Goal: Transaction & Acquisition: Purchase product/service

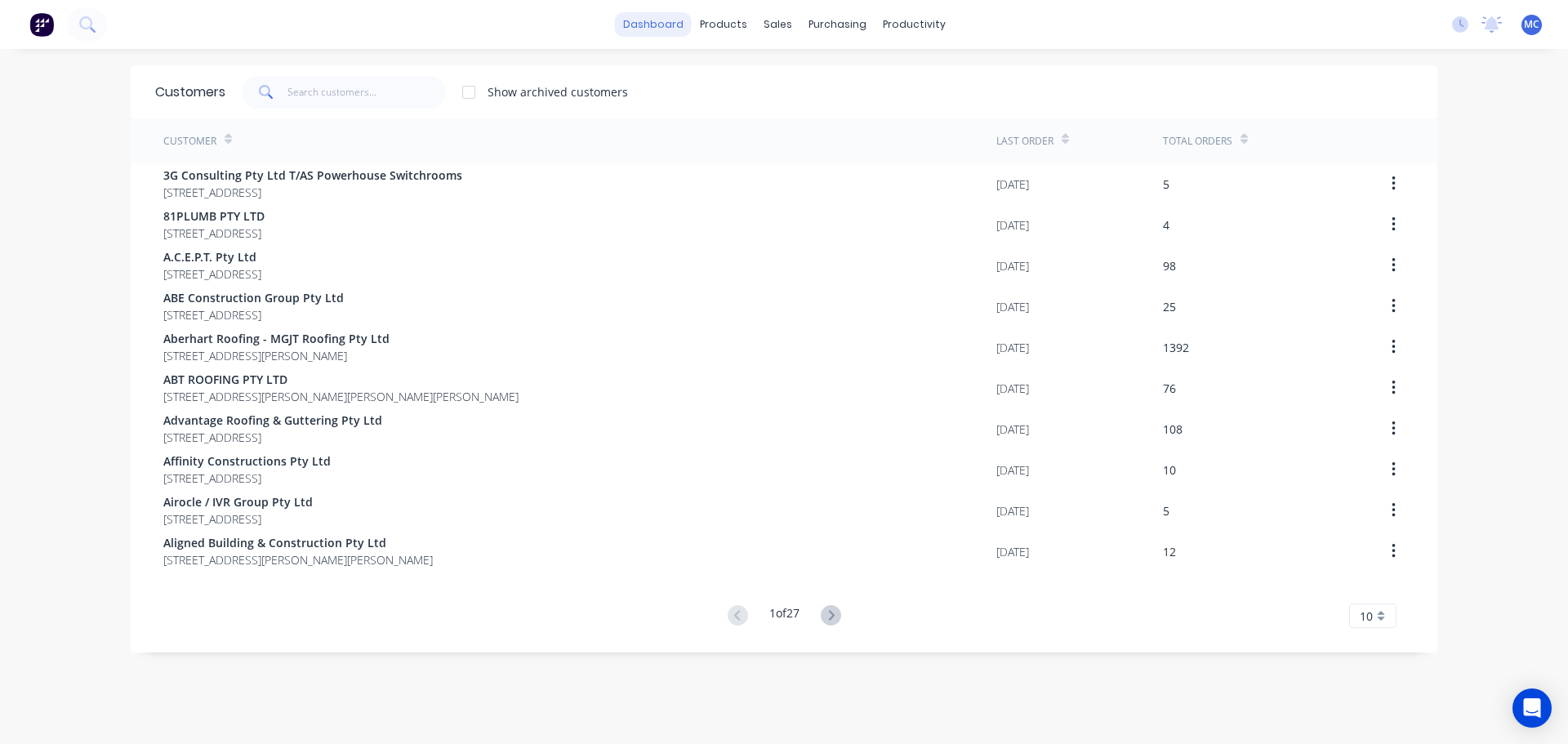
click at [655, 24] on link "dashboard" at bounding box center [653, 24] width 77 height 25
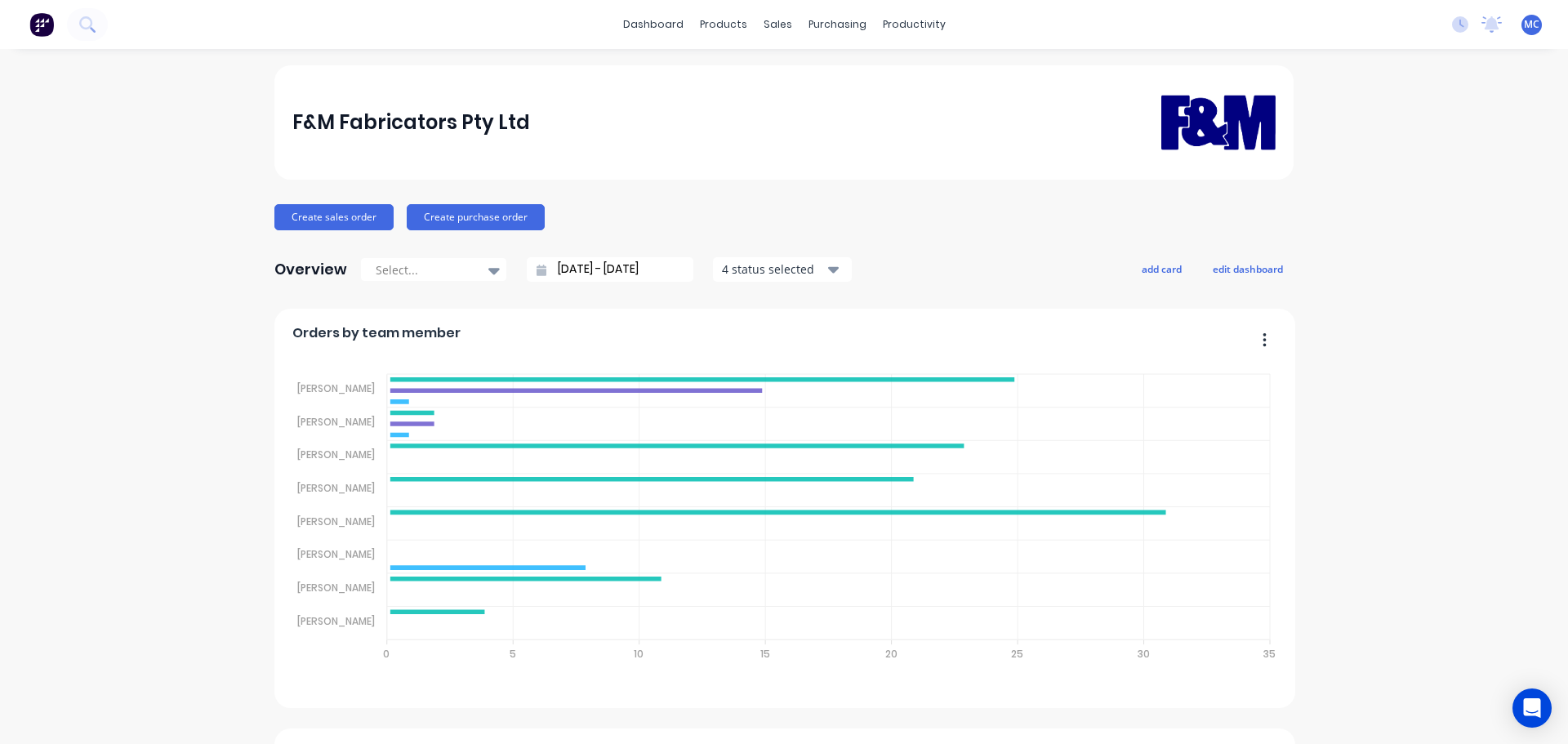
click at [1263, 341] on icon "button" at bounding box center [1264, 340] width 4 height 16
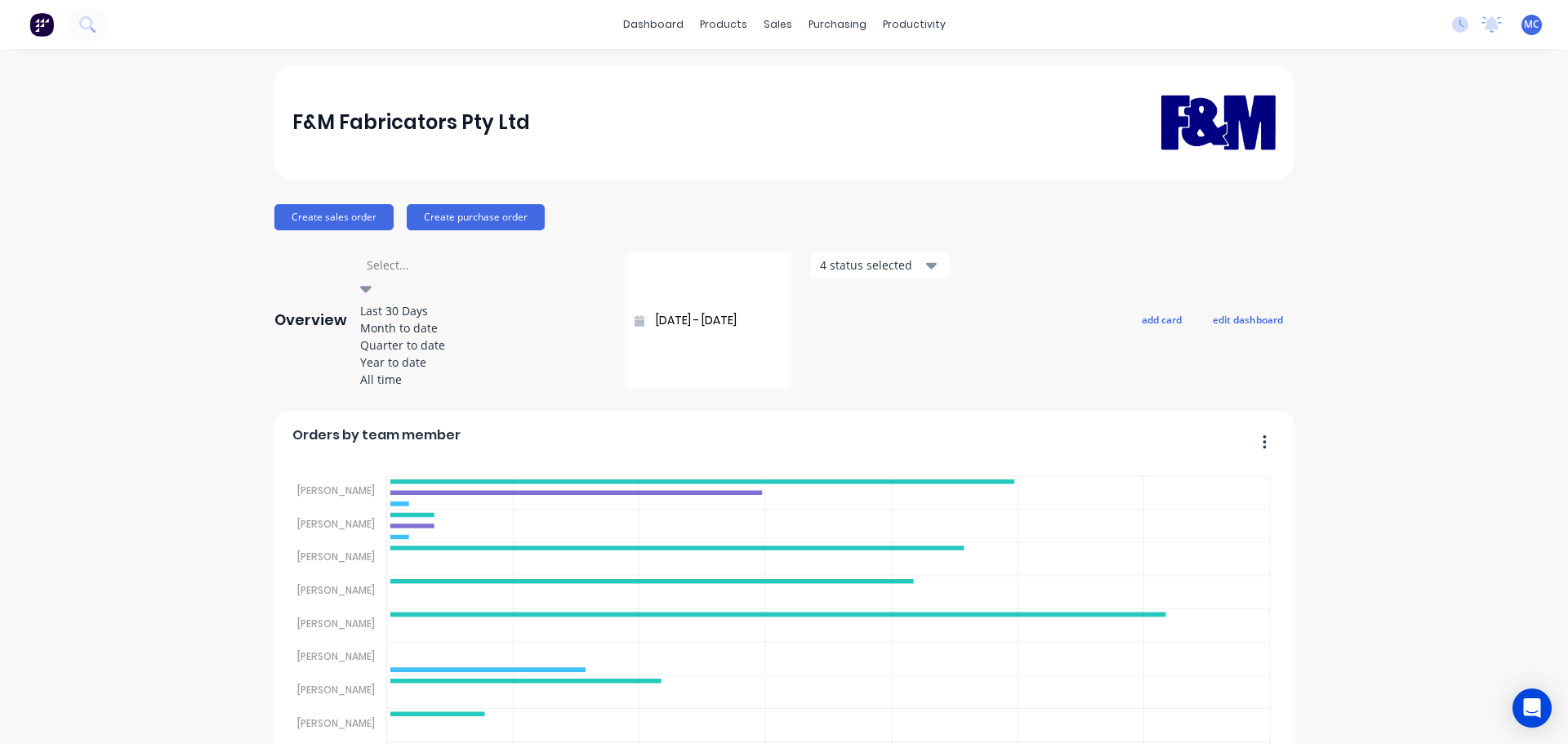
click at [372, 286] on icon at bounding box center [365, 290] width 11 height 7
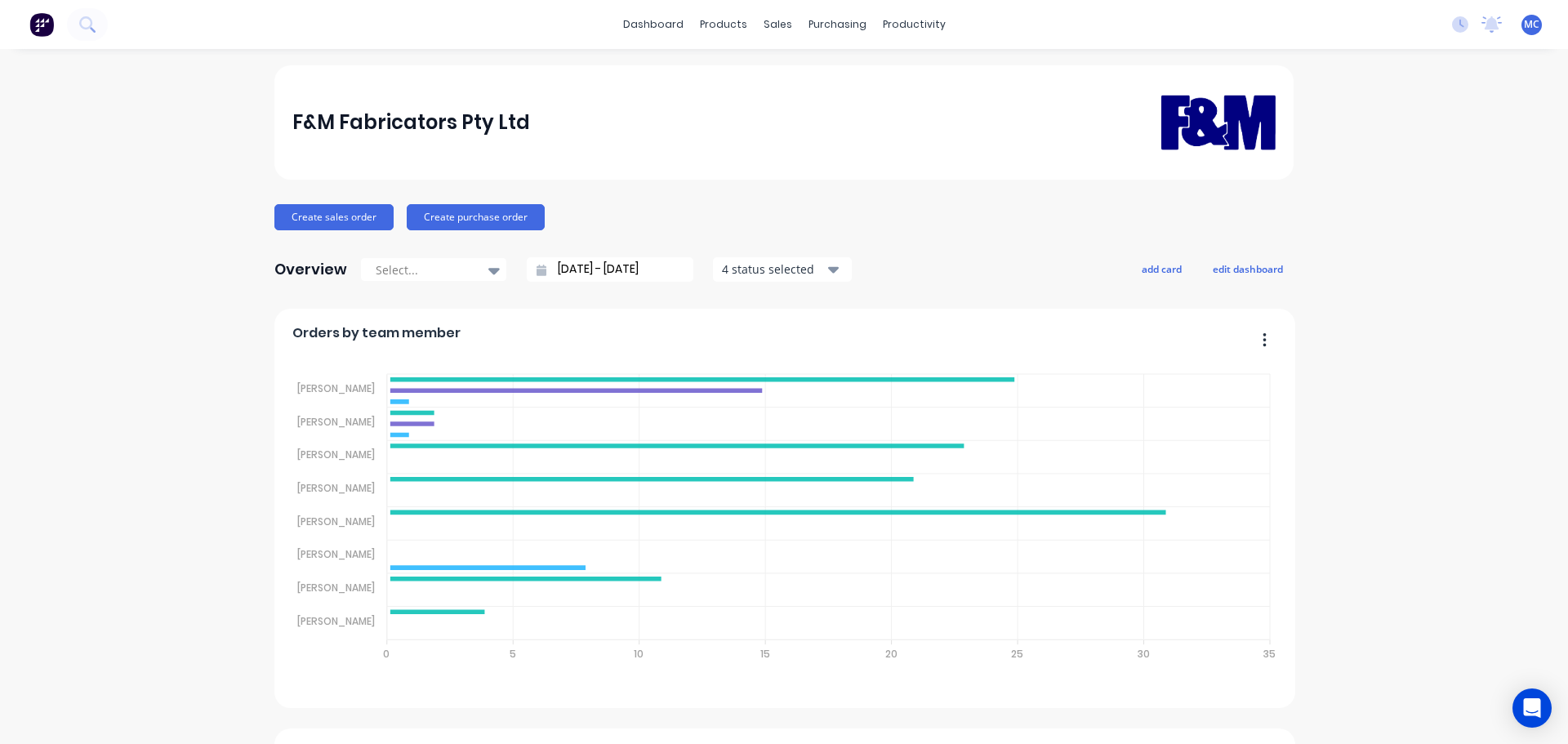
click at [601, 272] on input "[DATE] - [DATE]" at bounding box center [616, 269] width 140 height 25
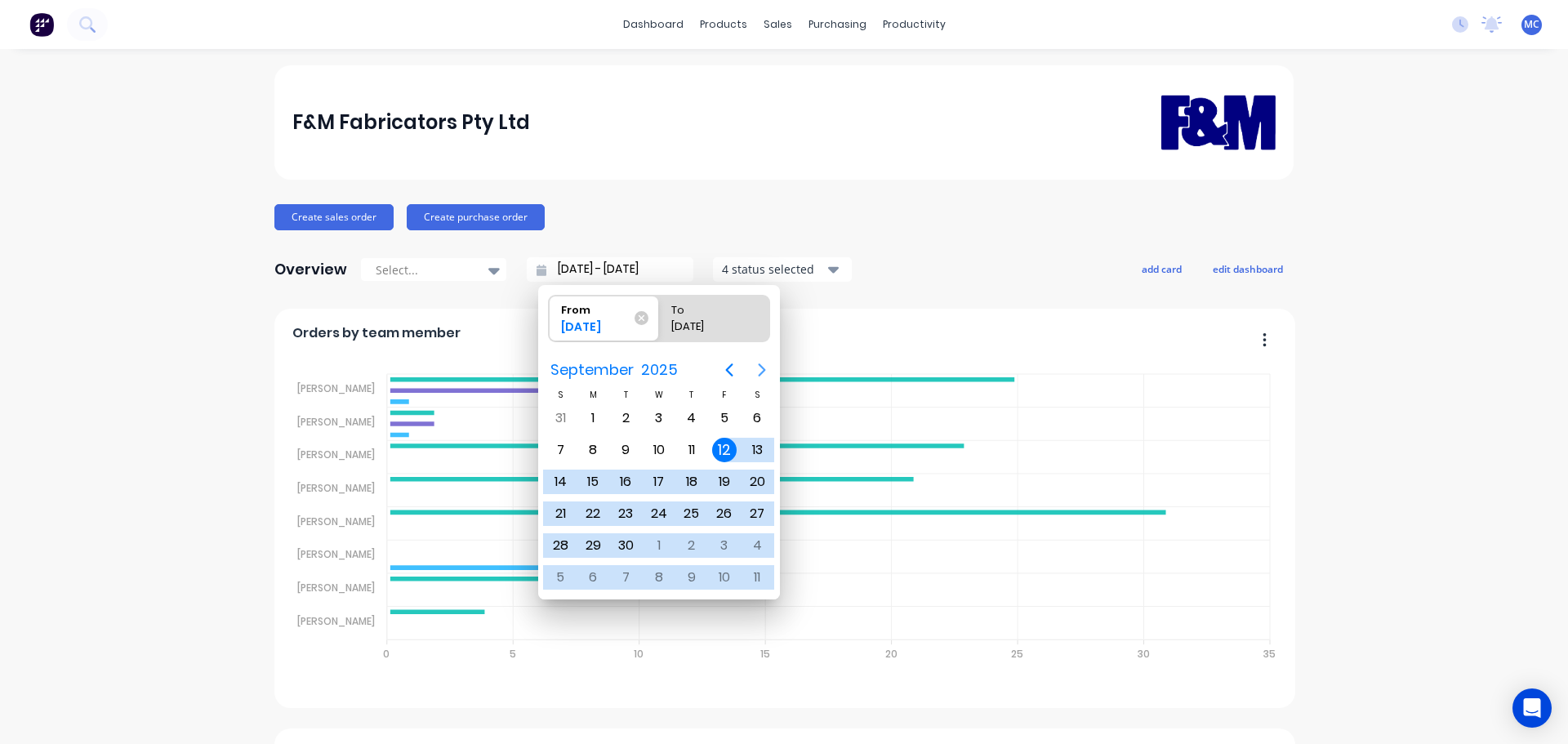
click at [766, 357] on button "Next page" at bounding box center [762, 370] width 32 height 32
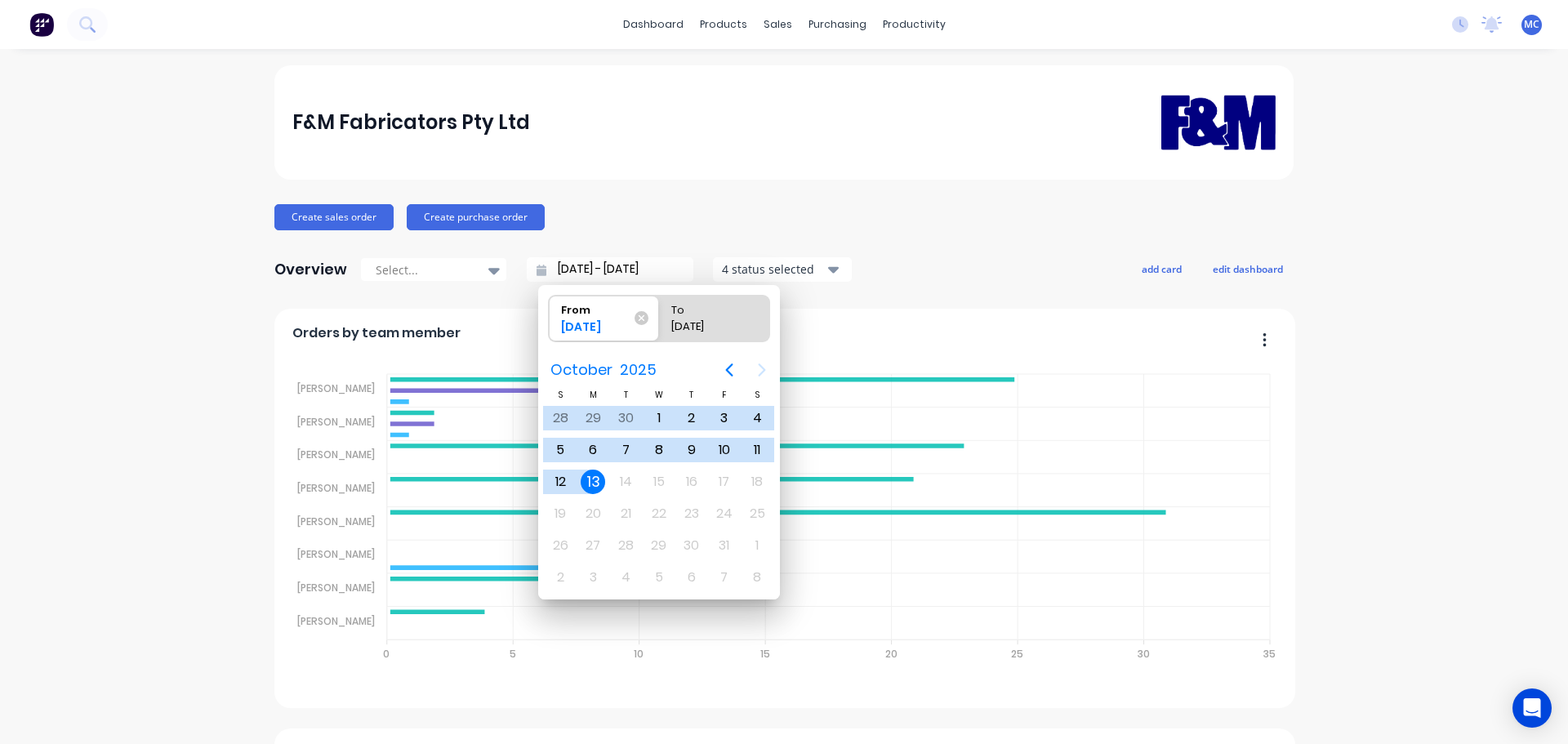
click at [592, 483] on div "13" at bounding box center [592, 481] width 25 height 25
type input "[DATE] - [DATE]"
radio input "false"
radio input "true"
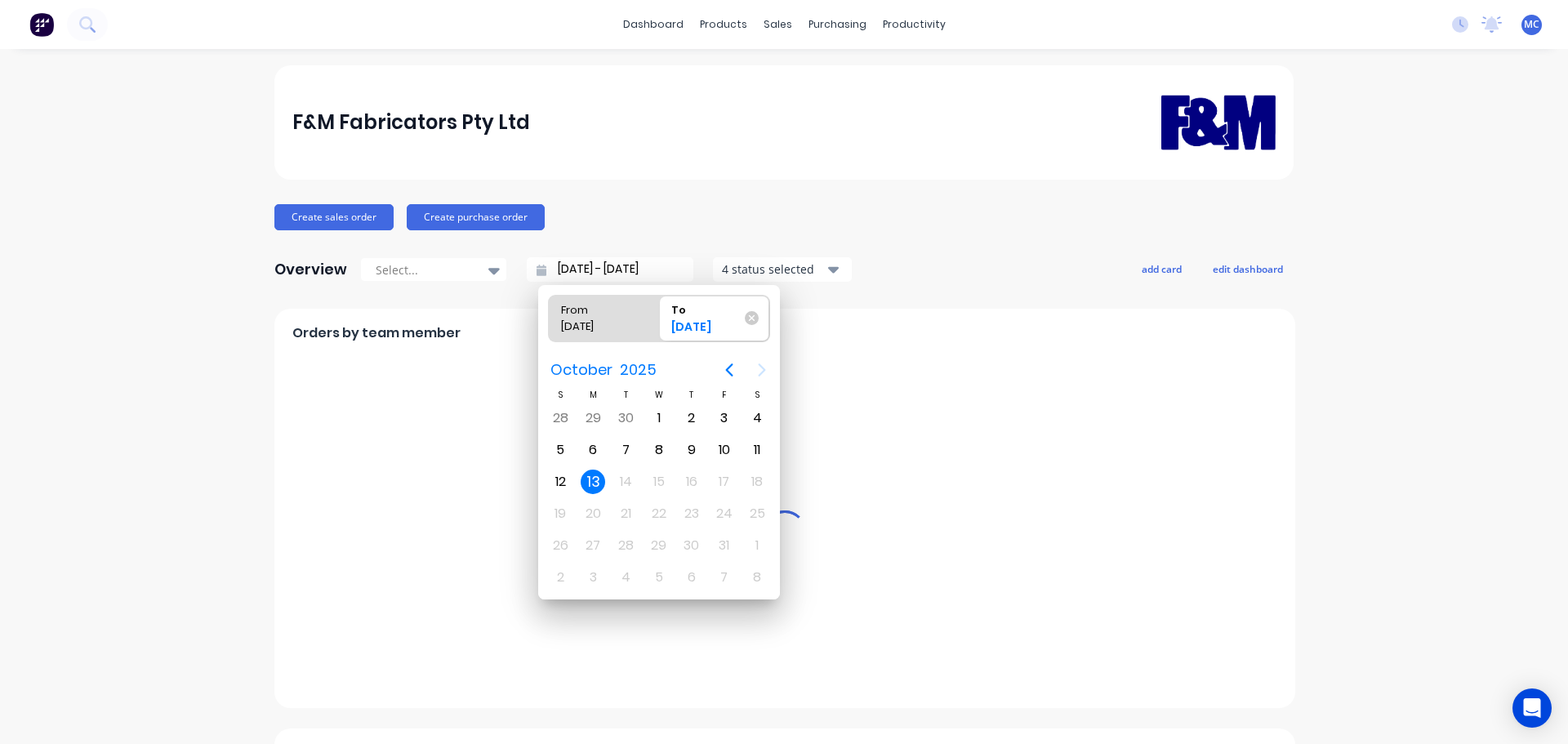
click at [592, 483] on div "13" at bounding box center [592, 481] width 25 height 25
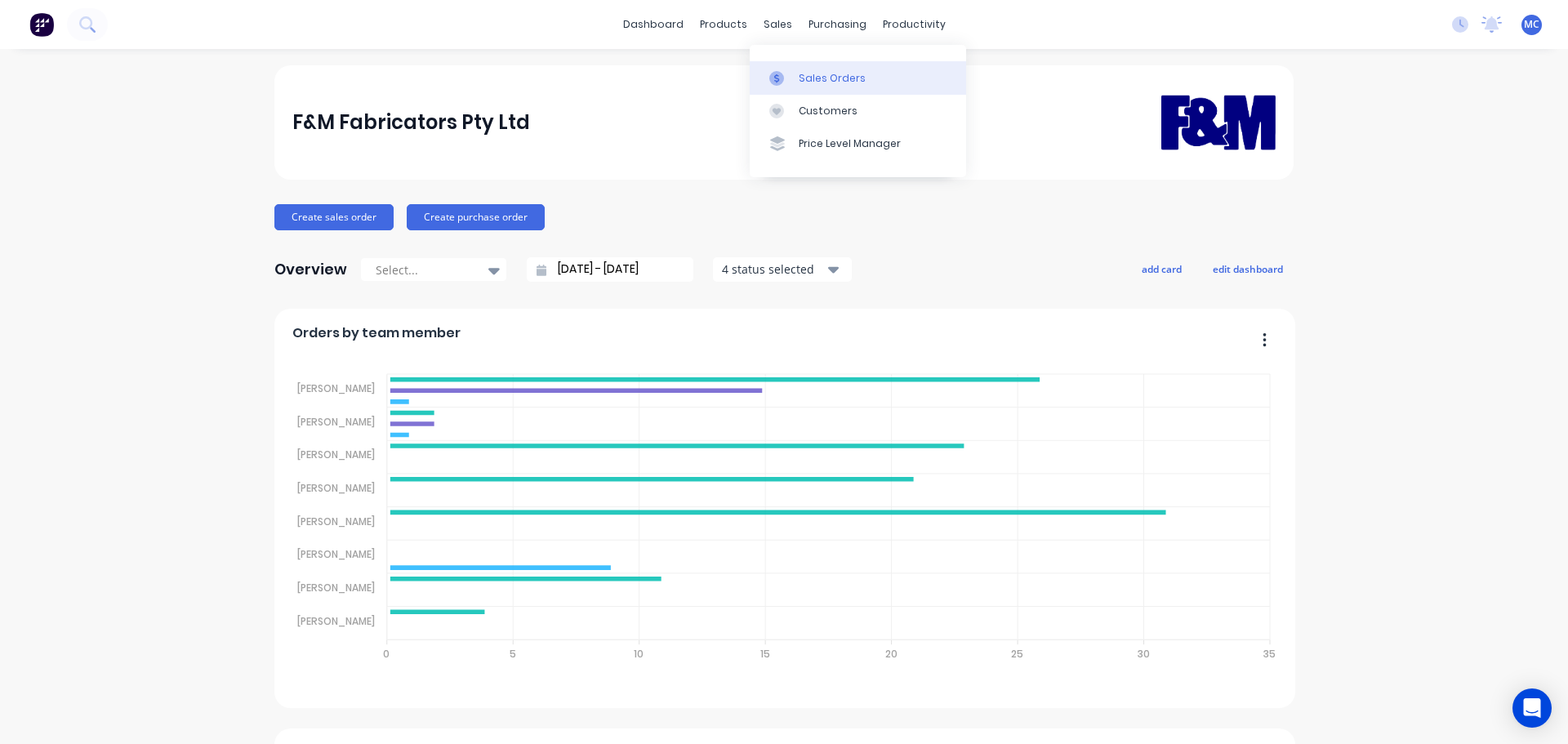
click at [831, 77] on div "Sales Orders" at bounding box center [832, 78] width 67 height 15
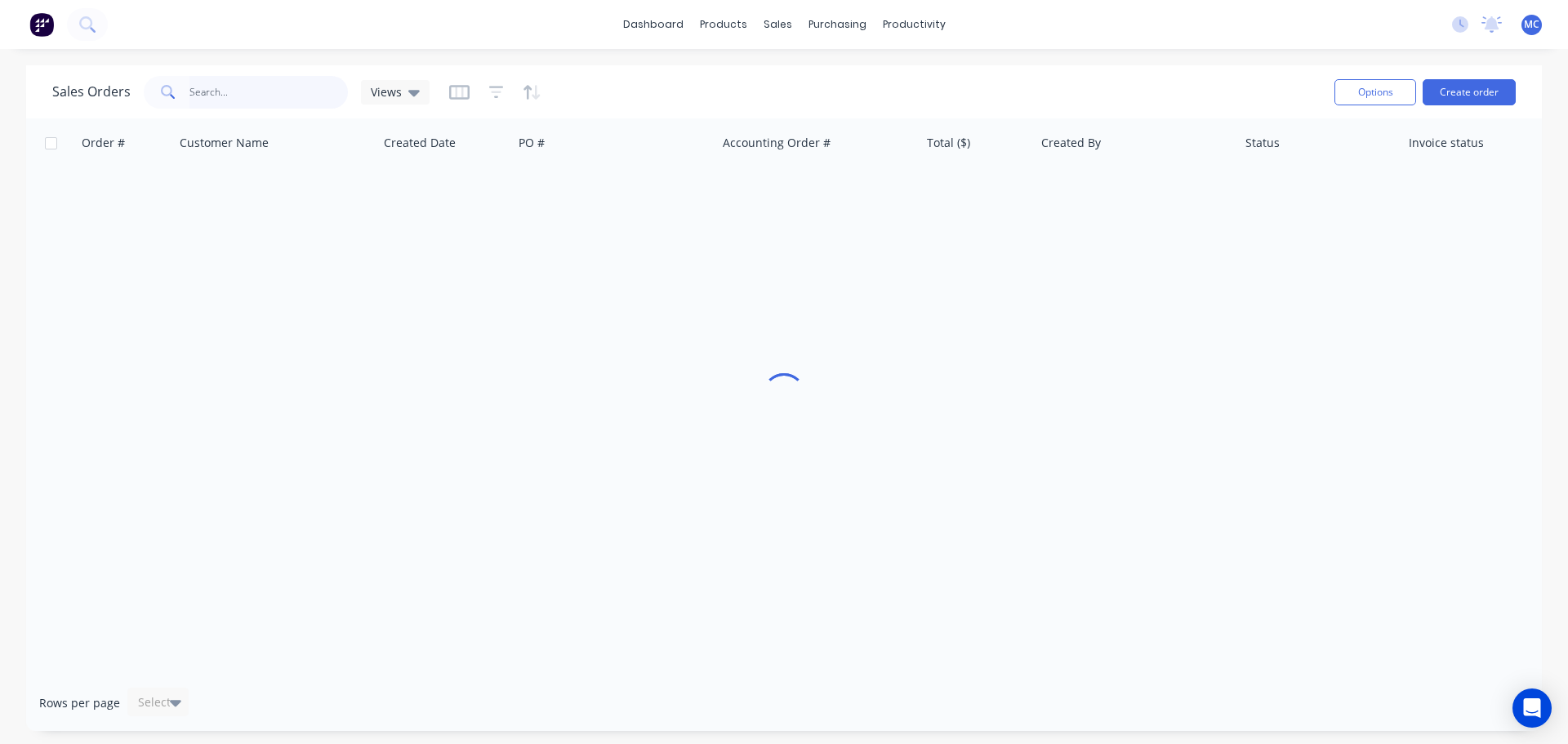
click at [233, 95] on input "text" at bounding box center [269, 92] width 159 height 32
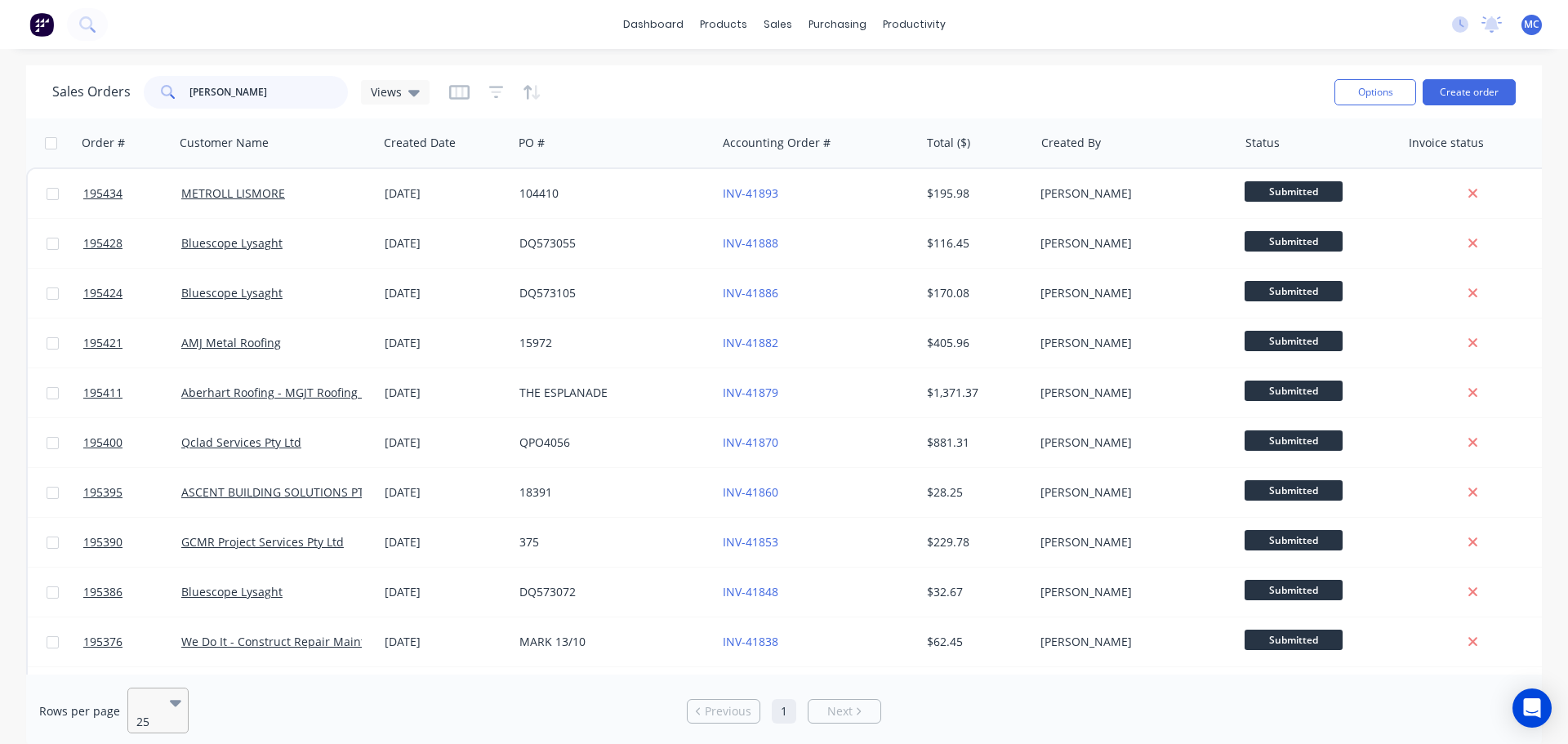
type input "[PERSON_NAME]"
click at [139, 742] on icon at bounding box center [133, 746] width 11 height 7
click at [144, 743] on div "10" at bounding box center [784, 753] width 1568 height 17
click at [853, 704] on span "Next" at bounding box center [855, 712] width 26 height 16
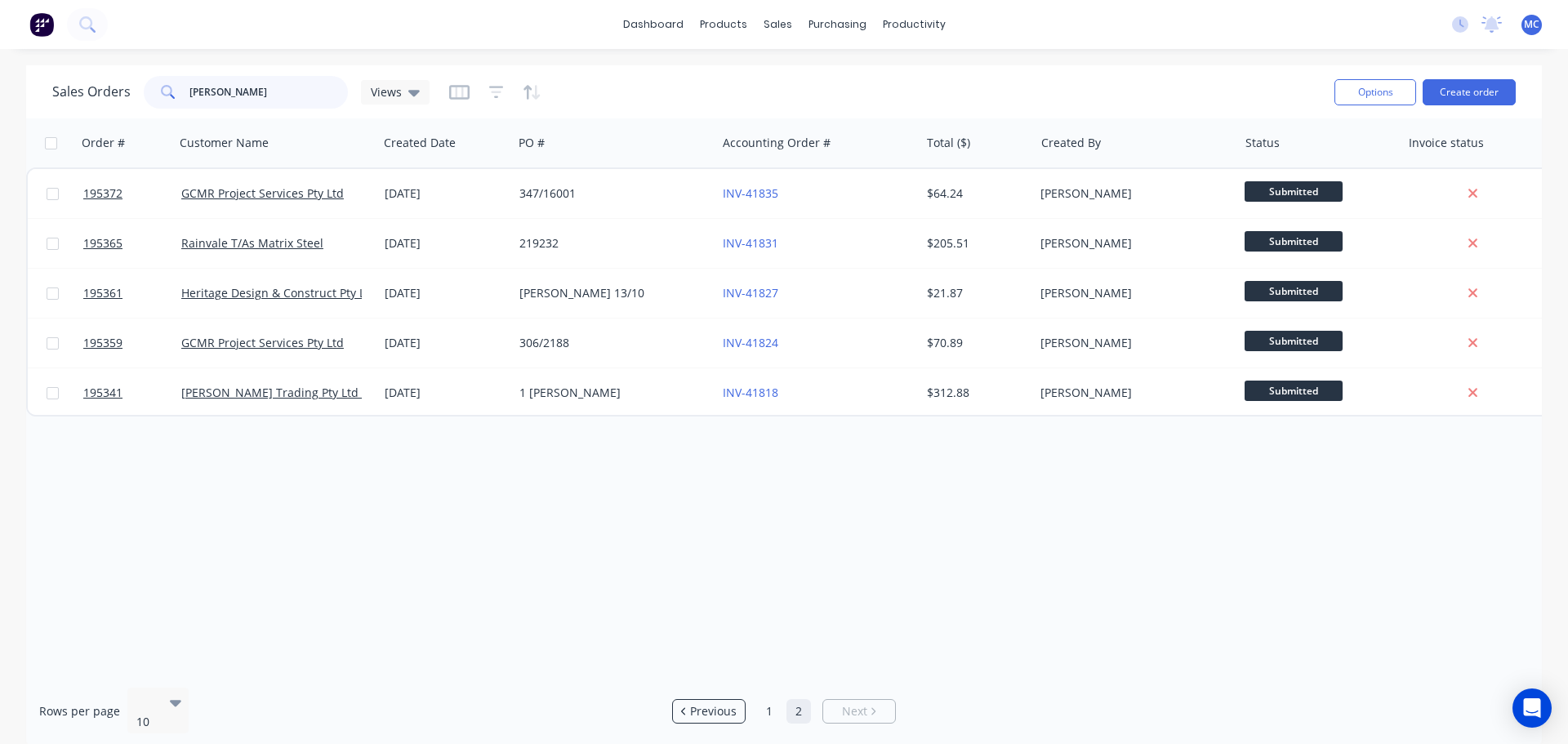
drag, startPoint x: 233, startPoint y: 88, endPoint x: 106, endPoint y: 86, distance: 127.0
click at [106, 86] on div "Sales Orders [PERSON_NAME] Views" at bounding box center [240, 92] width 377 height 32
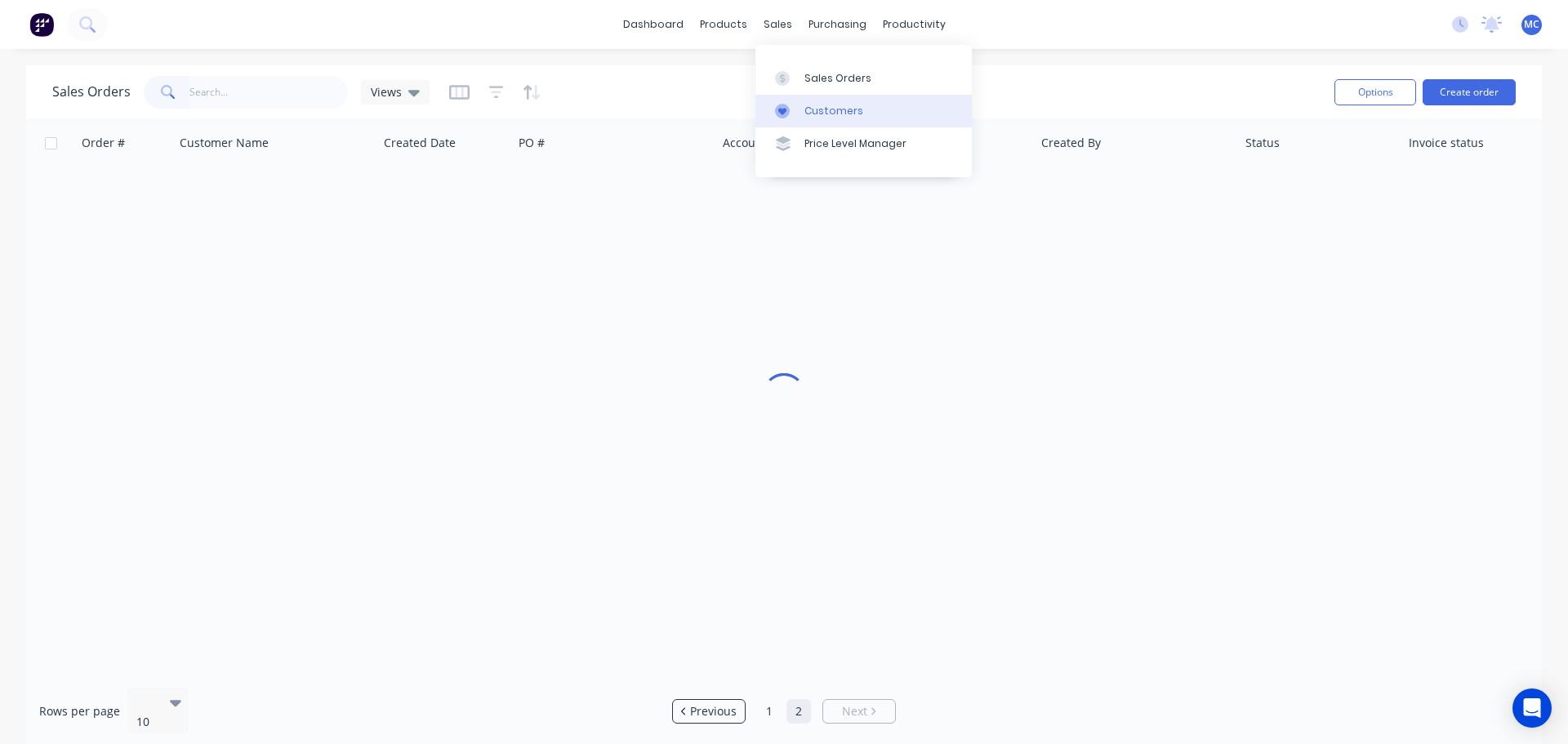
click at [821, 106] on div "Customers" at bounding box center [834, 110] width 59 height 15
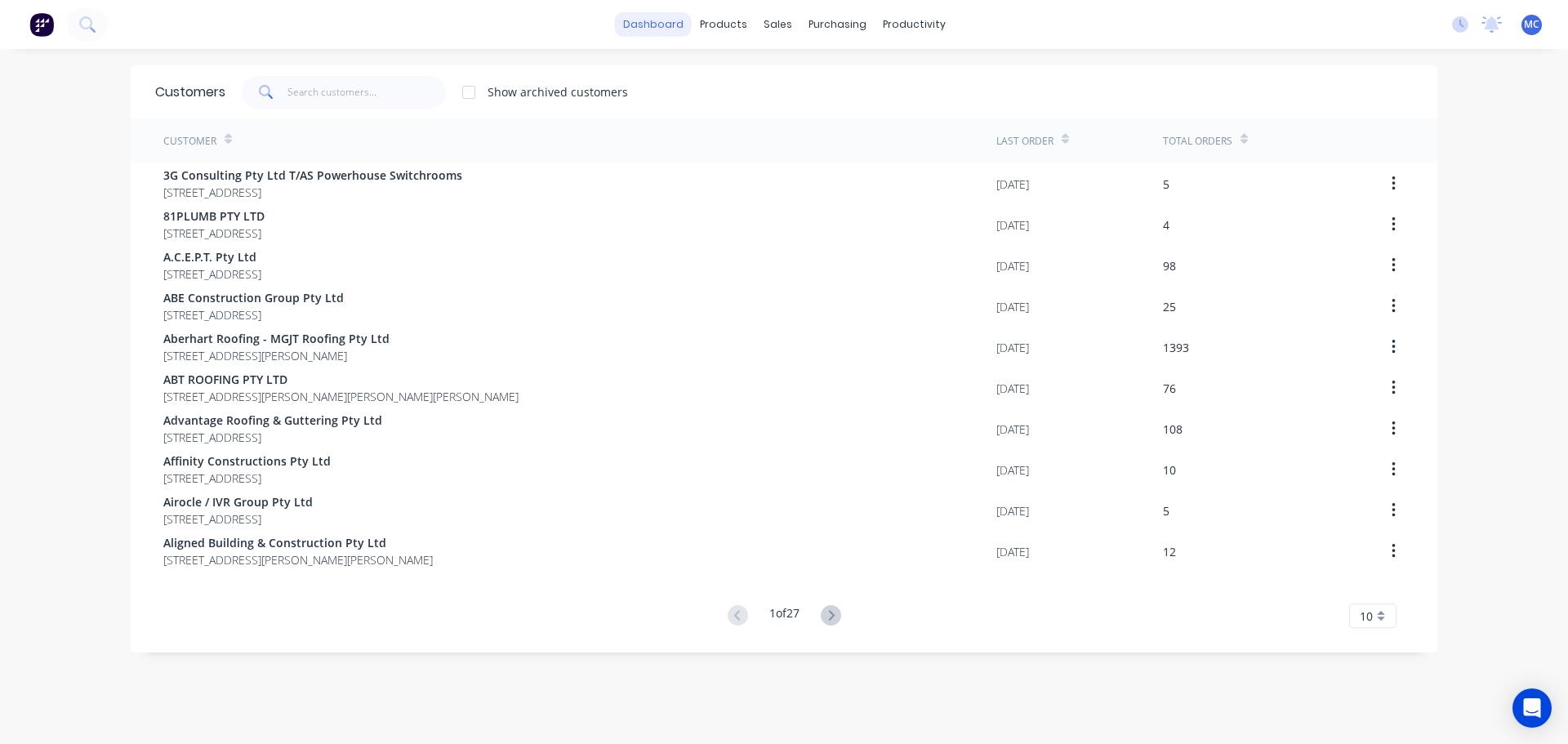
click at [657, 27] on link "dashboard" at bounding box center [653, 24] width 77 height 25
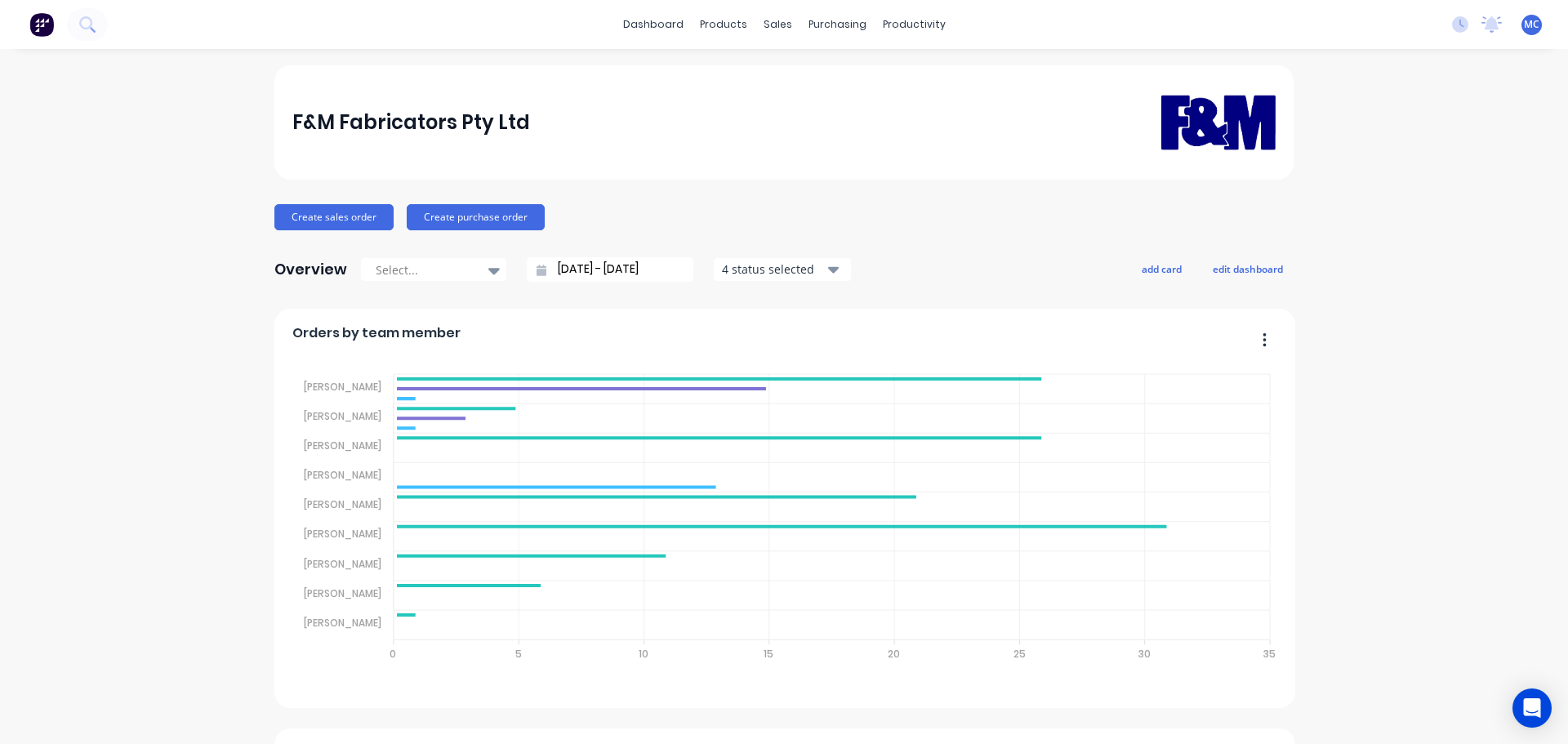
click at [828, 274] on icon "button" at bounding box center [834, 269] width 11 height 18
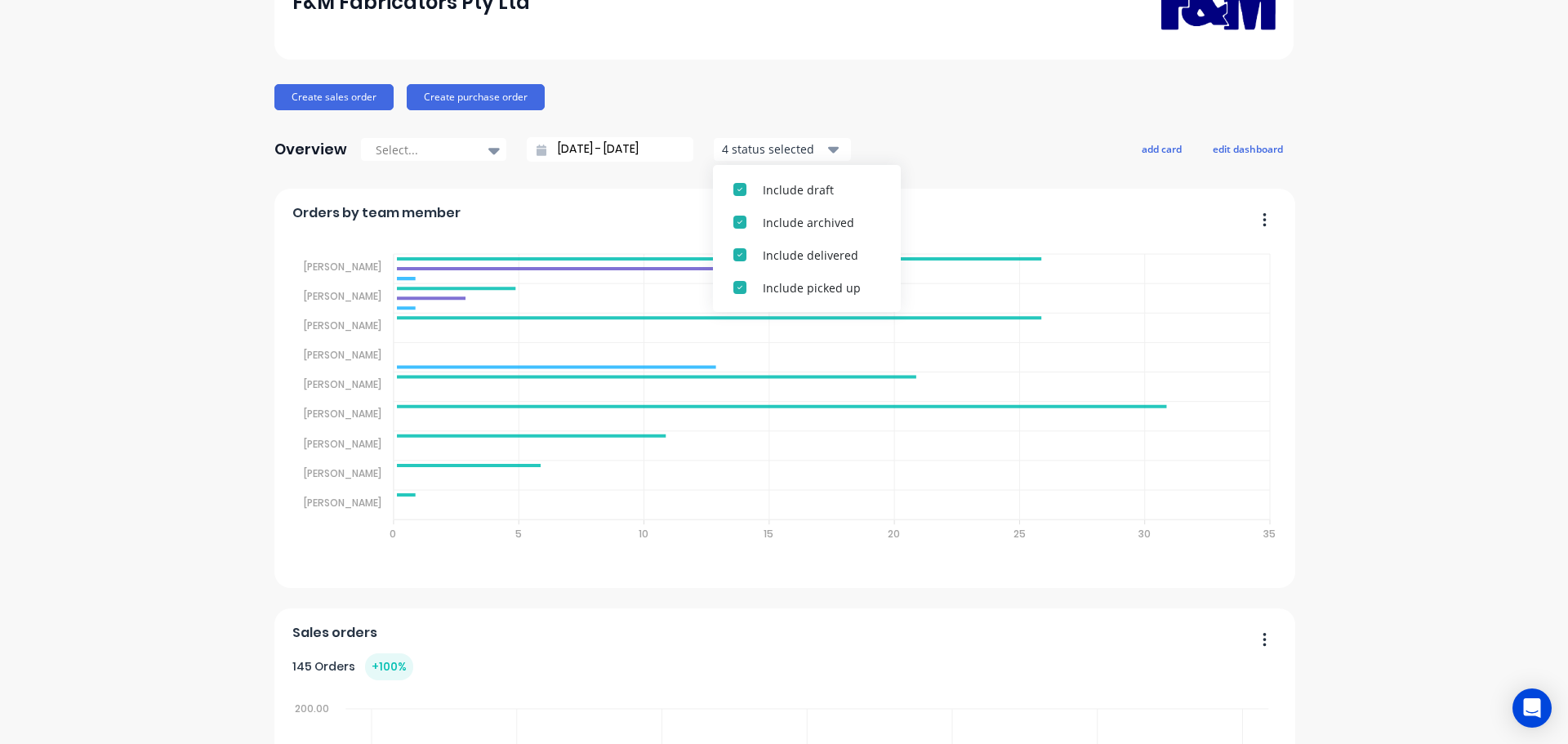
scroll to position [82, 0]
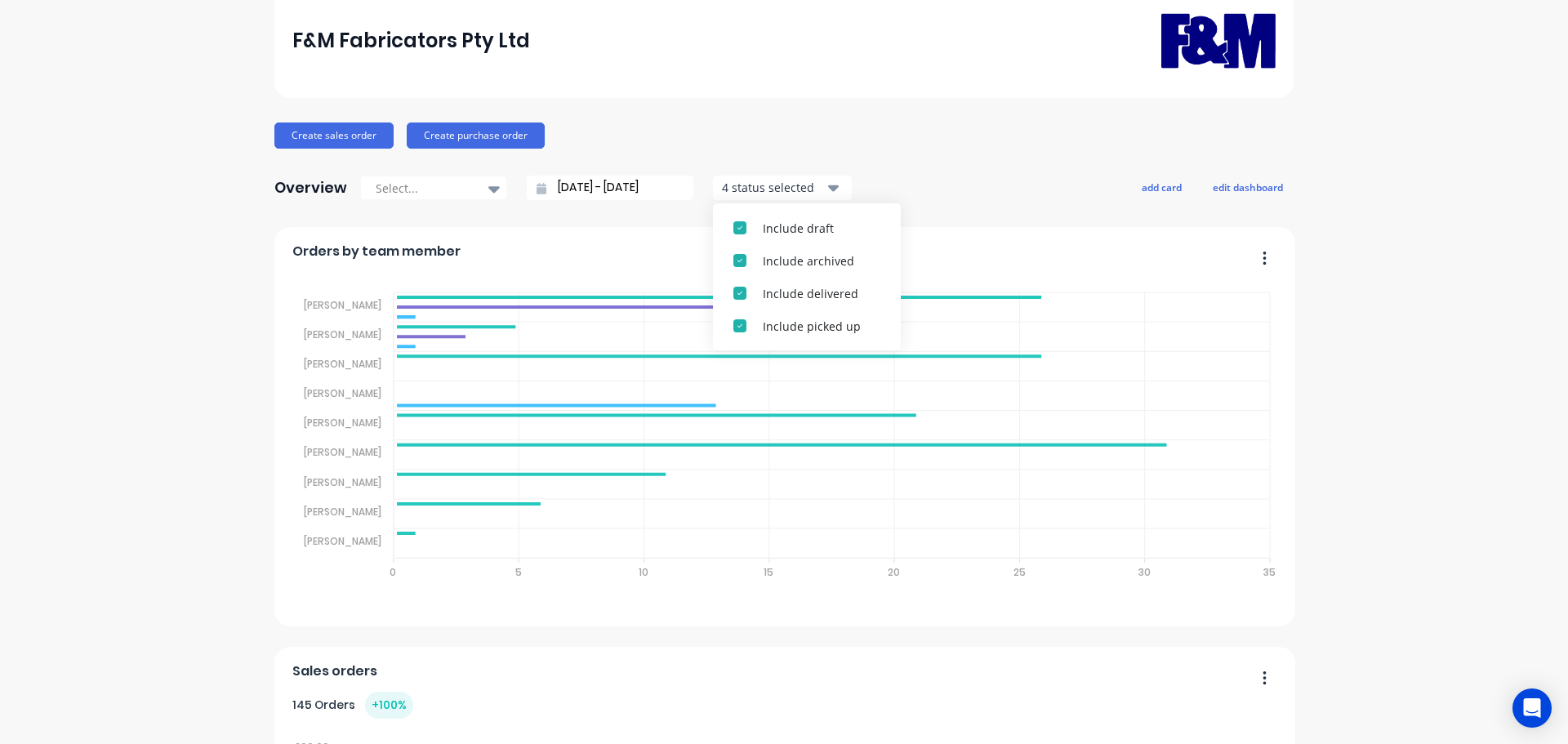
click at [979, 146] on div "Create sales order Create purchase order" at bounding box center [784, 135] width 1019 height 27
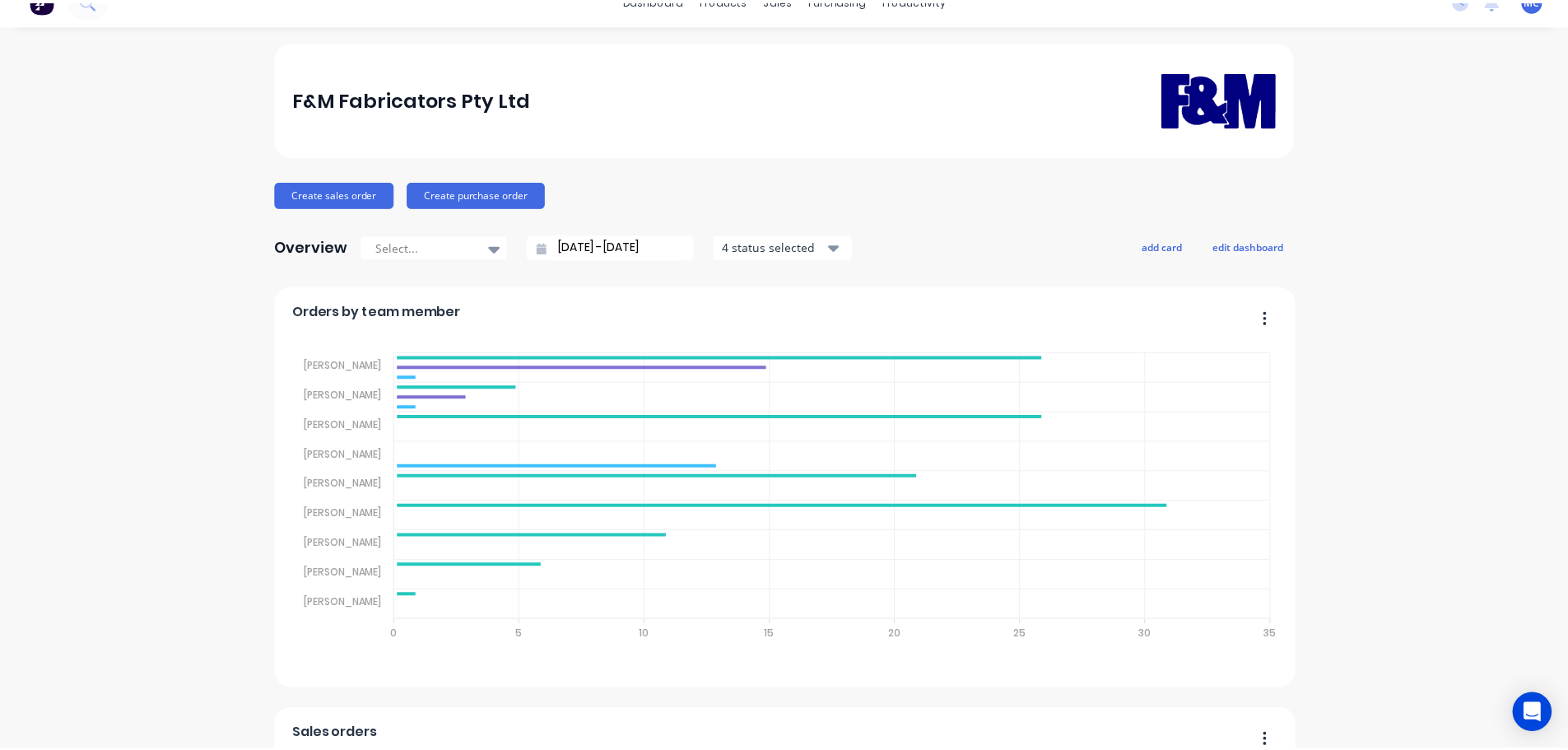
scroll to position [0, 0]
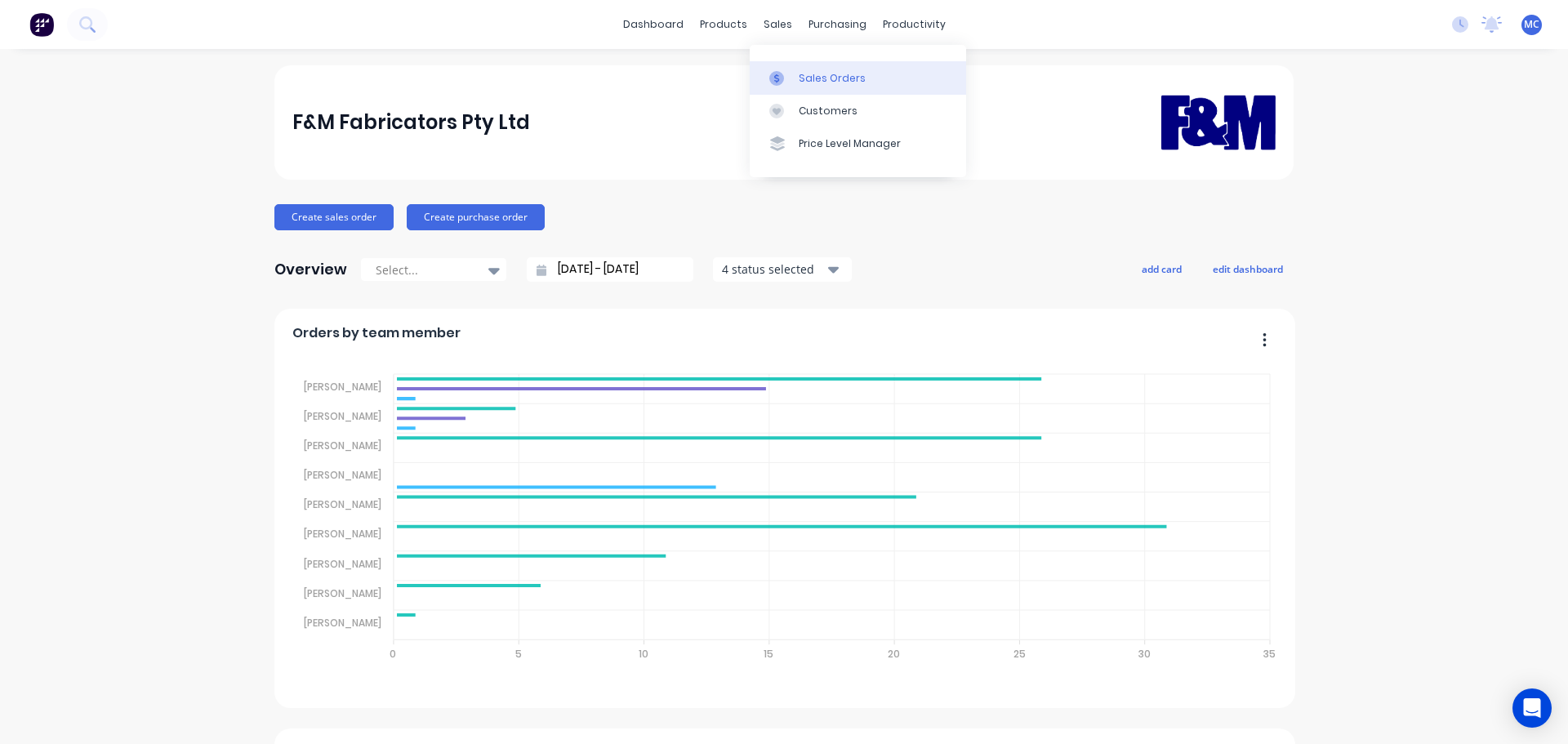
click at [815, 80] on div "Sales Orders" at bounding box center [832, 78] width 67 height 15
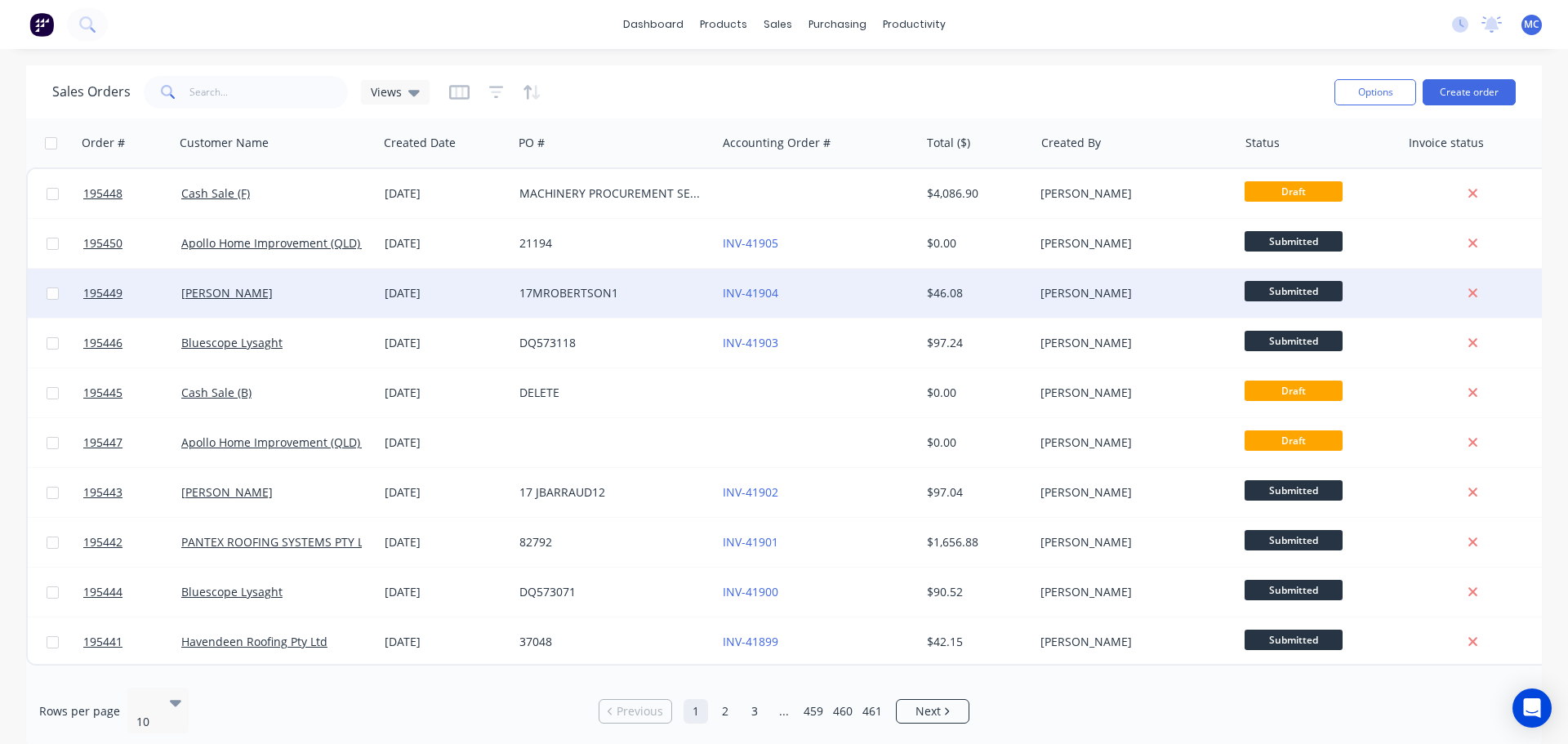
click at [427, 297] on div "[DATE]" at bounding box center [445, 292] width 121 height 16
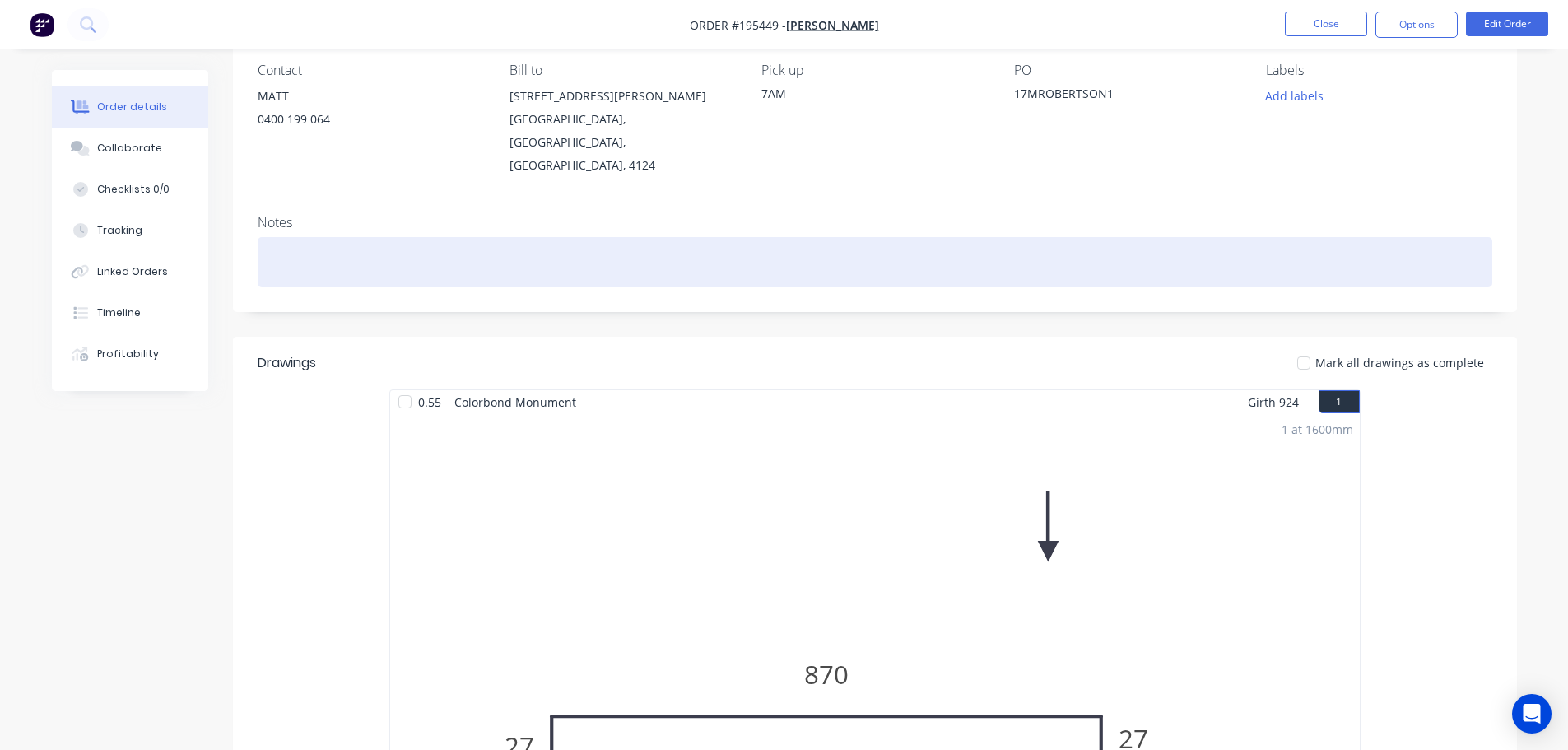
scroll to position [103, 0]
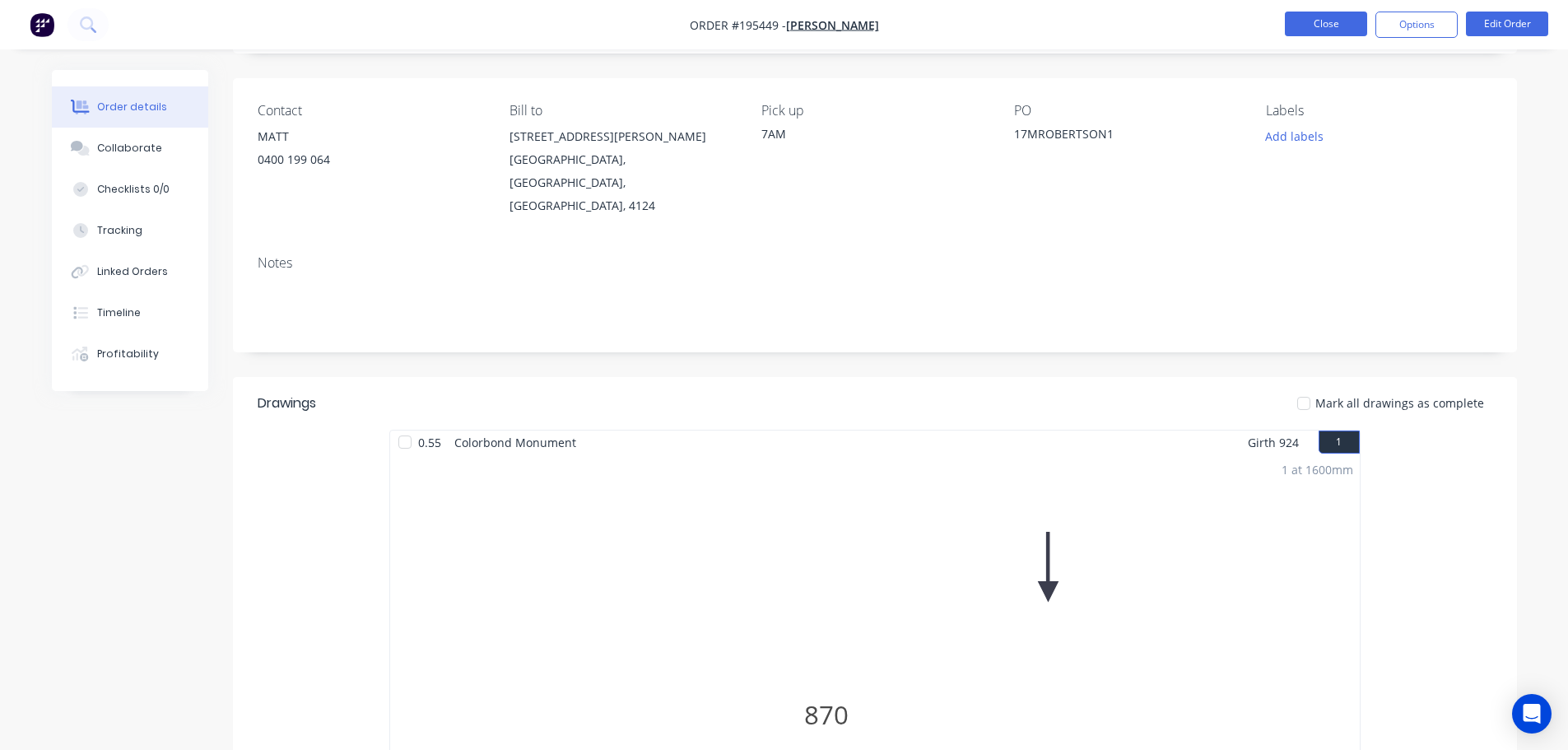
click at [1327, 24] on button "Close" at bounding box center [1326, 23] width 83 height 25
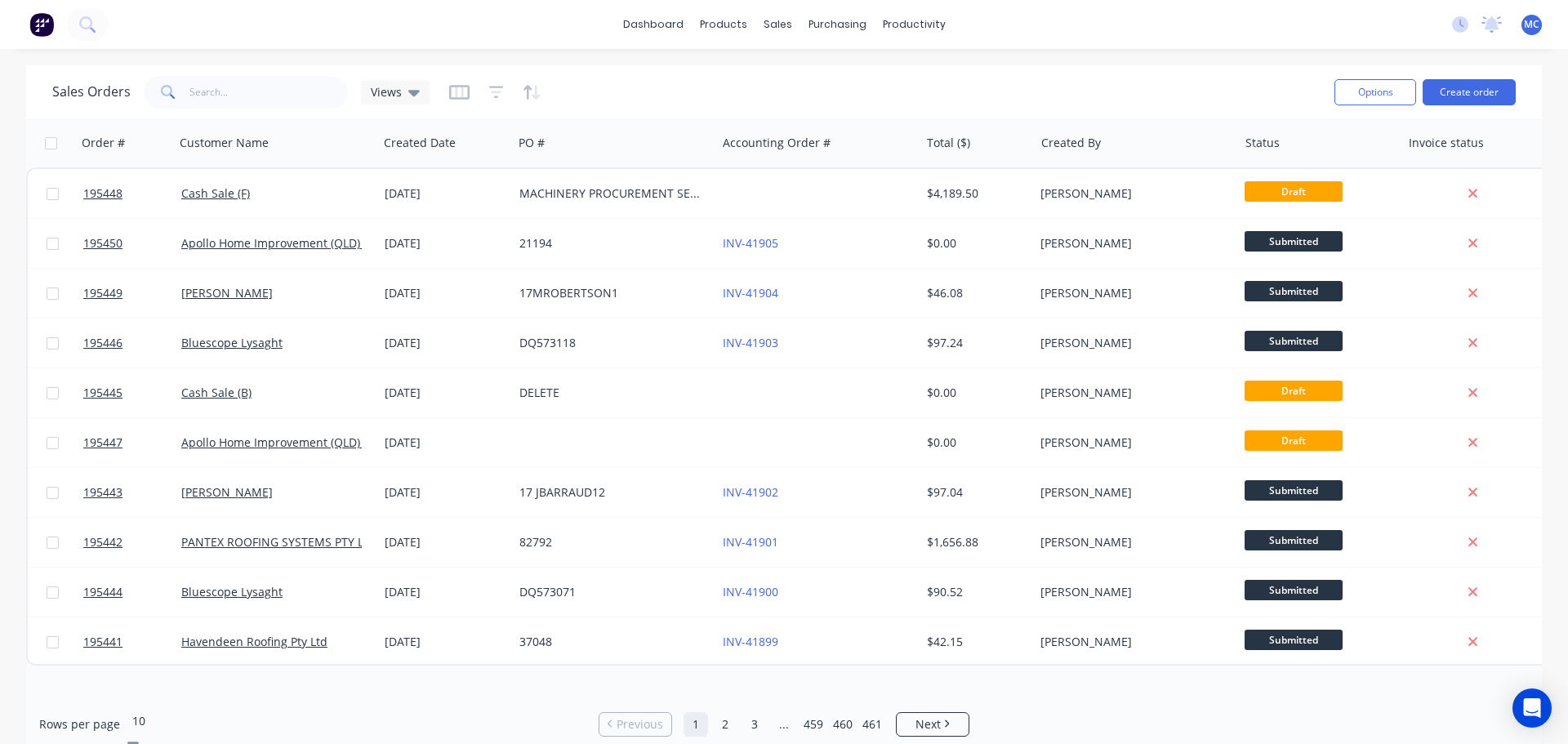
click at [139, 742] on icon at bounding box center [133, 746] width 11 height 7
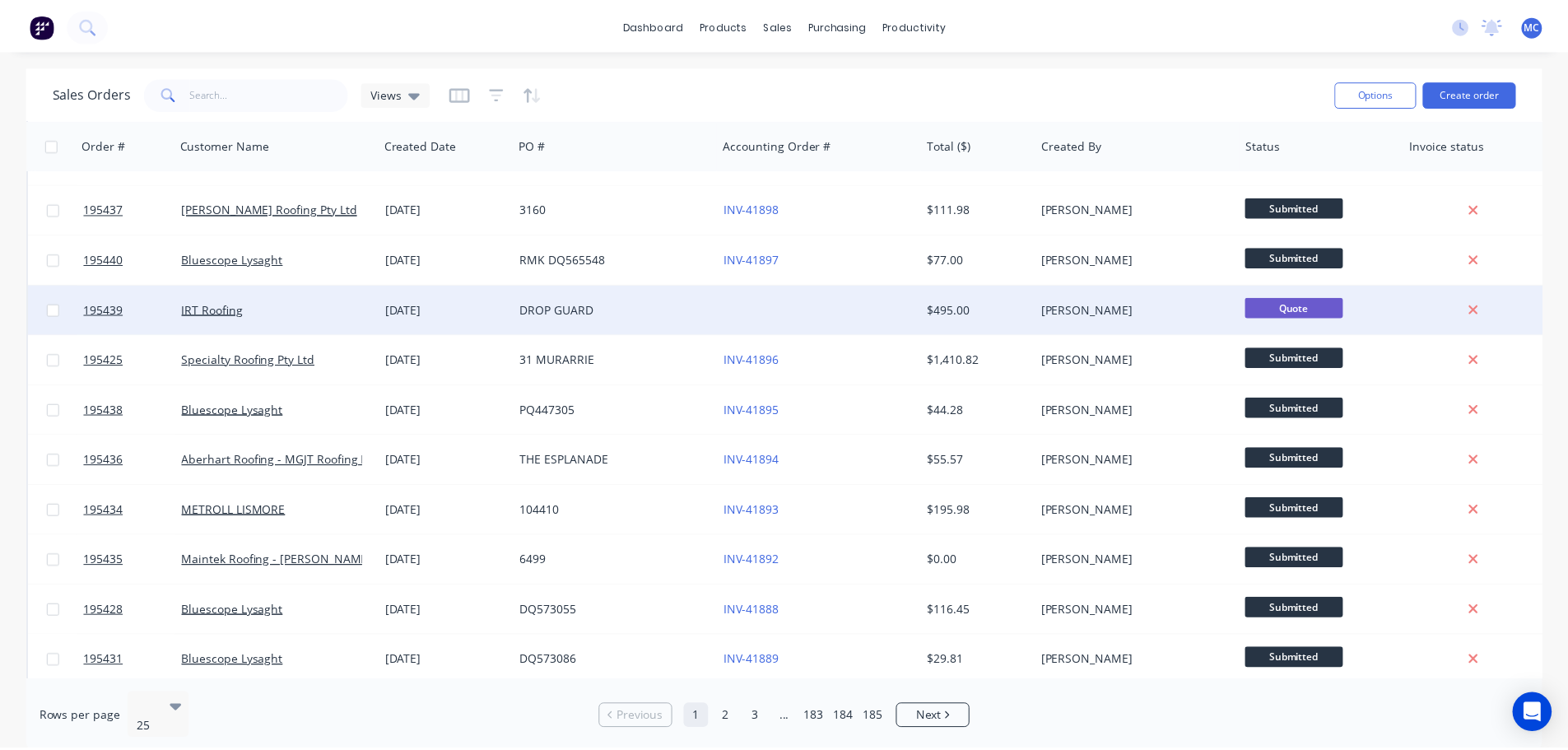
scroll to position [494, 0]
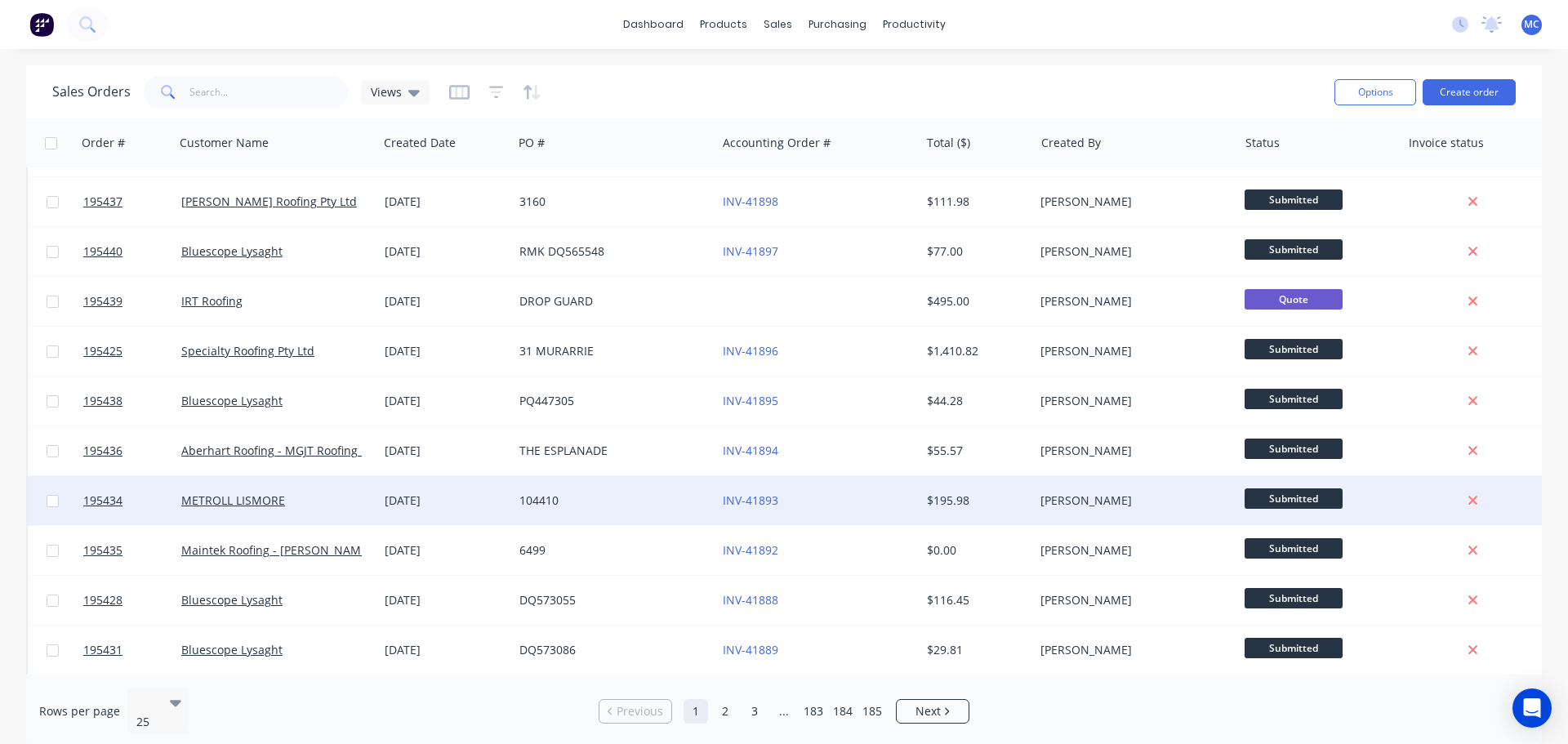
click at [484, 504] on div "[DATE]" at bounding box center [445, 500] width 121 height 16
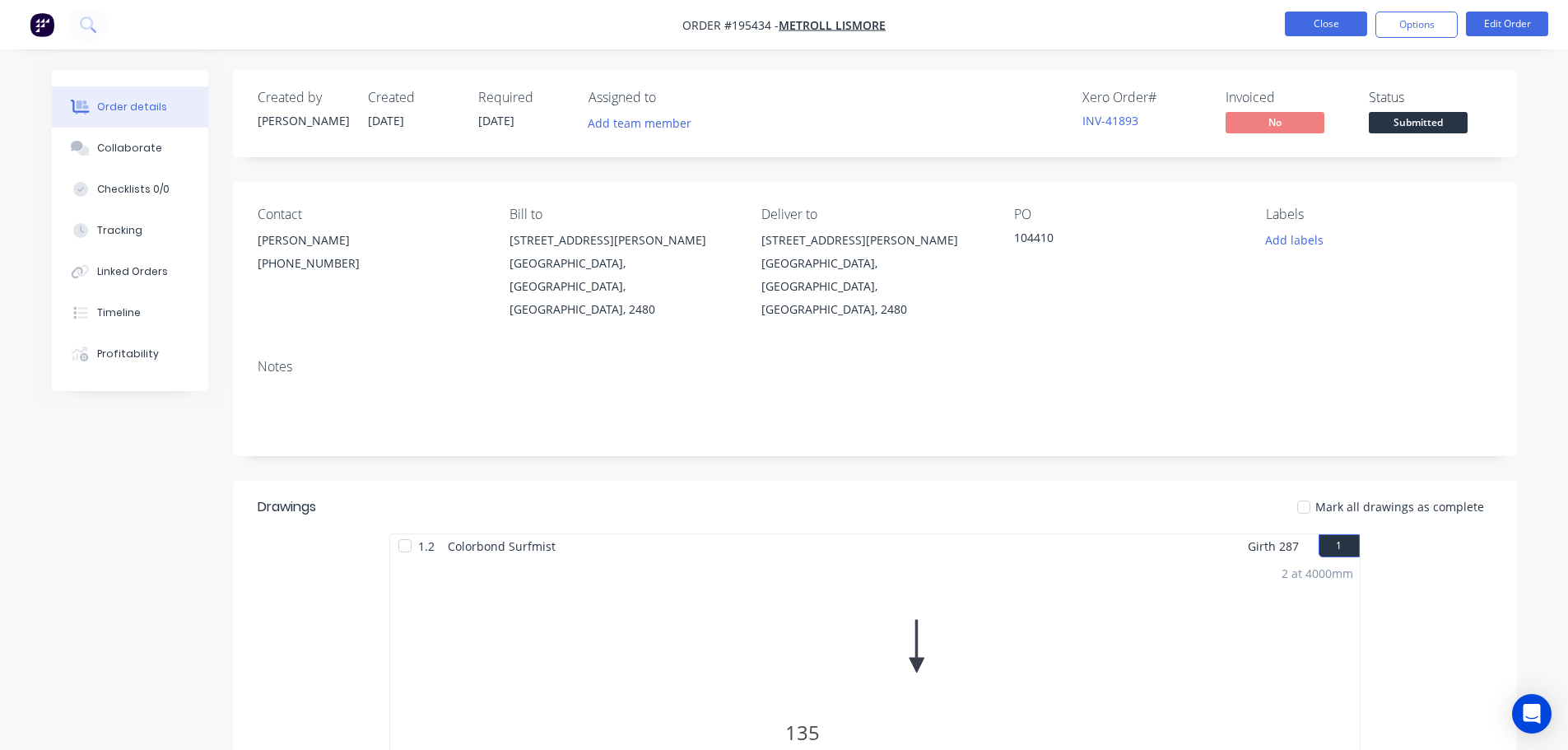
click at [1316, 26] on button "Close" at bounding box center [1326, 23] width 83 height 25
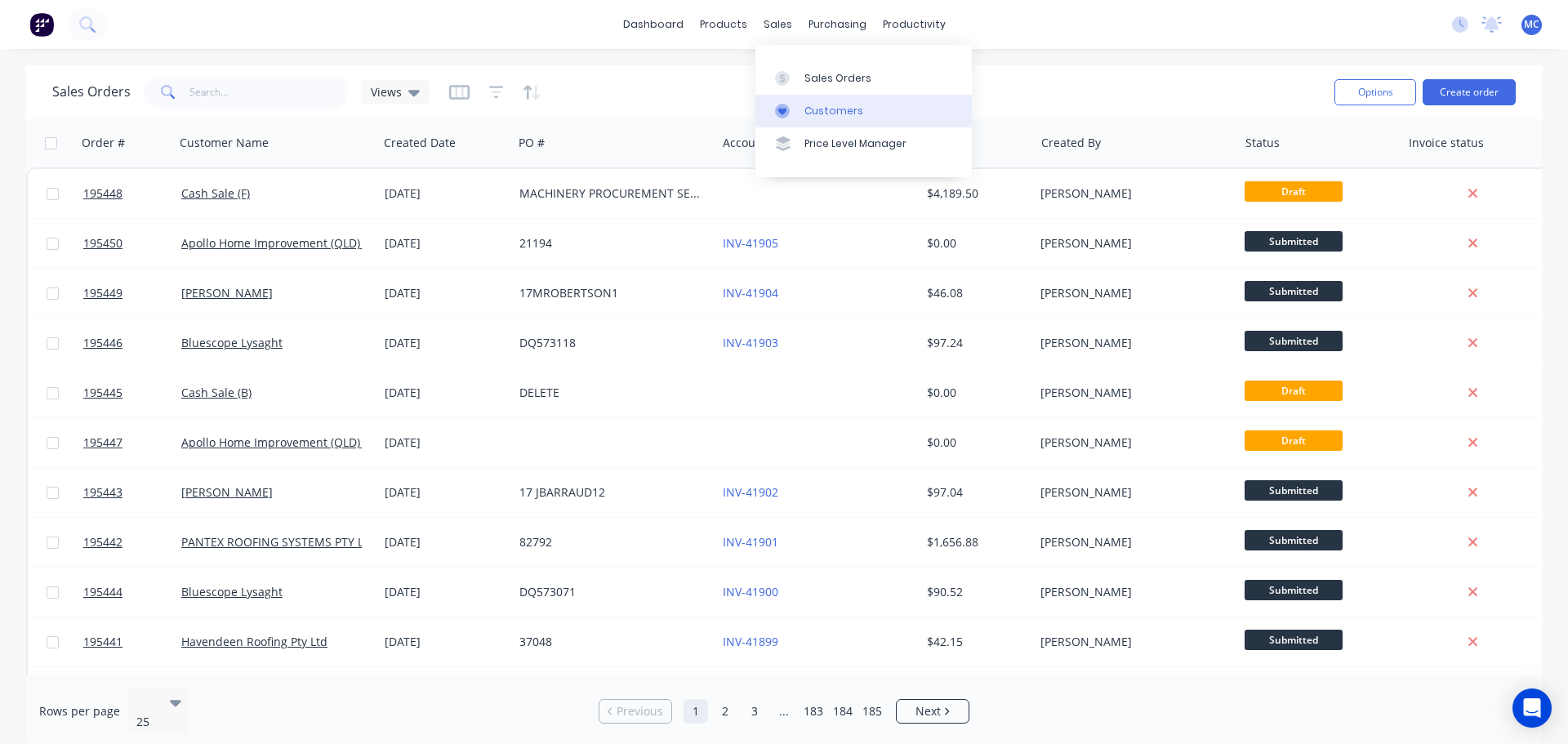
click at [821, 108] on div "Customers" at bounding box center [834, 110] width 59 height 15
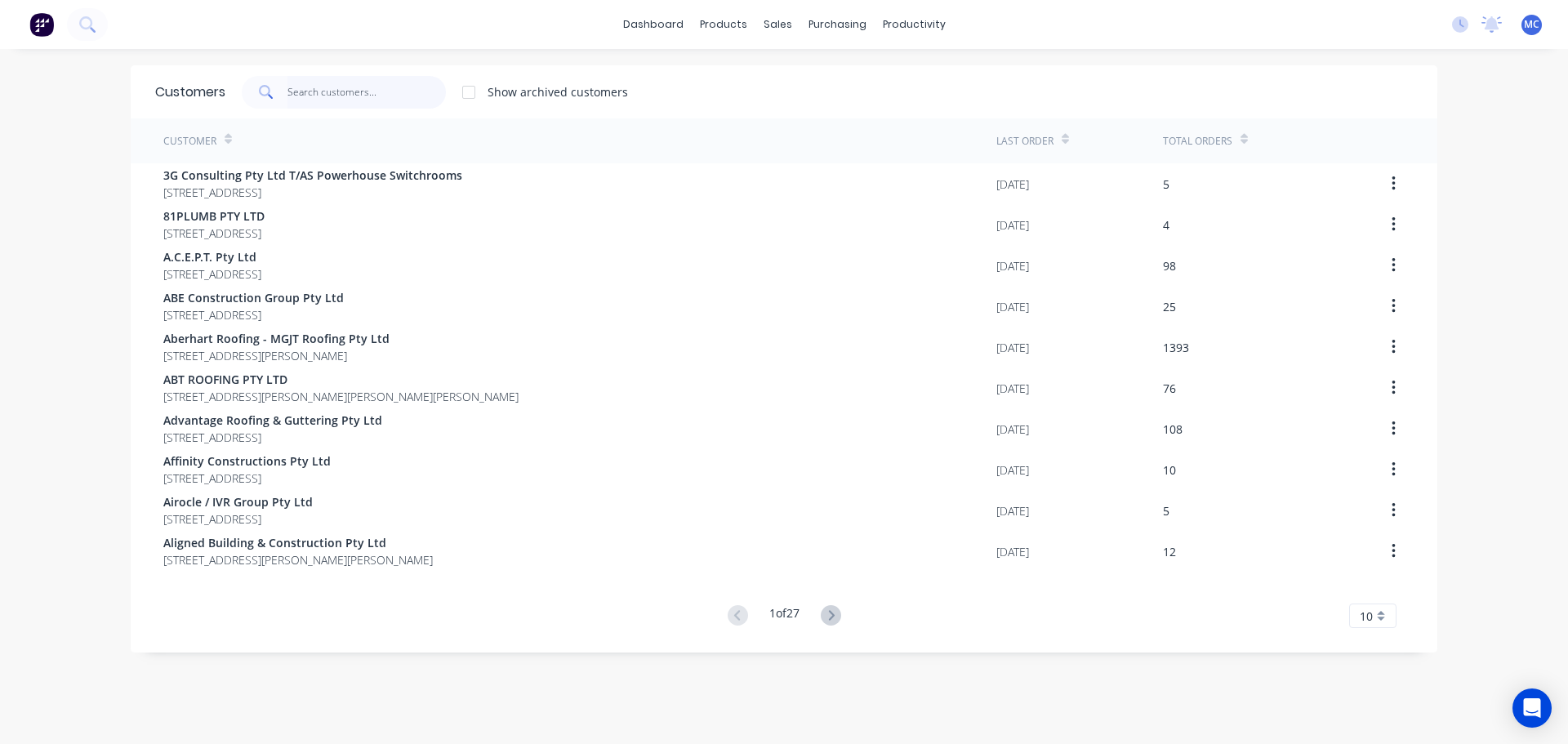
click at [334, 95] on input "text" at bounding box center [367, 92] width 159 height 32
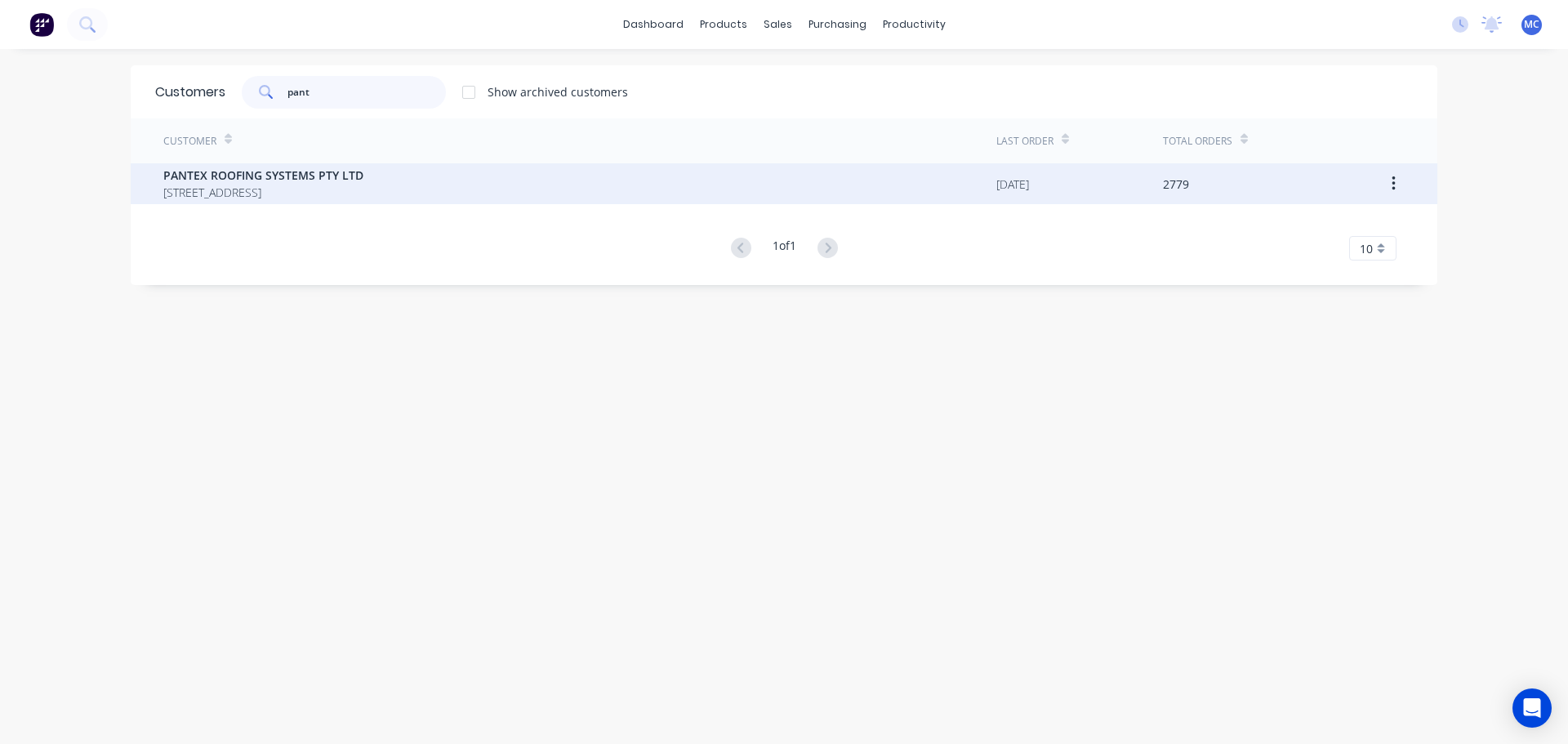
type input "pant"
click at [251, 166] on div "PANTEX ROOFING SYSTEMS PTY LTD [STREET_ADDRESS]" at bounding box center [580, 184] width 833 height 41
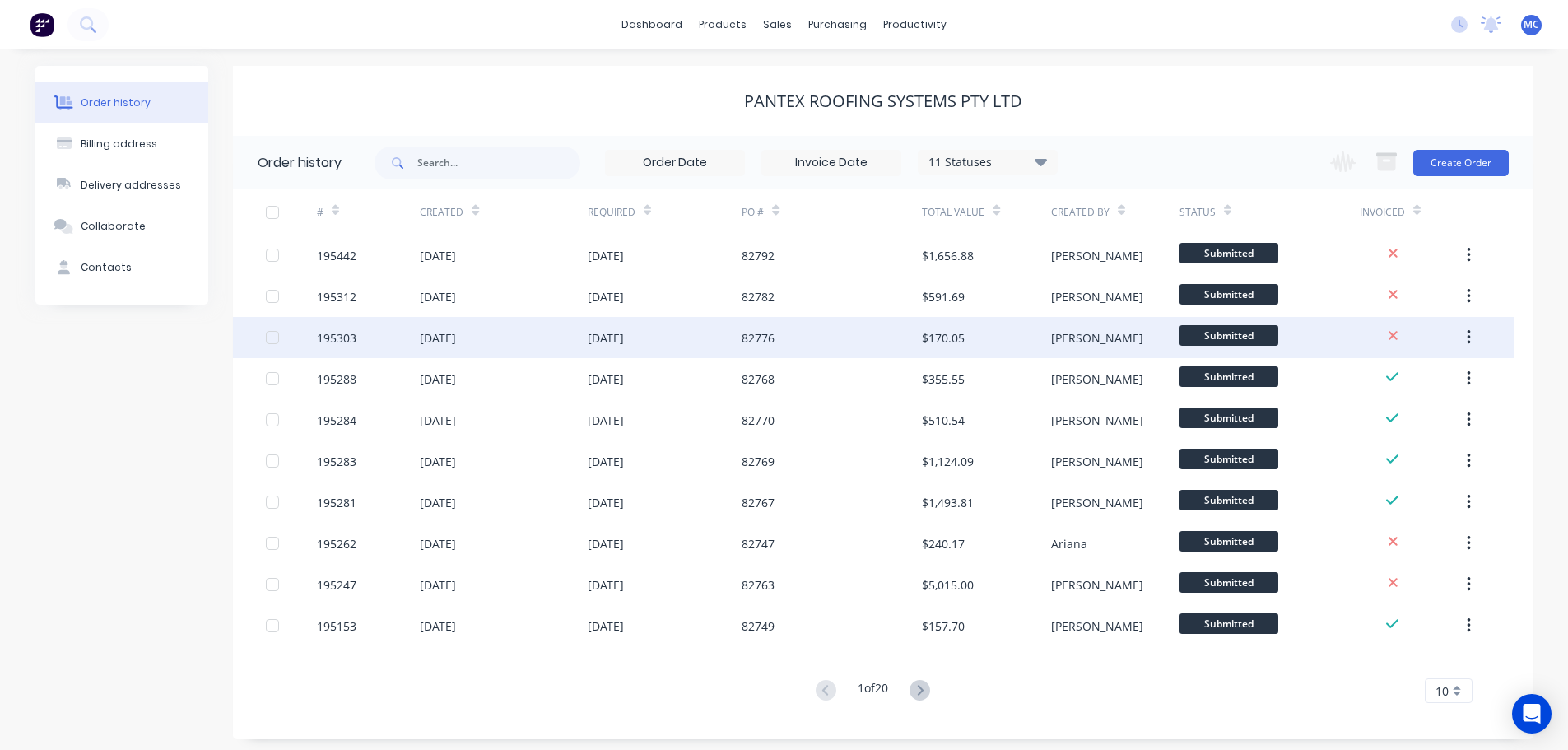
click at [456, 338] on div "[DATE]" at bounding box center [438, 338] width 36 height 17
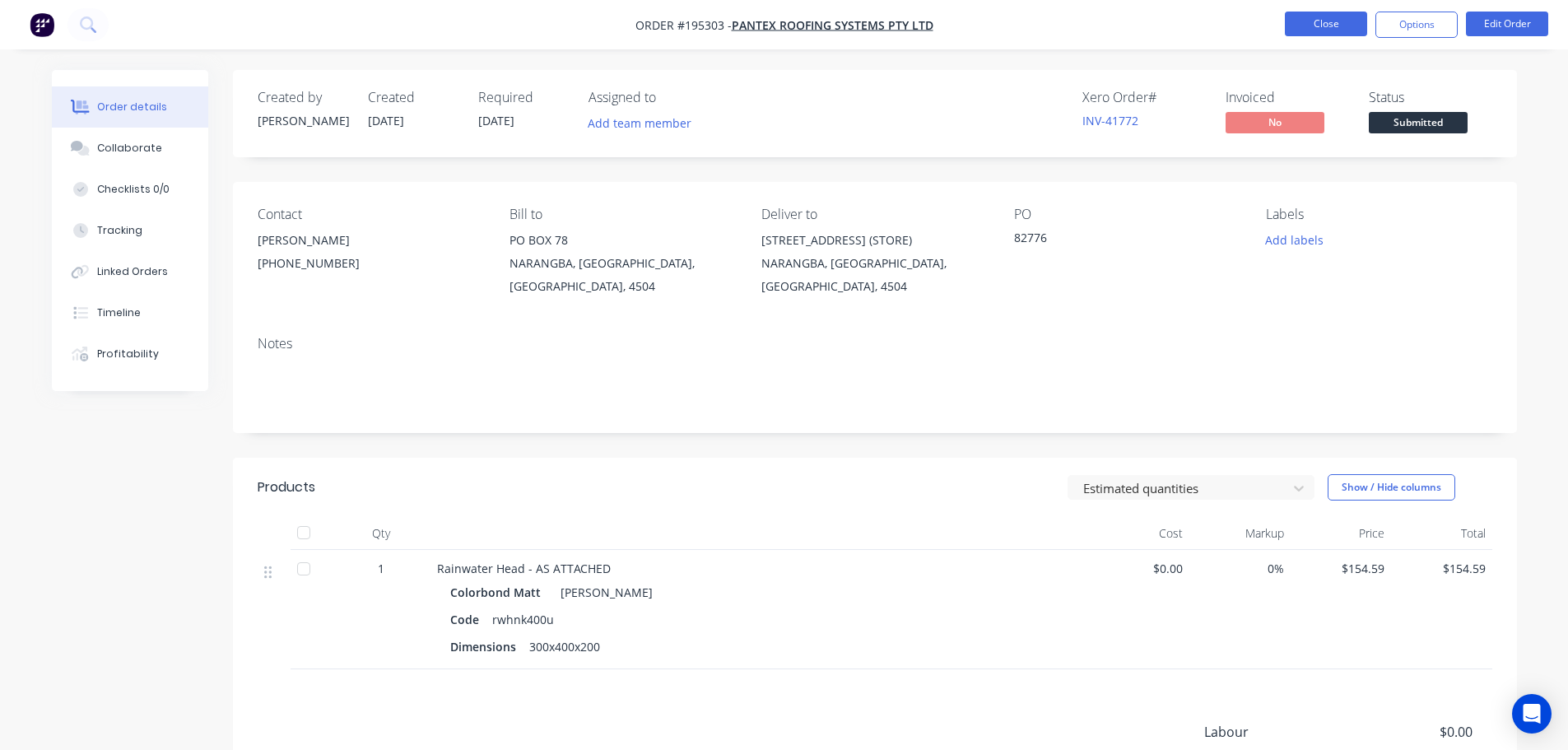
click at [1317, 17] on button "Close" at bounding box center [1326, 23] width 83 height 25
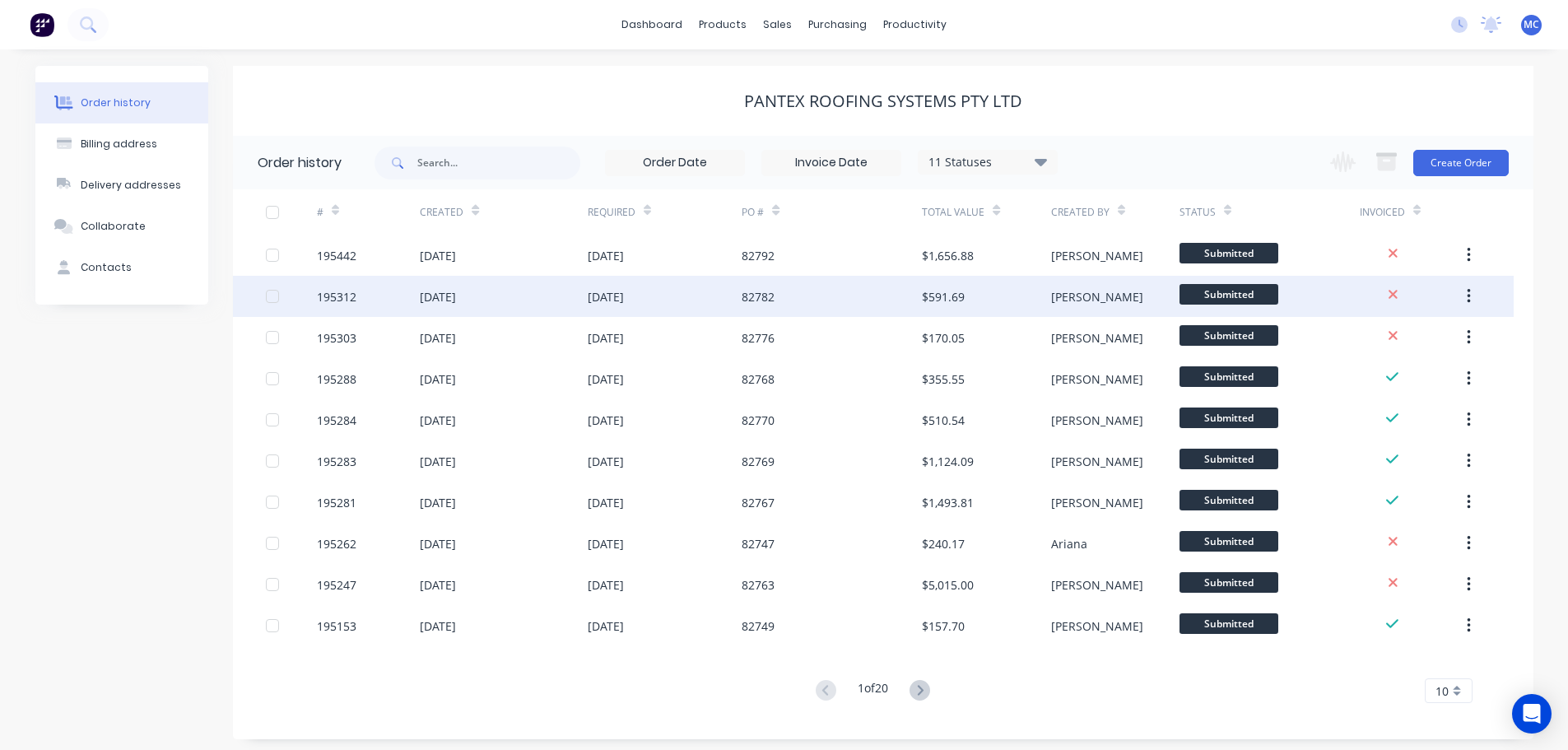
click at [439, 301] on div "[DATE]" at bounding box center [438, 297] width 36 height 17
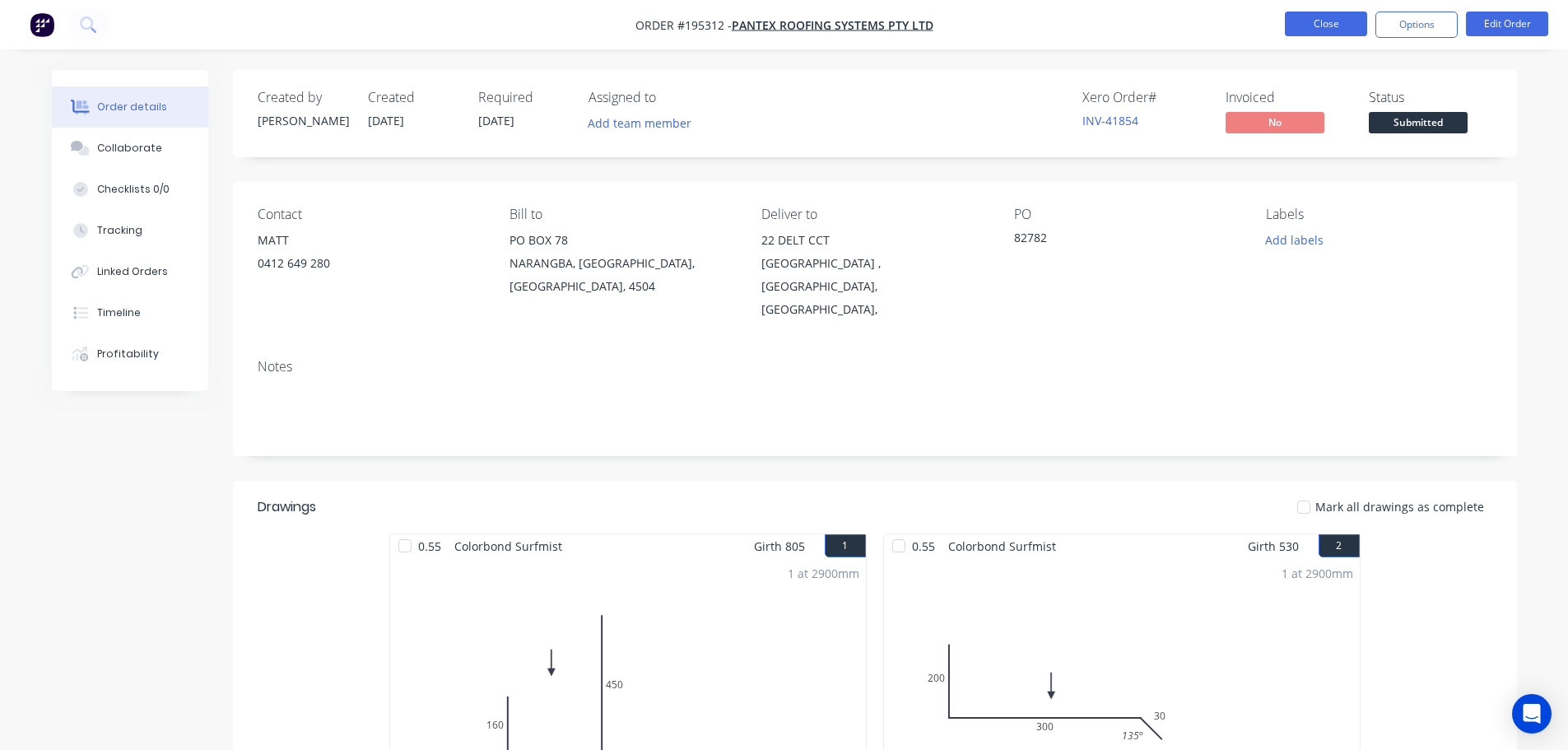
click at [1338, 16] on button "Close" at bounding box center [1326, 23] width 83 height 25
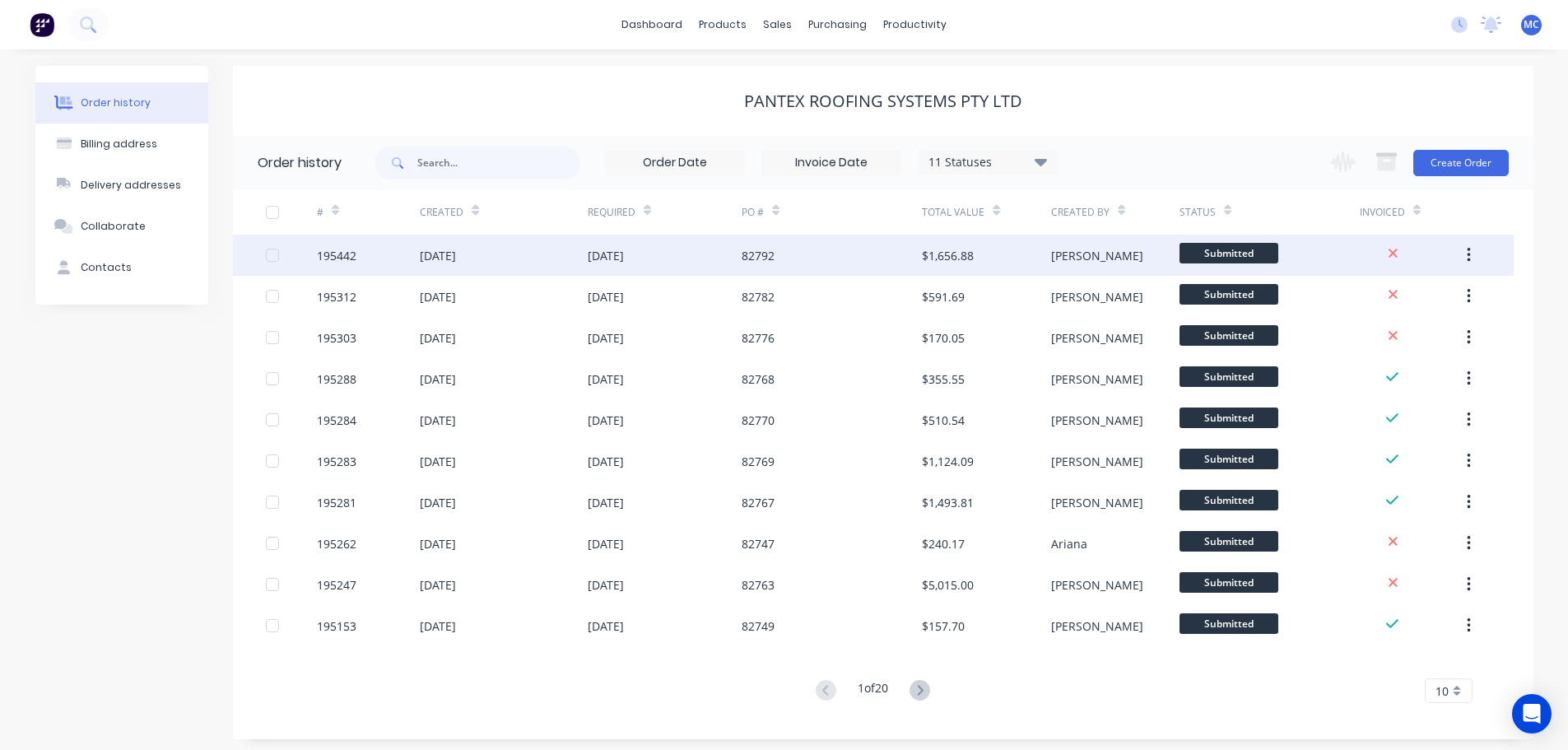
click at [532, 253] on div "[DATE]" at bounding box center [503, 255] width 167 height 41
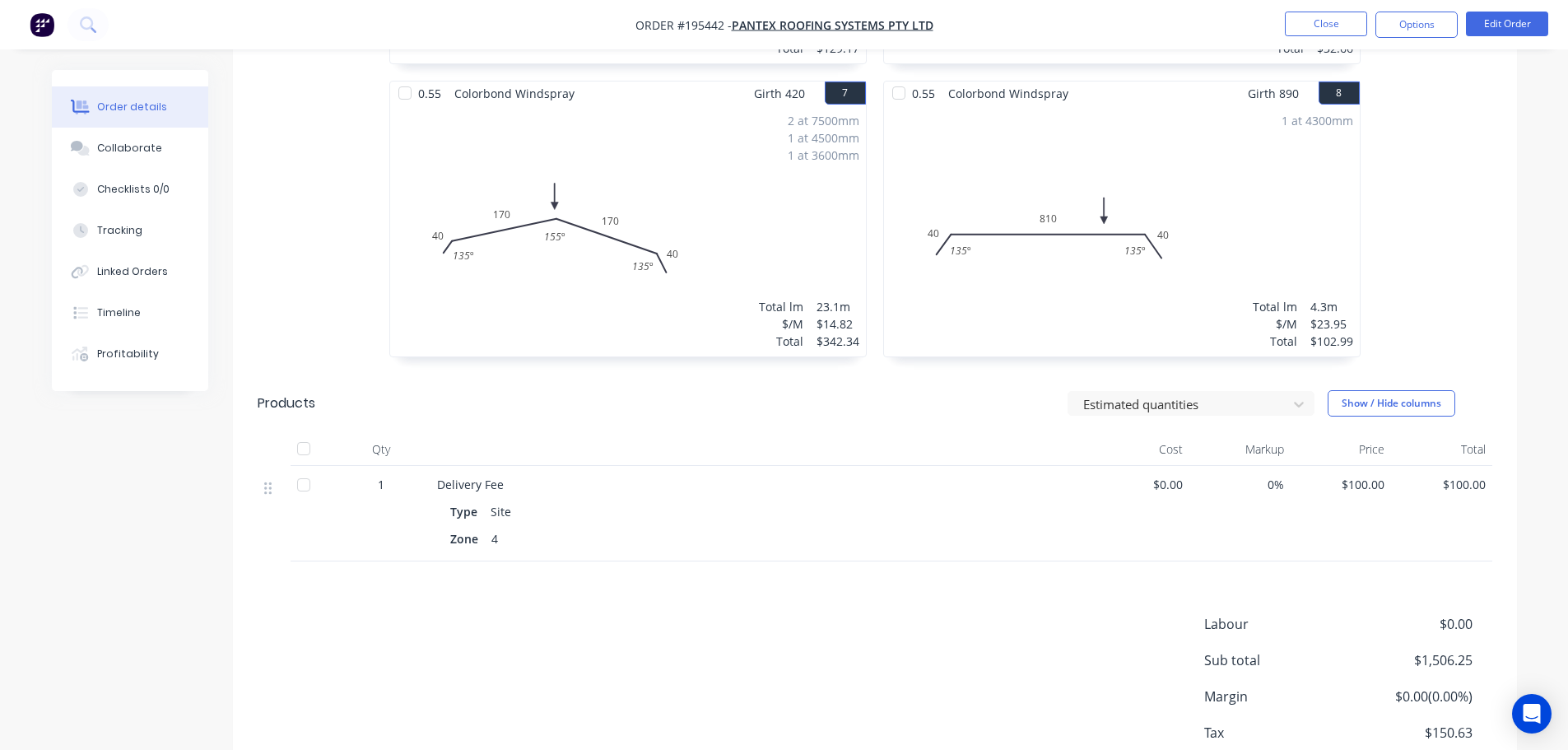
scroll to position [1316, 0]
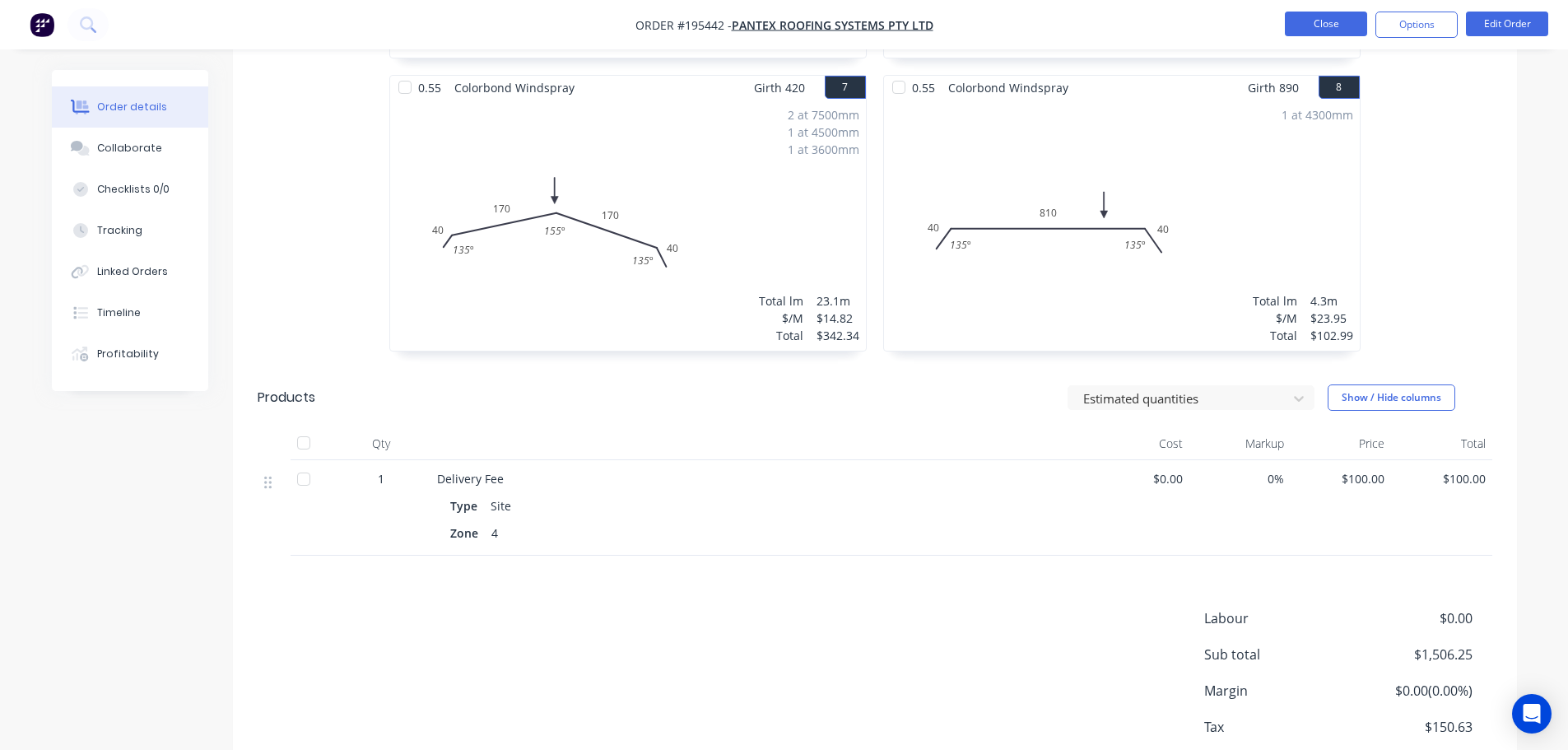
click at [1310, 18] on button "Close" at bounding box center [1326, 23] width 83 height 25
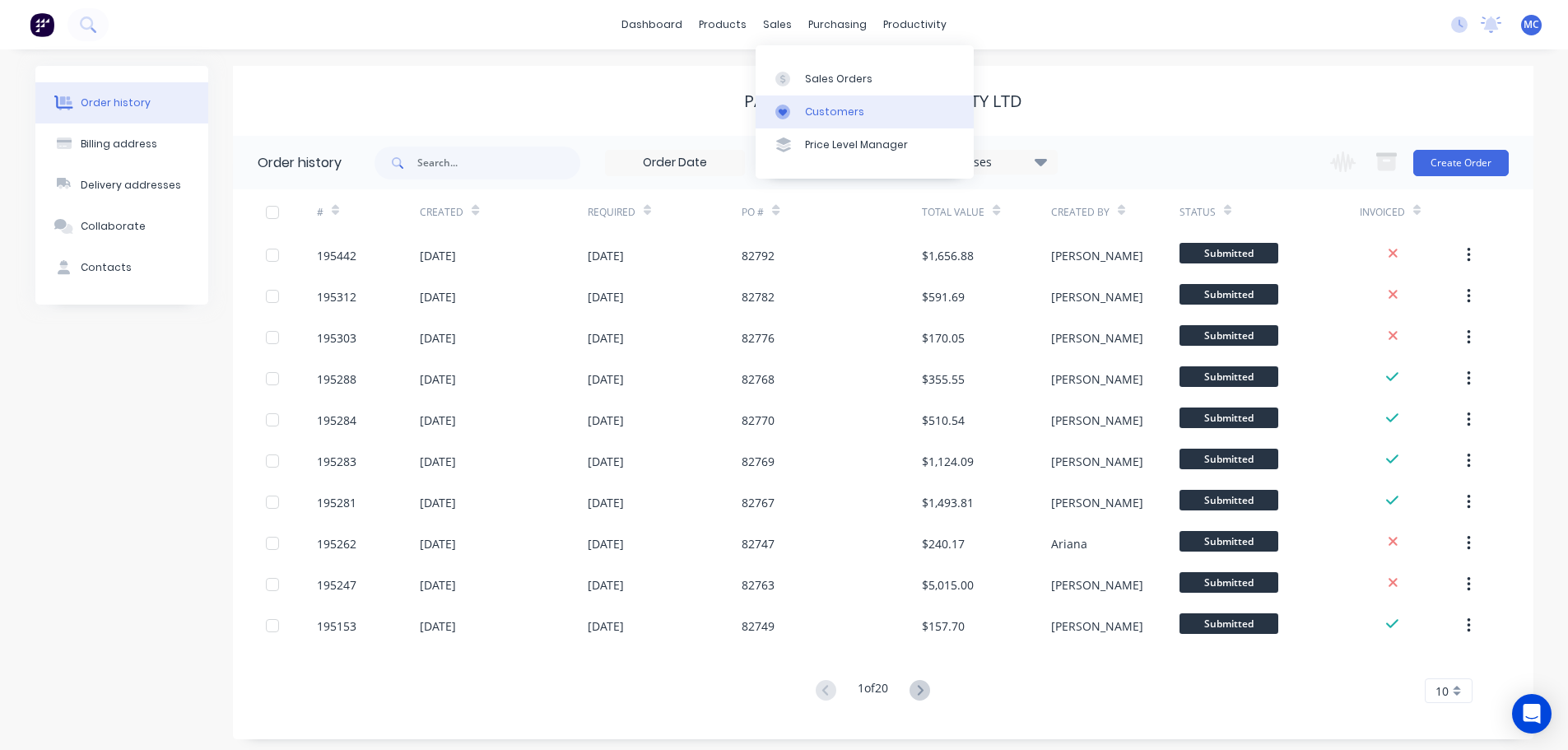
click at [831, 115] on div "Customers" at bounding box center [834, 111] width 59 height 15
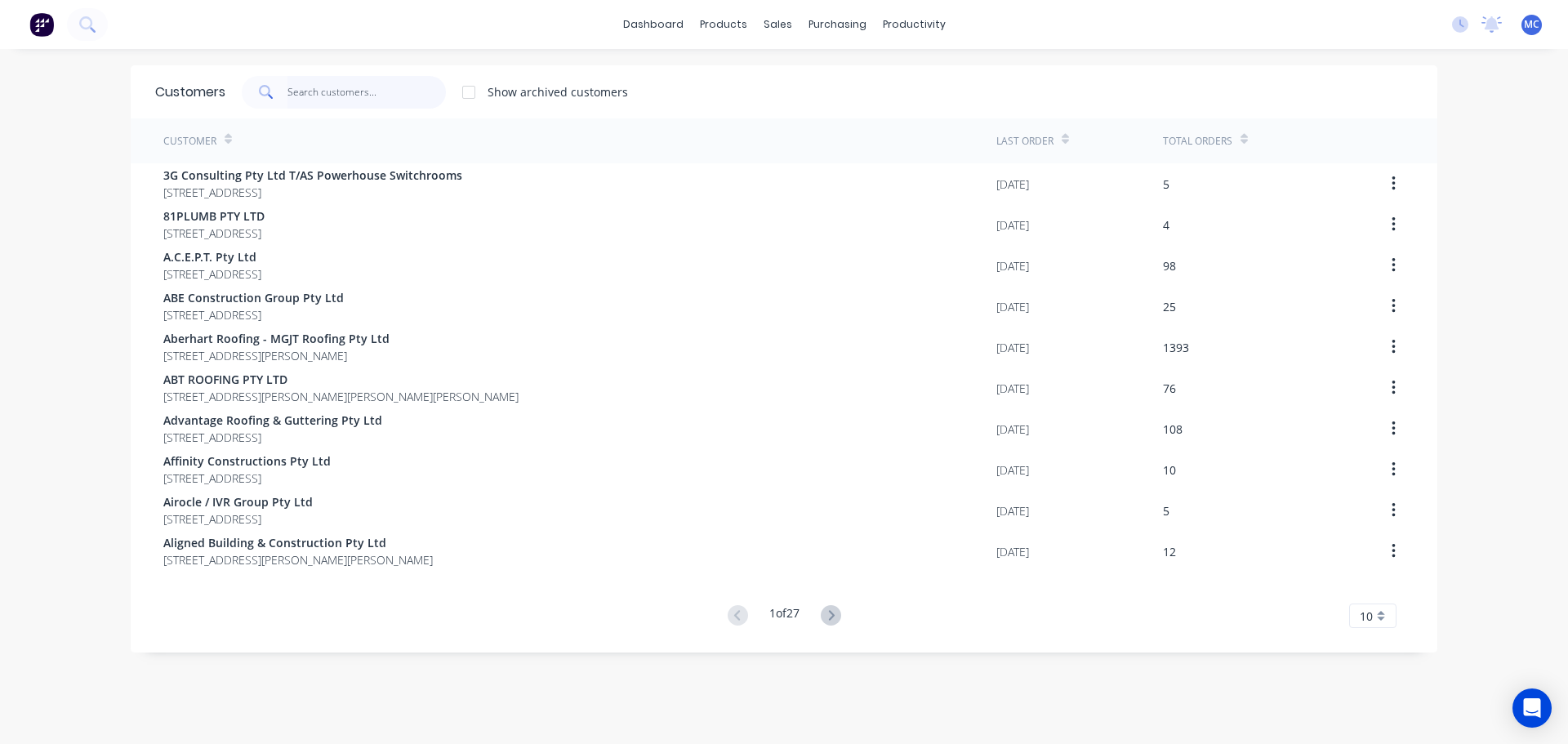
click at [316, 97] on input "text" at bounding box center [367, 92] width 159 height 32
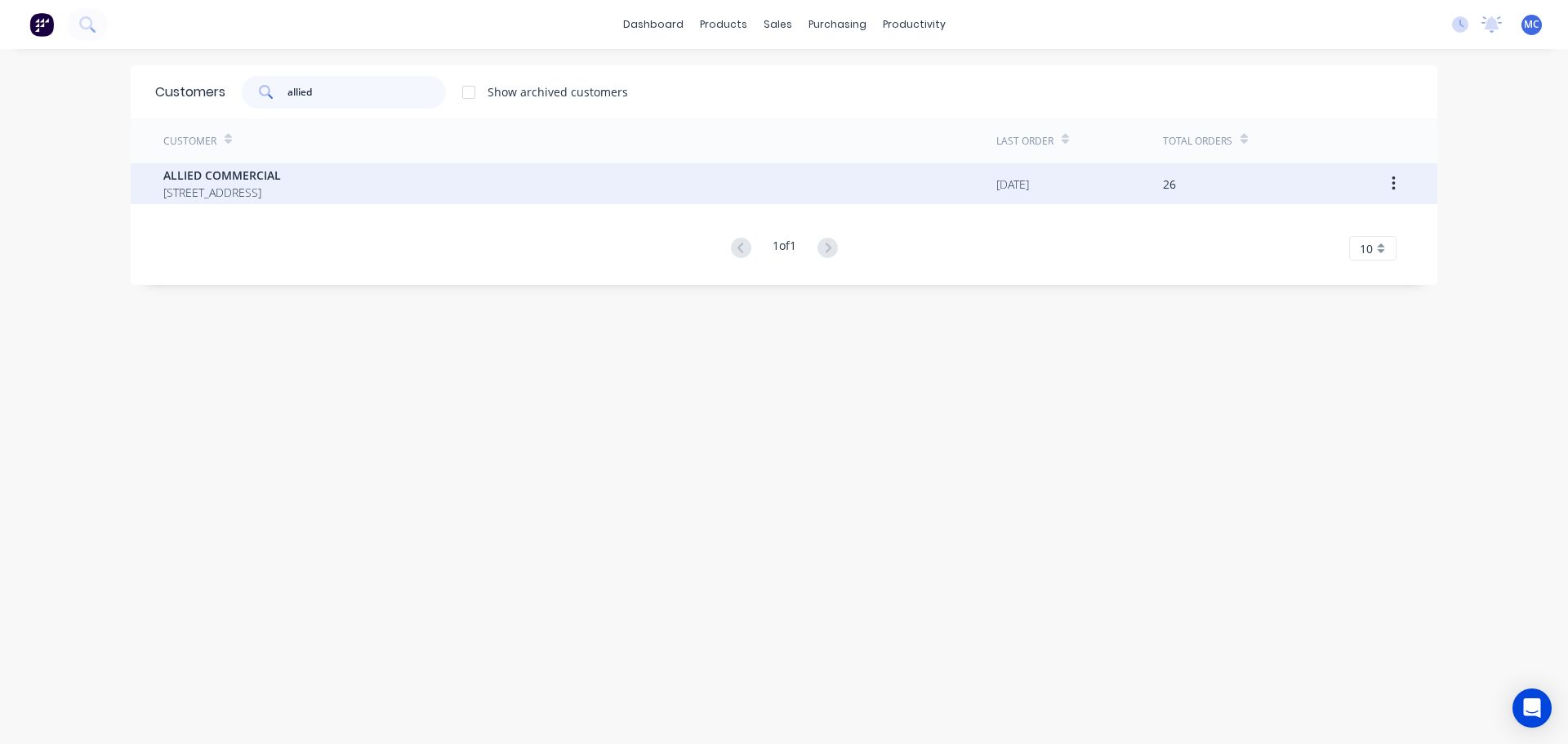
type input "allied"
click at [224, 168] on span "ALLIED COMMERCIAL" at bounding box center [222, 175] width 118 height 17
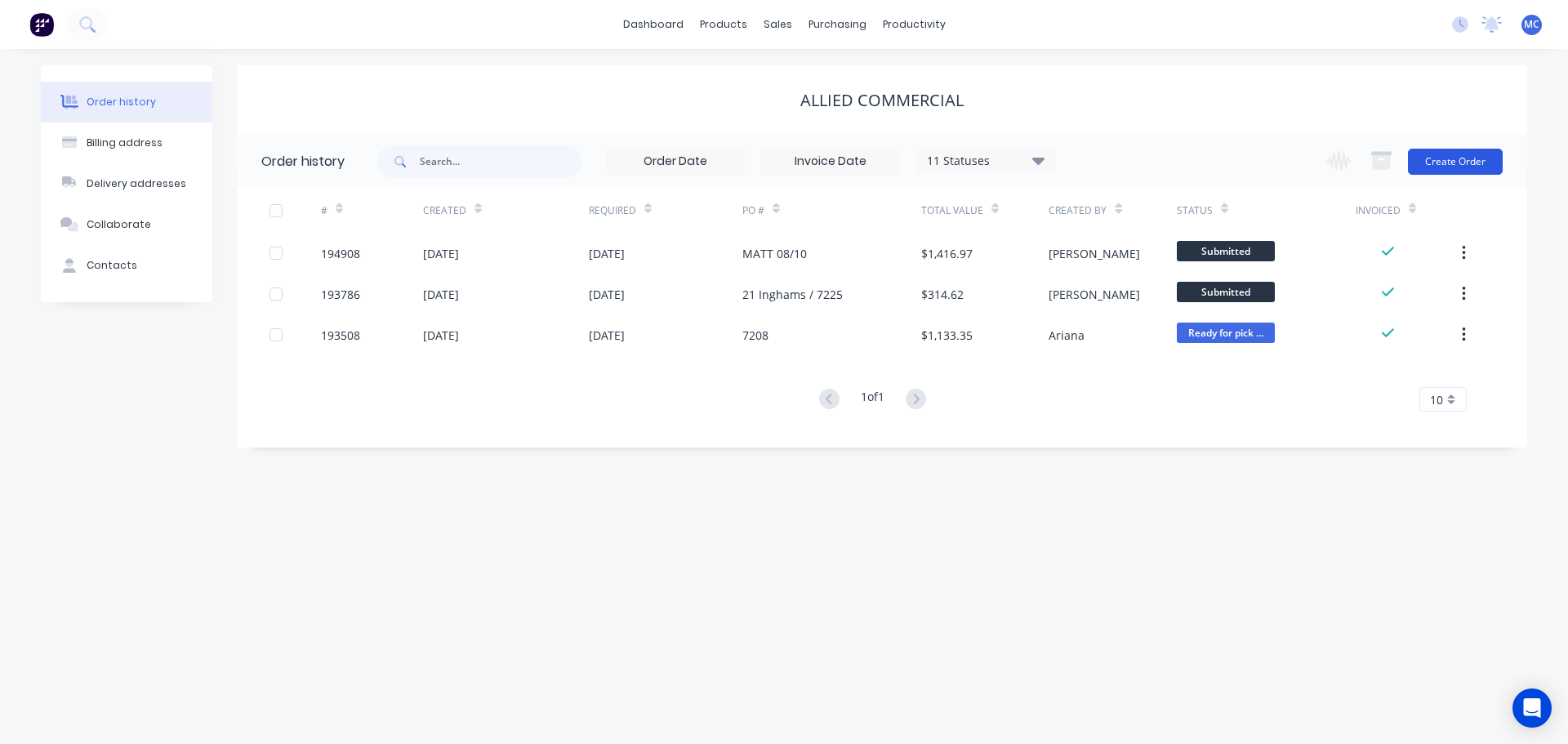
click at [1438, 158] on button "Create Order" at bounding box center [1455, 162] width 95 height 27
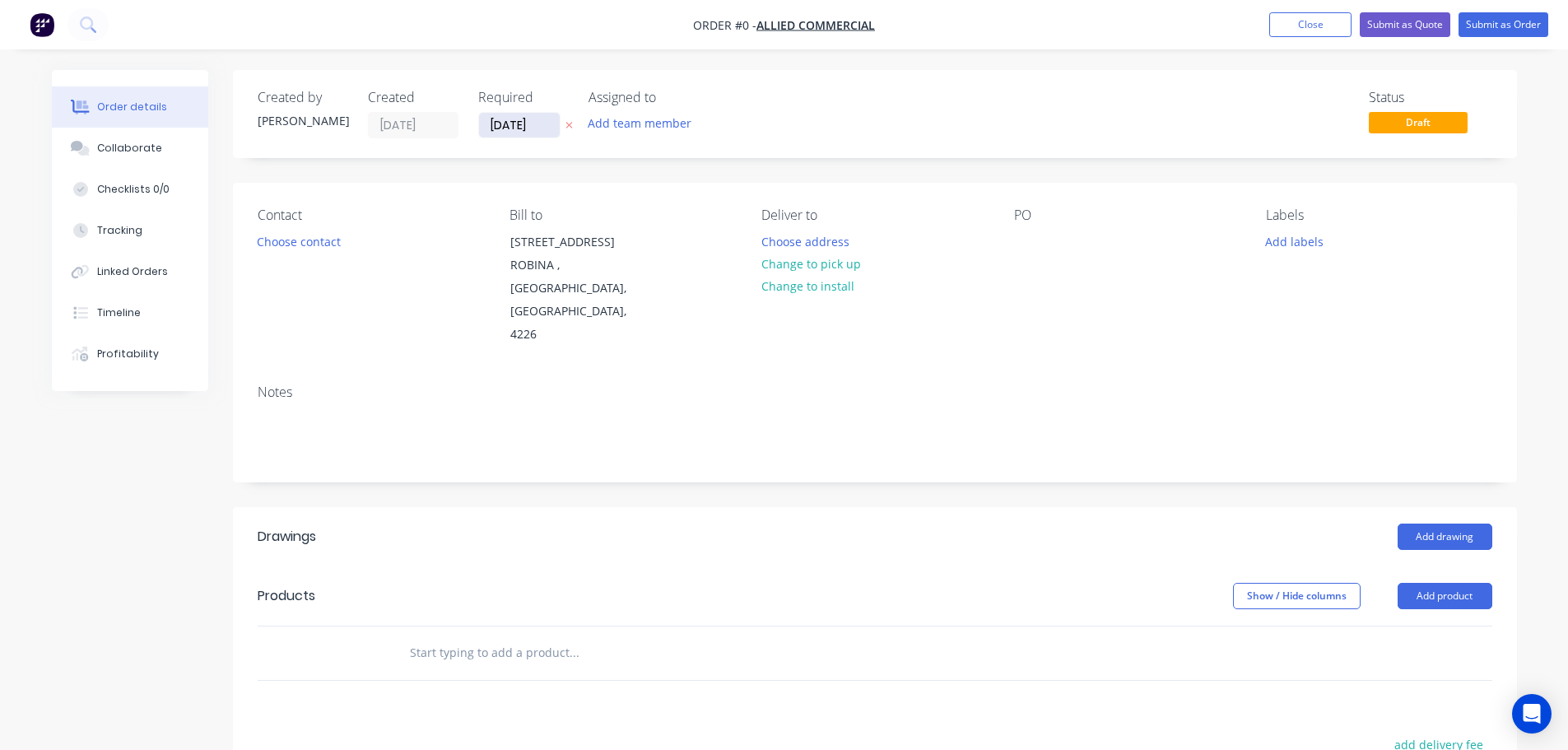
click at [515, 123] on input "[DATE]" at bounding box center [520, 125] width 81 height 25
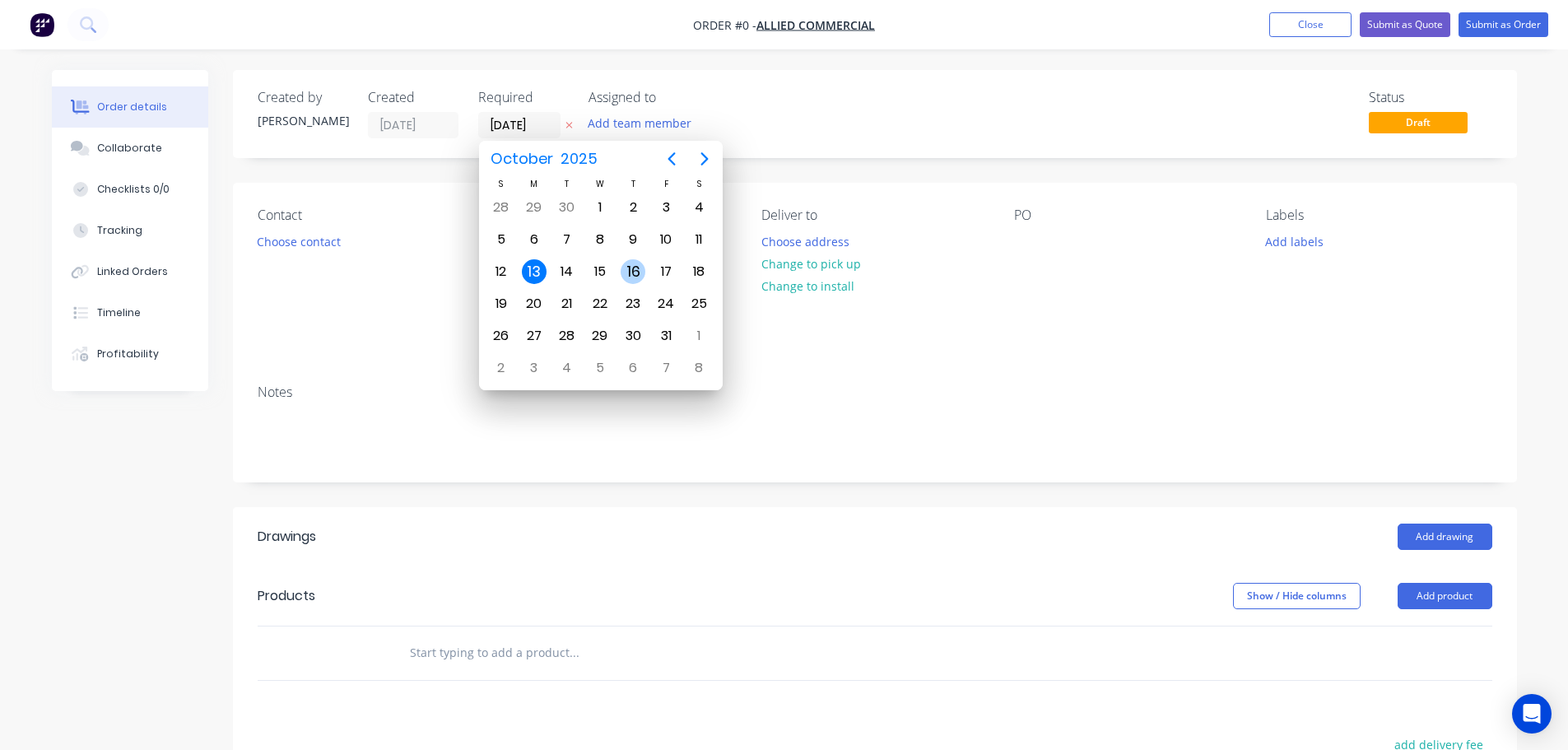
click at [637, 271] on div "16" at bounding box center [632, 272] width 25 height 25
type input "[DATE]"
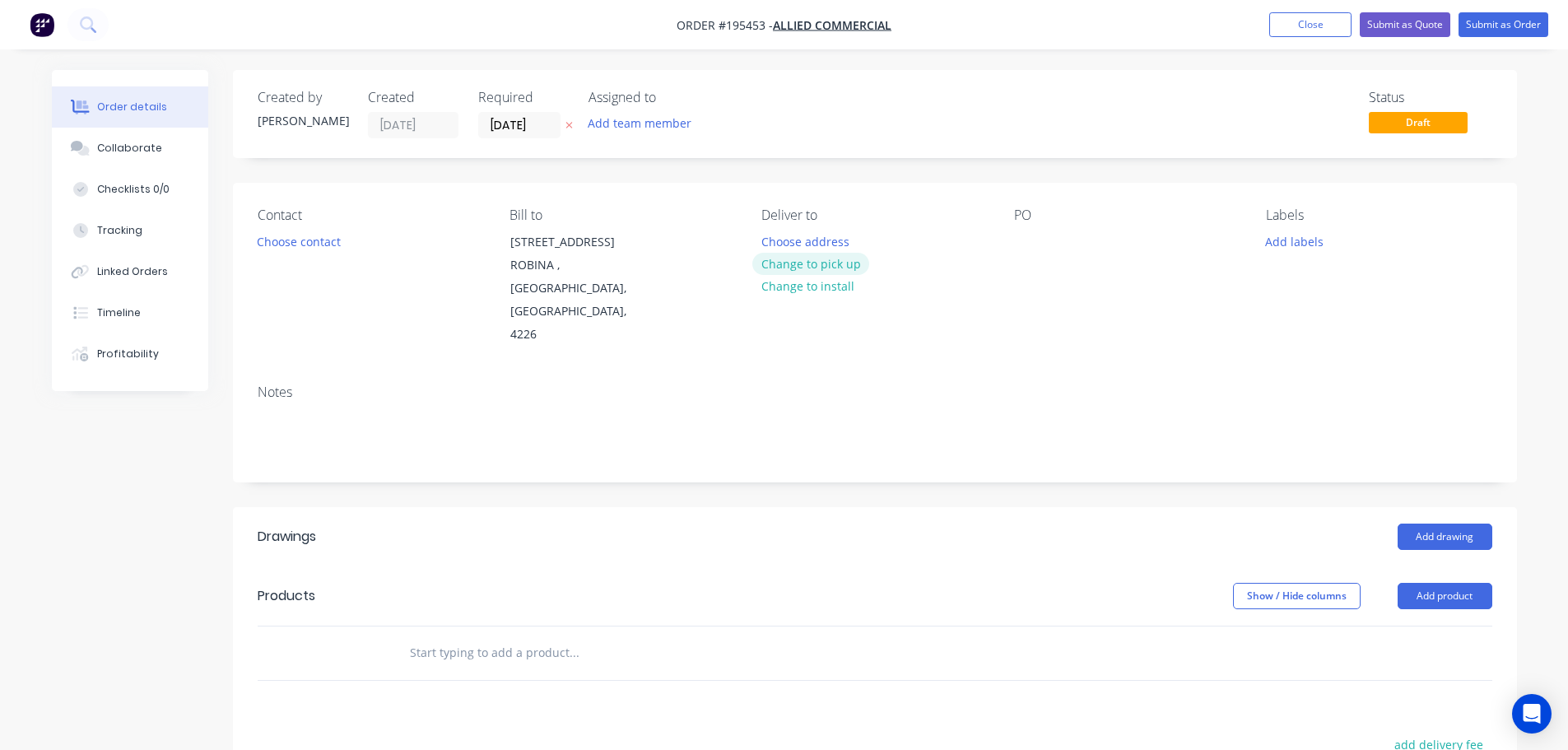
click at [801, 266] on button "Change to pick up" at bounding box center [811, 264] width 117 height 22
click at [775, 241] on div at bounding box center [775, 242] width 27 height 24
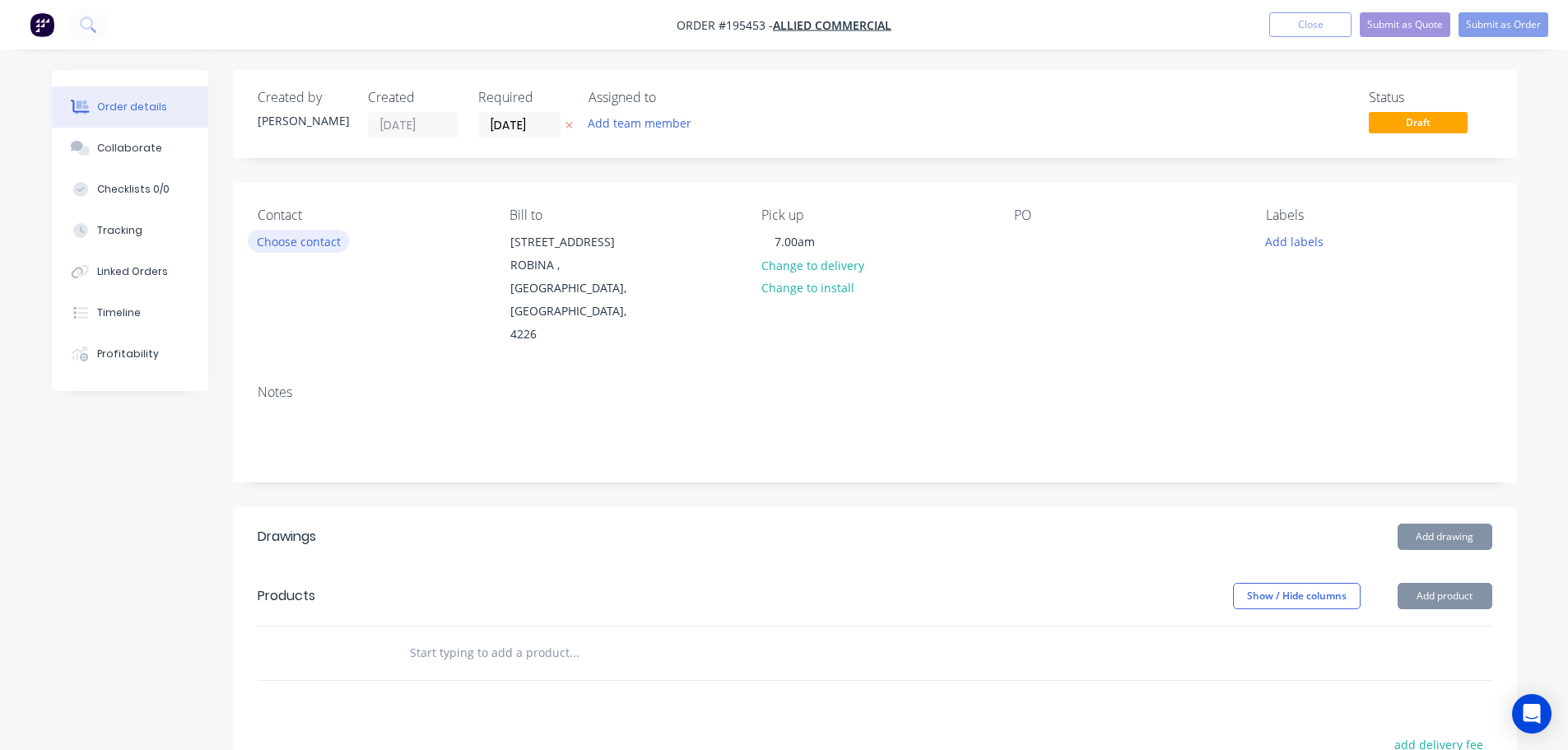
click at [286, 237] on button "Choose contact" at bounding box center [299, 241] width 102 height 22
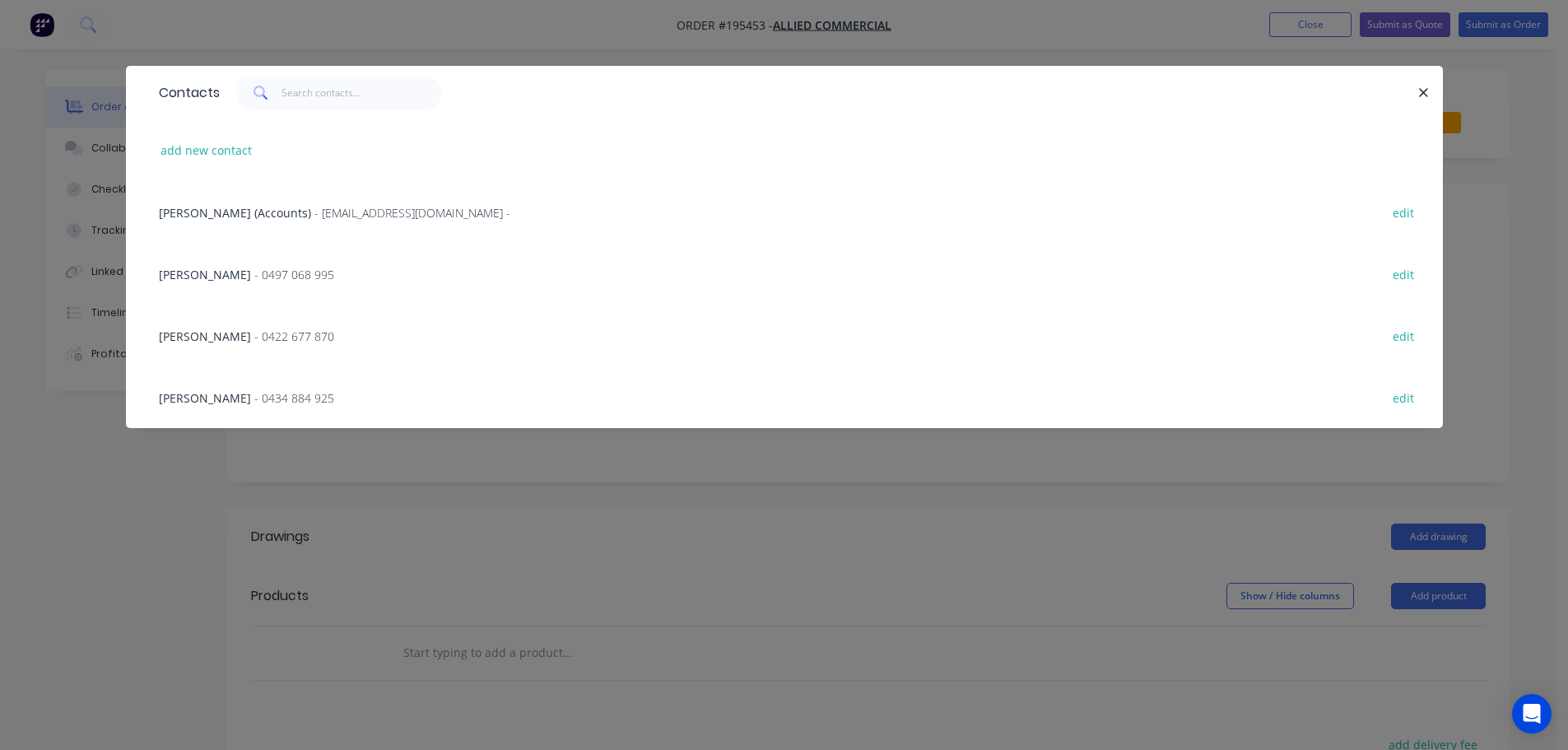
click at [255, 331] on span "- 0422 677 870" at bounding box center [294, 336] width 80 height 16
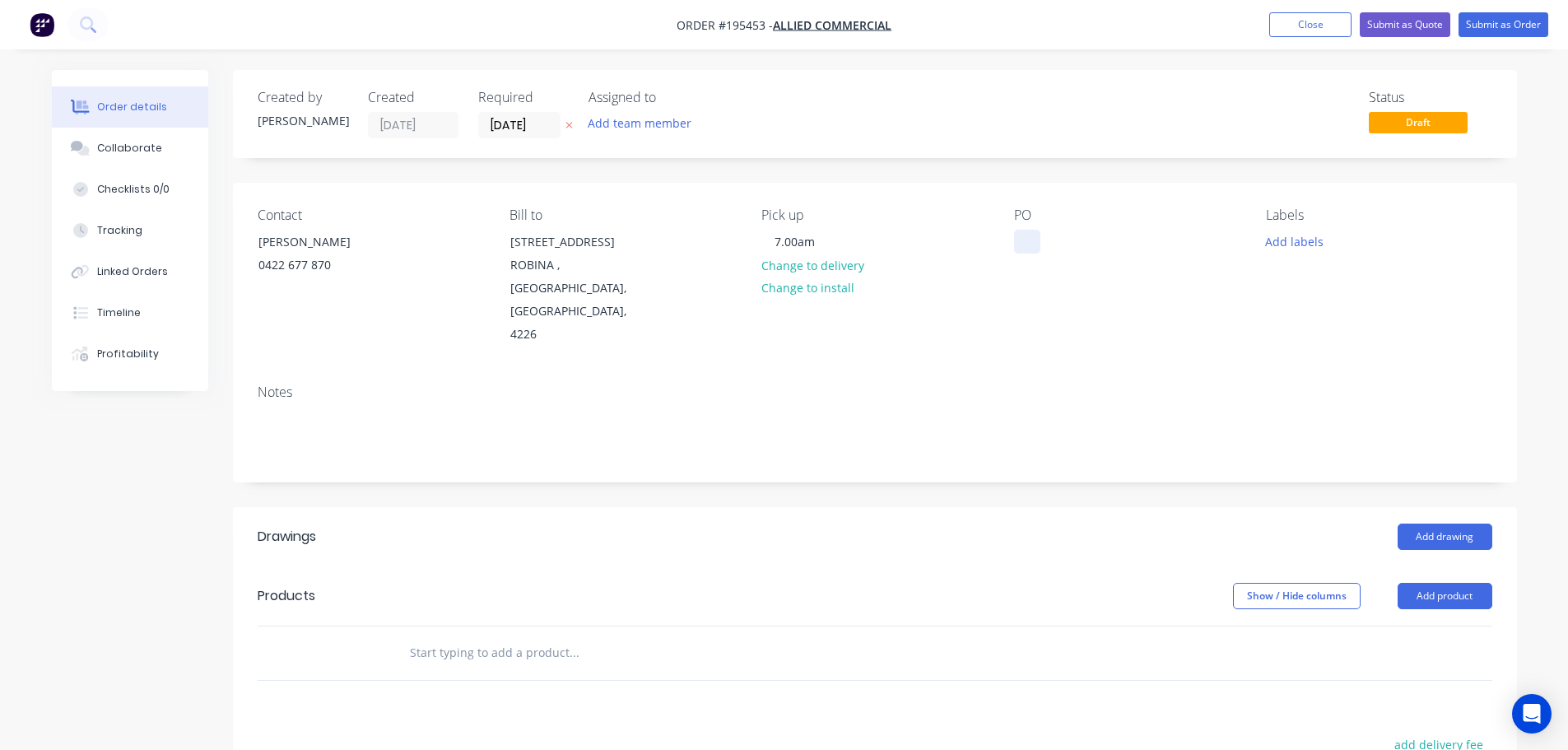
click at [1028, 241] on div at bounding box center [1027, 242] width 27 height 24
click at [1447, 526] on button "Add drawing" at bounding box center [1445, 537] width 95 height 27
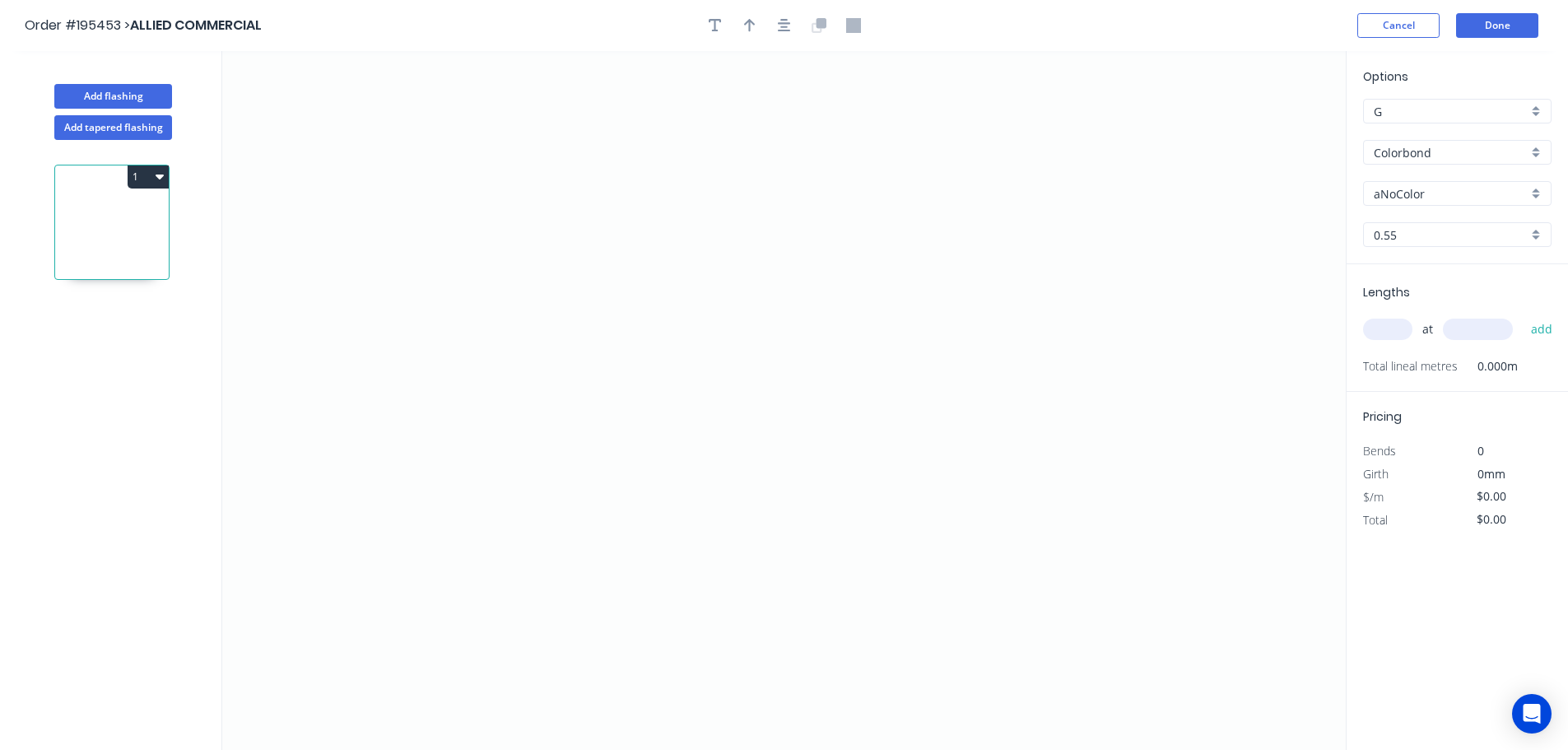
click at [1411, 193] on input "aNoColor" at bounding box center [1450, 194] width 154 height 17
click at [1403, 278] on div "Surfmist" at bounding box center [1457, 282] width 187 height 28
type input "Surfmist"
click at [1395, 338] on input "text" at bounding box center [1387, 329] width 49 height 22
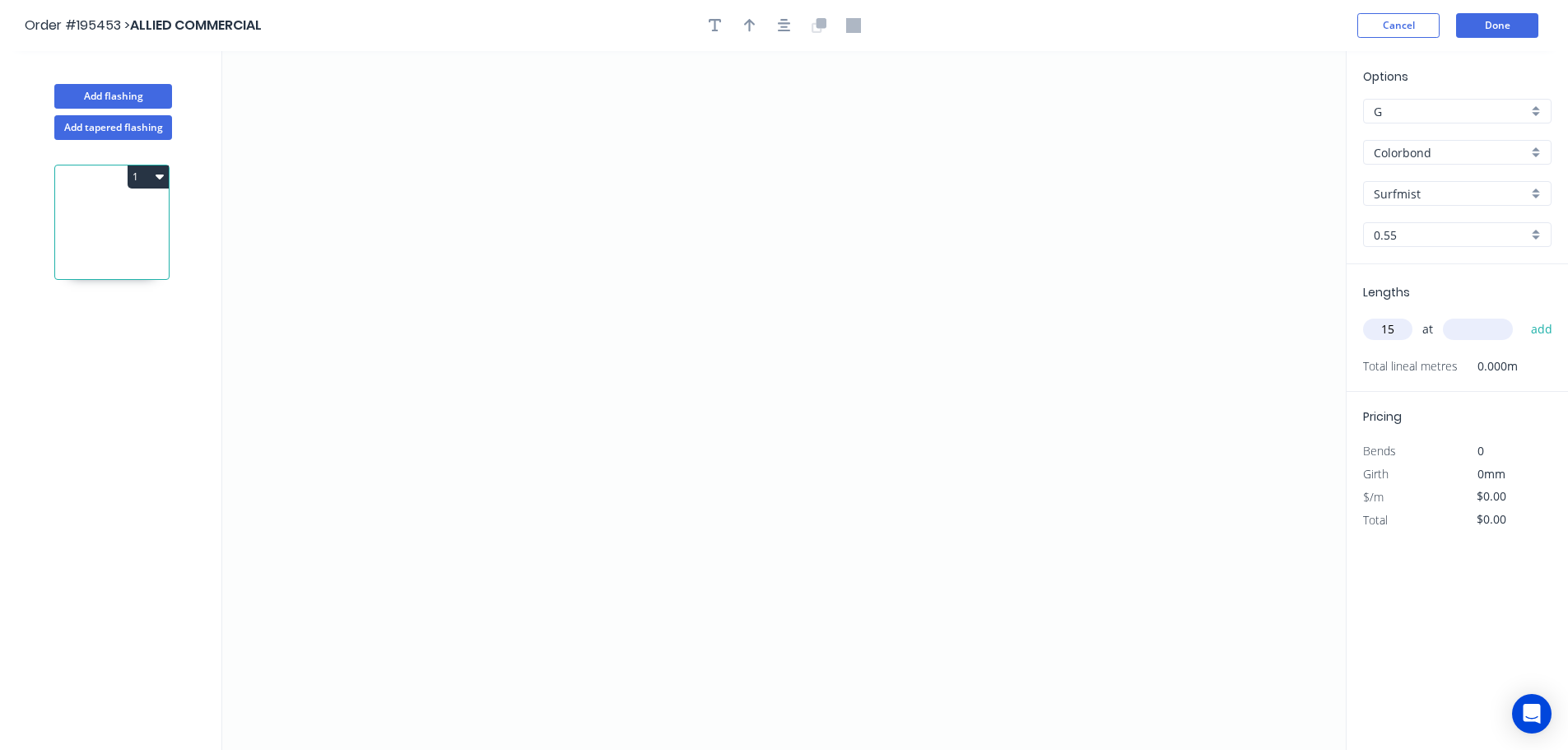
type input "15"
type input "4000"
click at [1522, 316] on button "add" at bounding box center [1541, 329] width 39 height 28
click at [1132, 296] on icon "0" at bounding box center [784, 400] width 1123 height 699
click at [1036, 197] on icon "0" at bounding box center [784, 400] width 1123 height 699
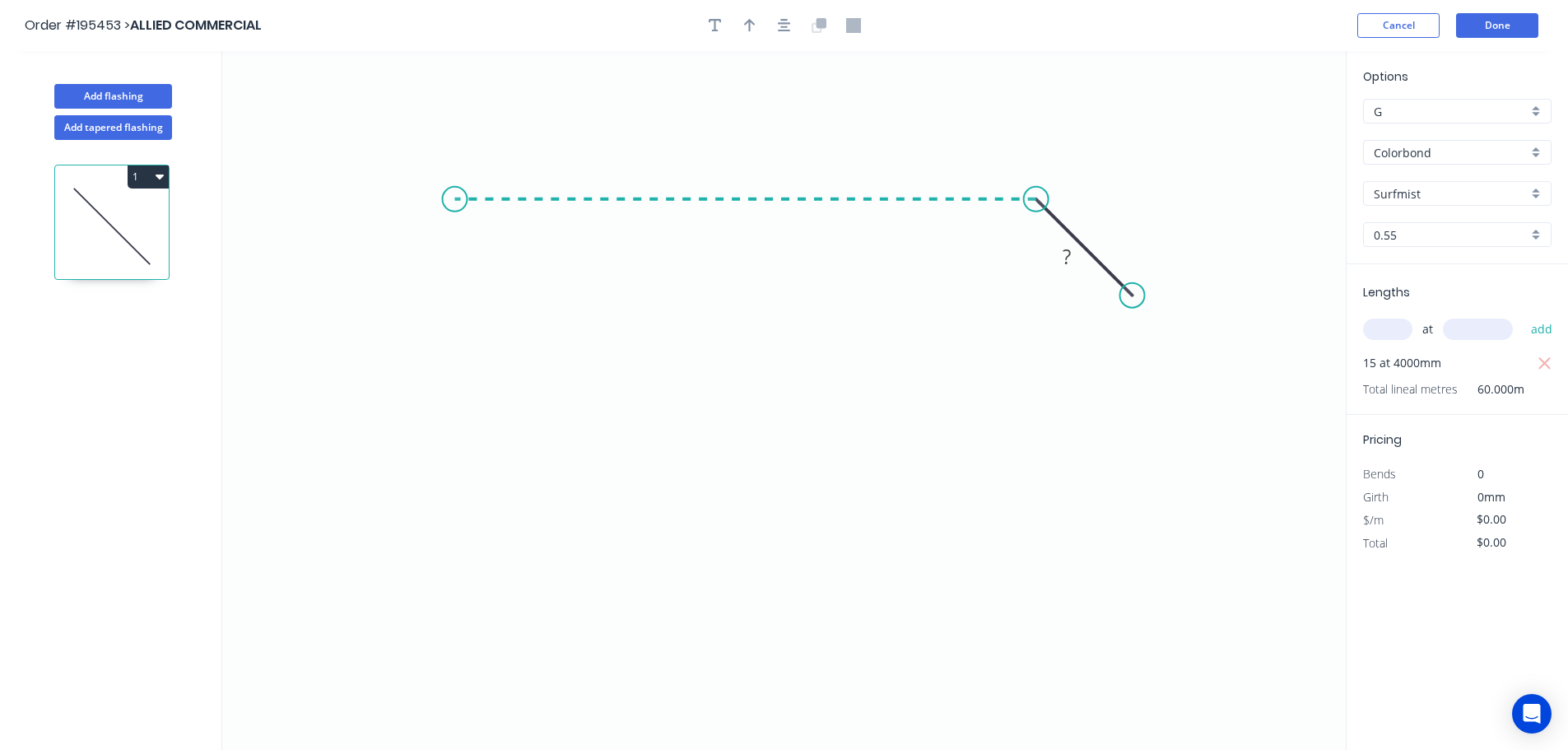
click at [454, 184] on icon "0 ?" at bounding box center [784, 400] width 1123 height 699
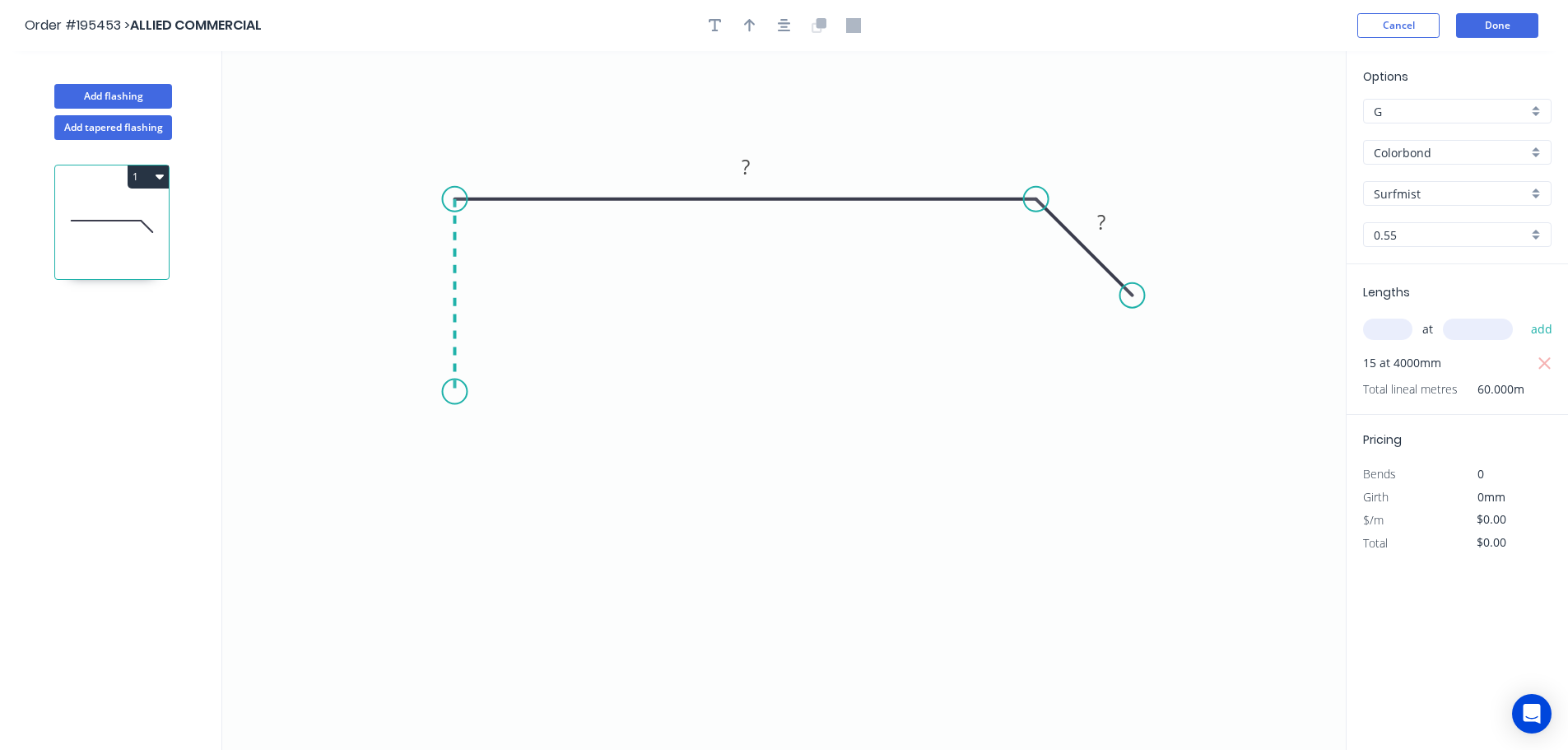
click at [446, 392] on icon "0 ? ?" at bounding box center [784, 400] width 1123 height 699
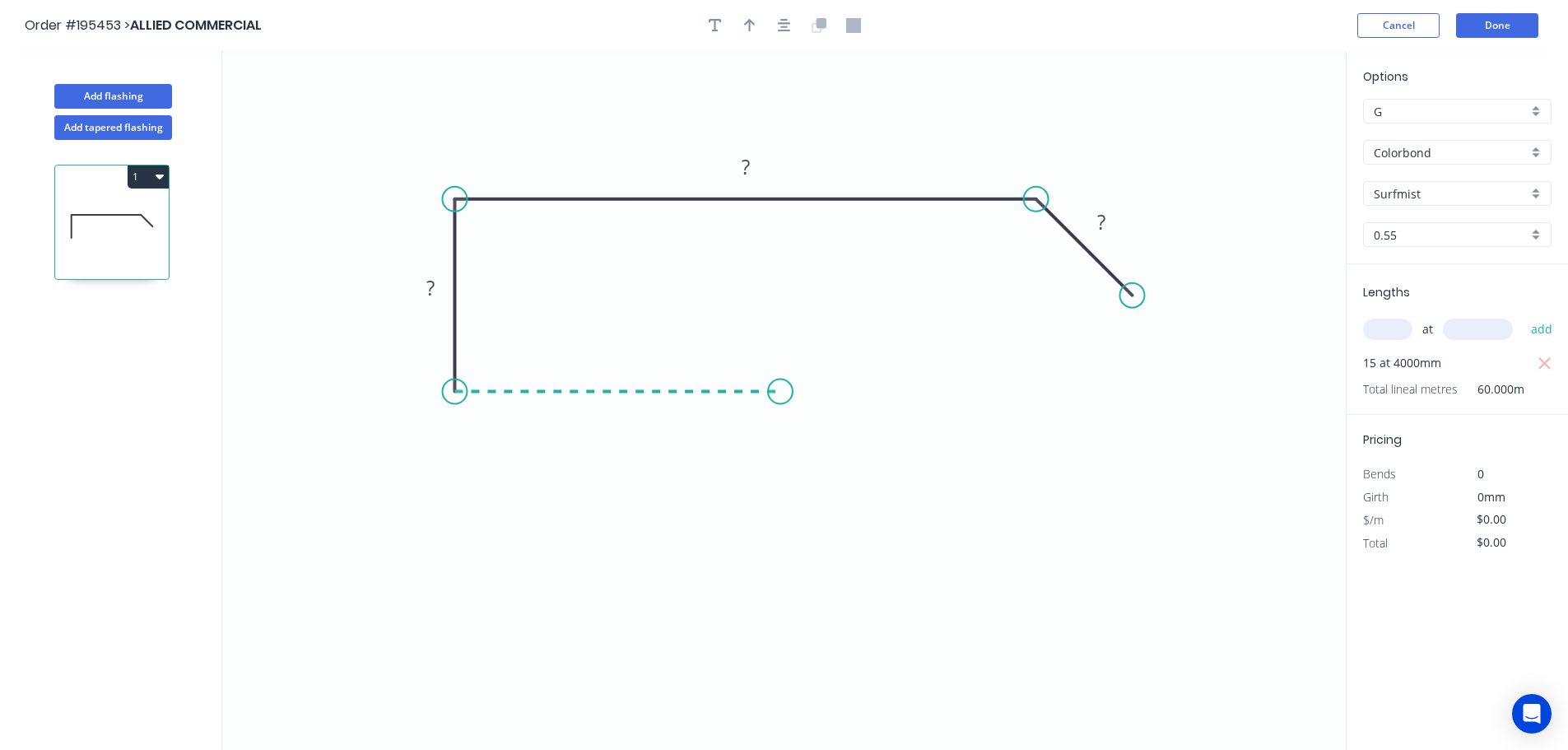
click at [781, 390] on icon "0 ? ? ?" at bounding box center [784, 400] width 1123 height 699
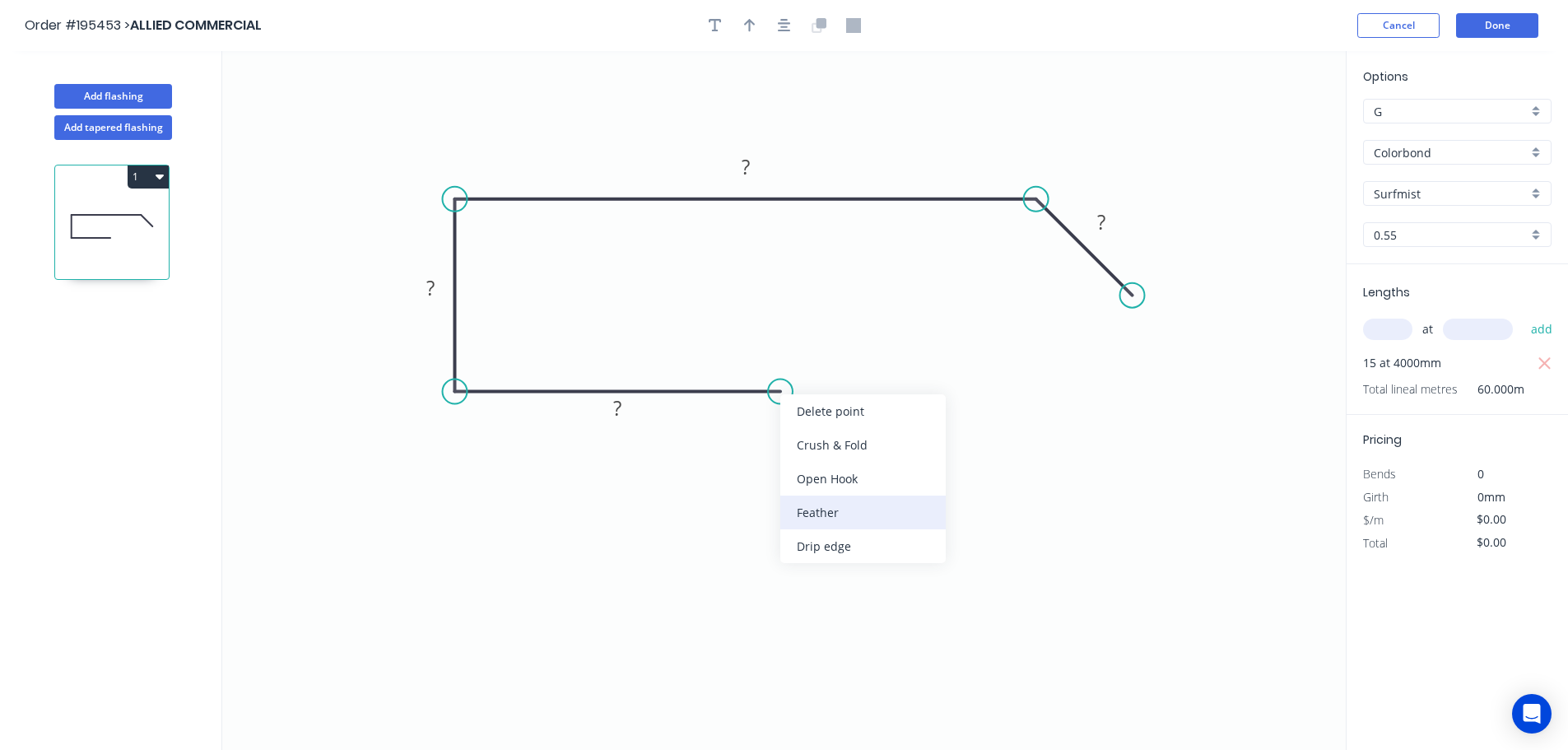
click at [803, 506] on div "Feather" at bounding box center [863, 512] width 165 height 34
click at [800, 447] on div "Flip bend" at bounding box center [853, 452] width 165 height 34
drag, startPoint x: 785, startPoint y: 334, endPoint x: 810, endPoint y: 305, distance: 38.3
click at [810, 305] on rect at bounding box center [783, 321] width 65 height 34
click at [795, 320] on tspan "15" at bounding box center [793, 320] width 23 height 28
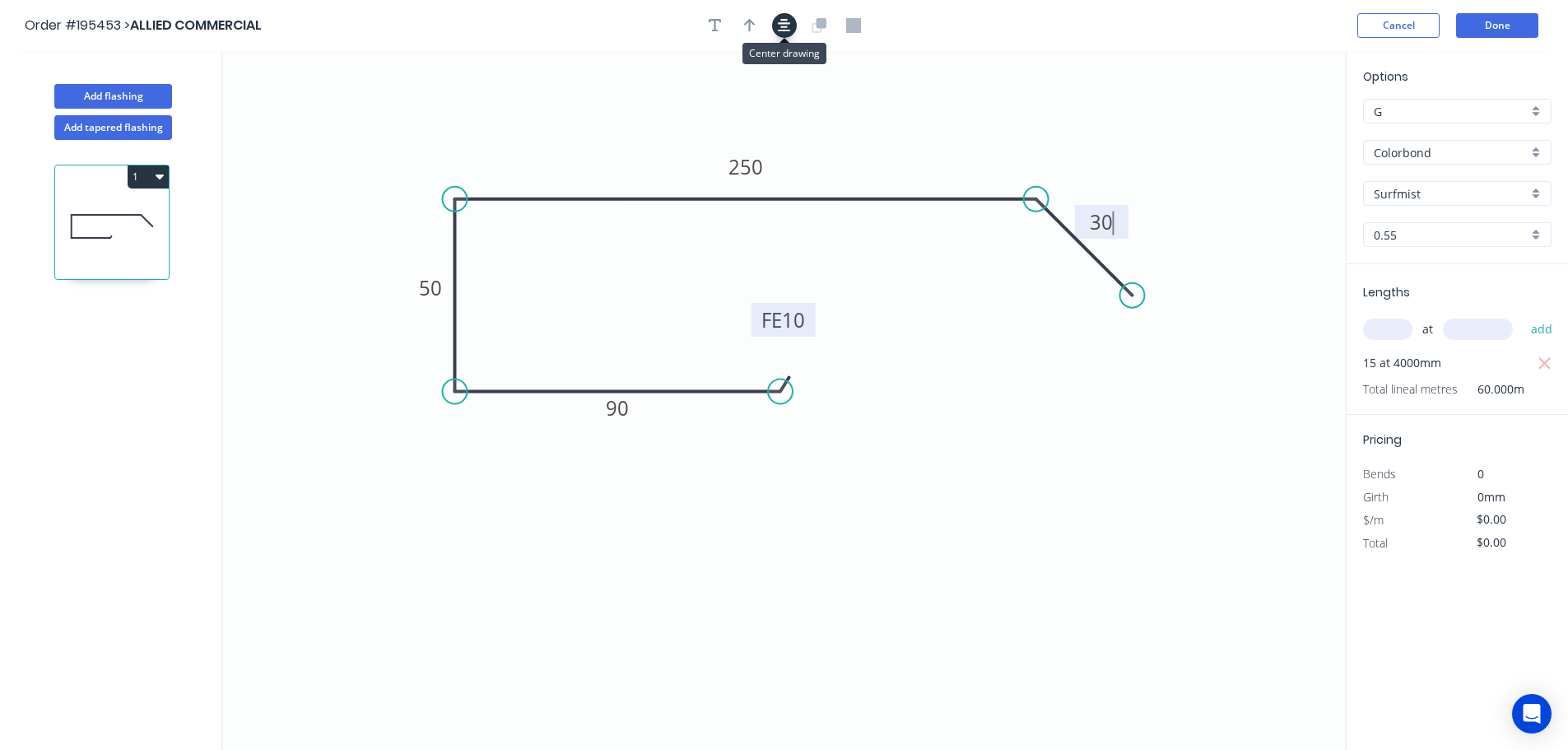
click at [786, 30] on icon "button" at bounding box center [784, 25] width 13 height 13
type input "$15.95"
type input "$957.00"
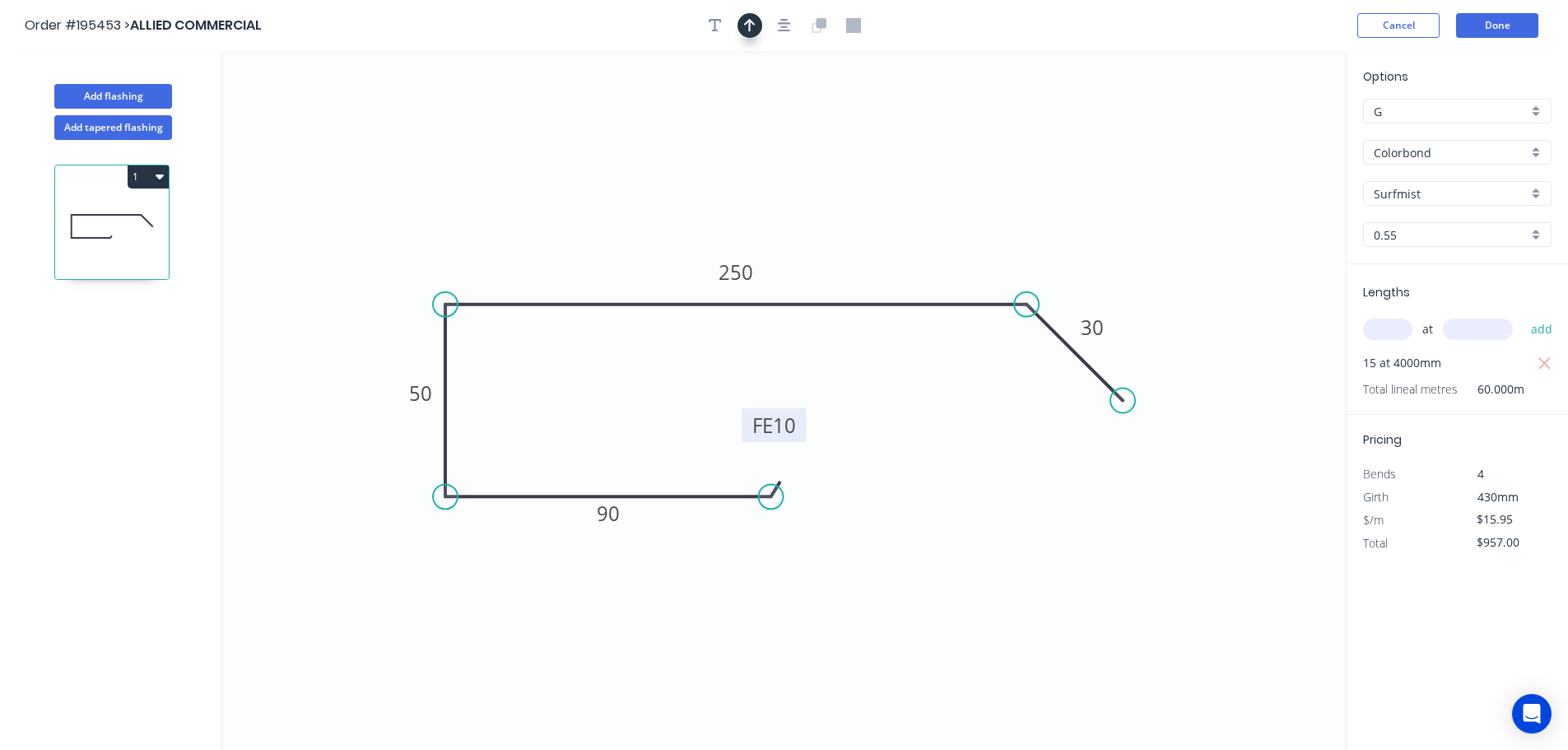
click at [748, 29] on icon "button" at bounding box center [750, 25] width 11 height 15
click at [1262, 130] on icon at bounding box center [1262, 114] width 15 height 53
drag, startPoint x: 1262, startPoint y: 130, endPoint x: 890, endPoint y: 217, distance: 382.0
click at [890, 217] on icon at bounding box center [902, 203] width 47 height 47
click at [1490, 26] on button "Done" at bounding box center [1497, 25] width 83 height 25
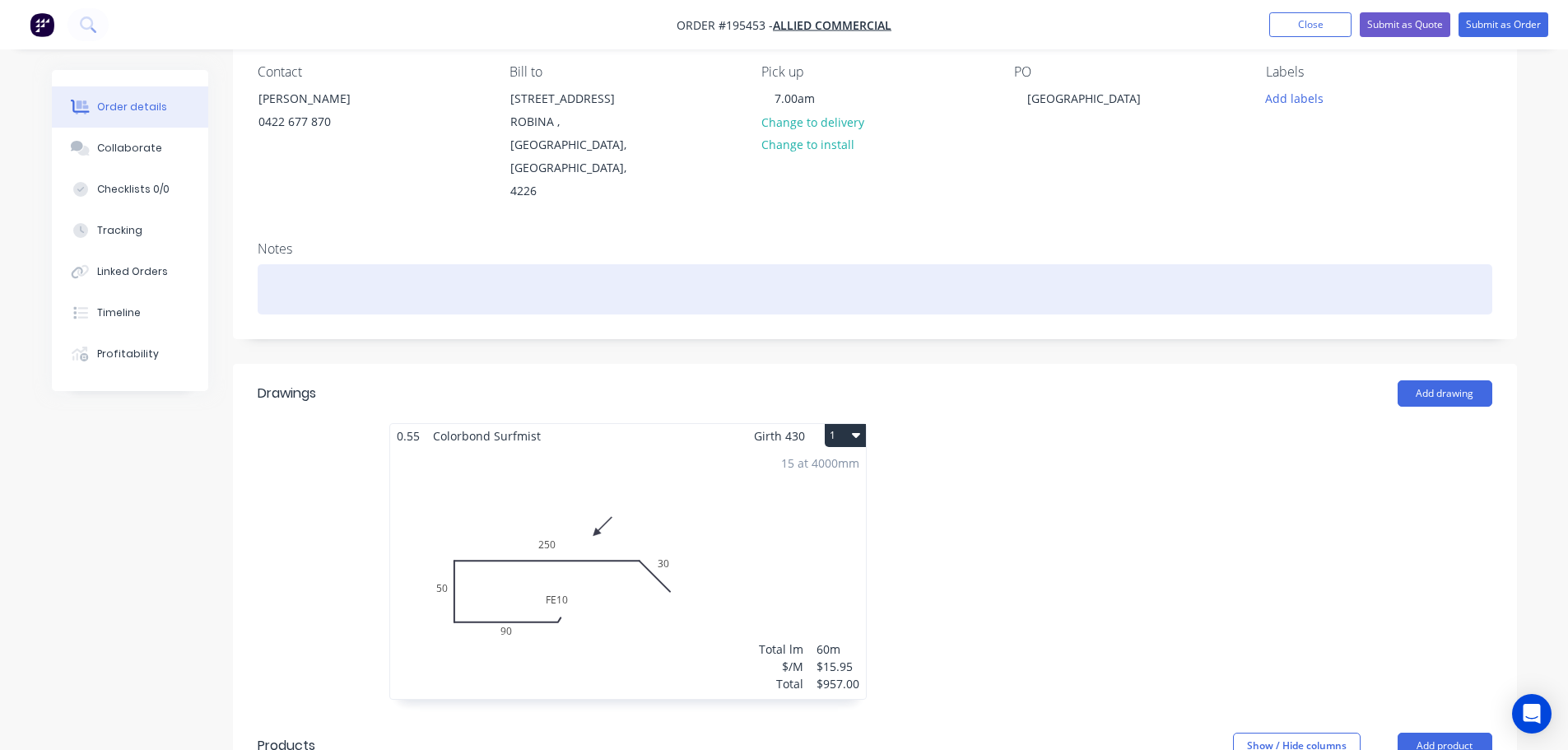
scroll to position [247, 0]
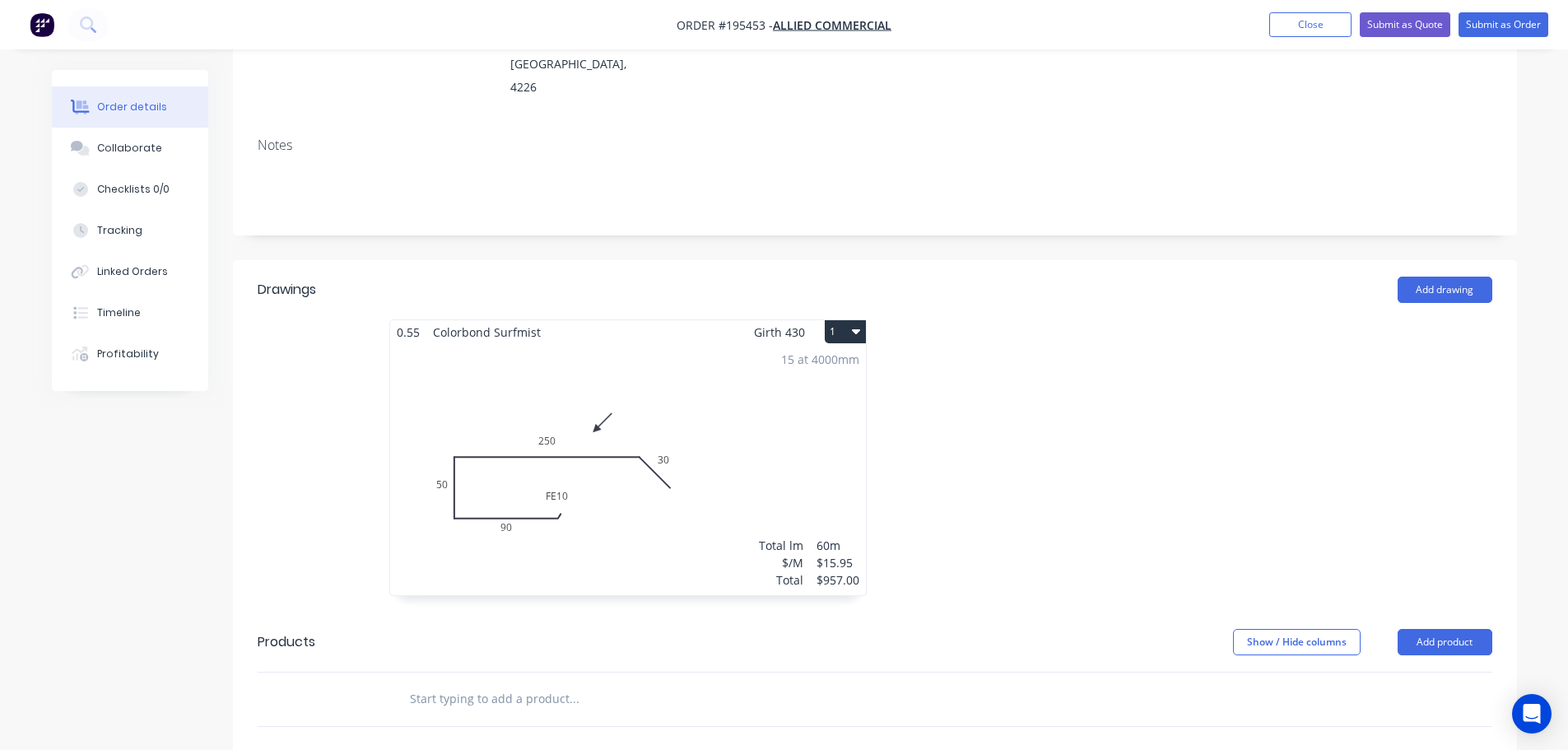
click at [855, 334] on icon "button" at bounding box center [856, 330] width 9 height 13
click at [1031, 341] on div at bounding box center [1121, 466] width 494 height 293
click at [1507, 22] on button "Submit as Order" at bounding box center [1503, 24] width 90 height 25
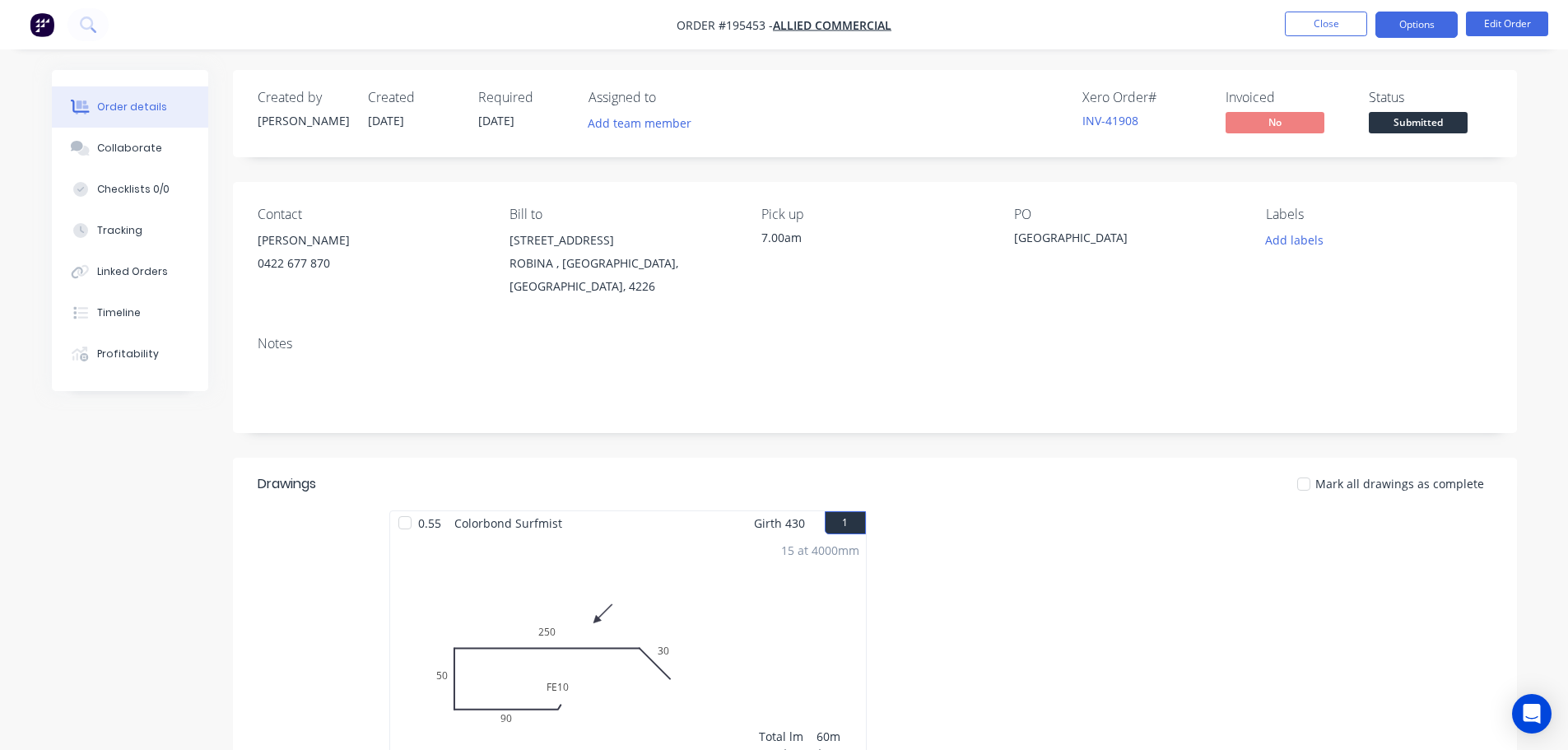
click at [1422, 24] on button "Options" at bounding box center [1416, 24] width 83 height 27
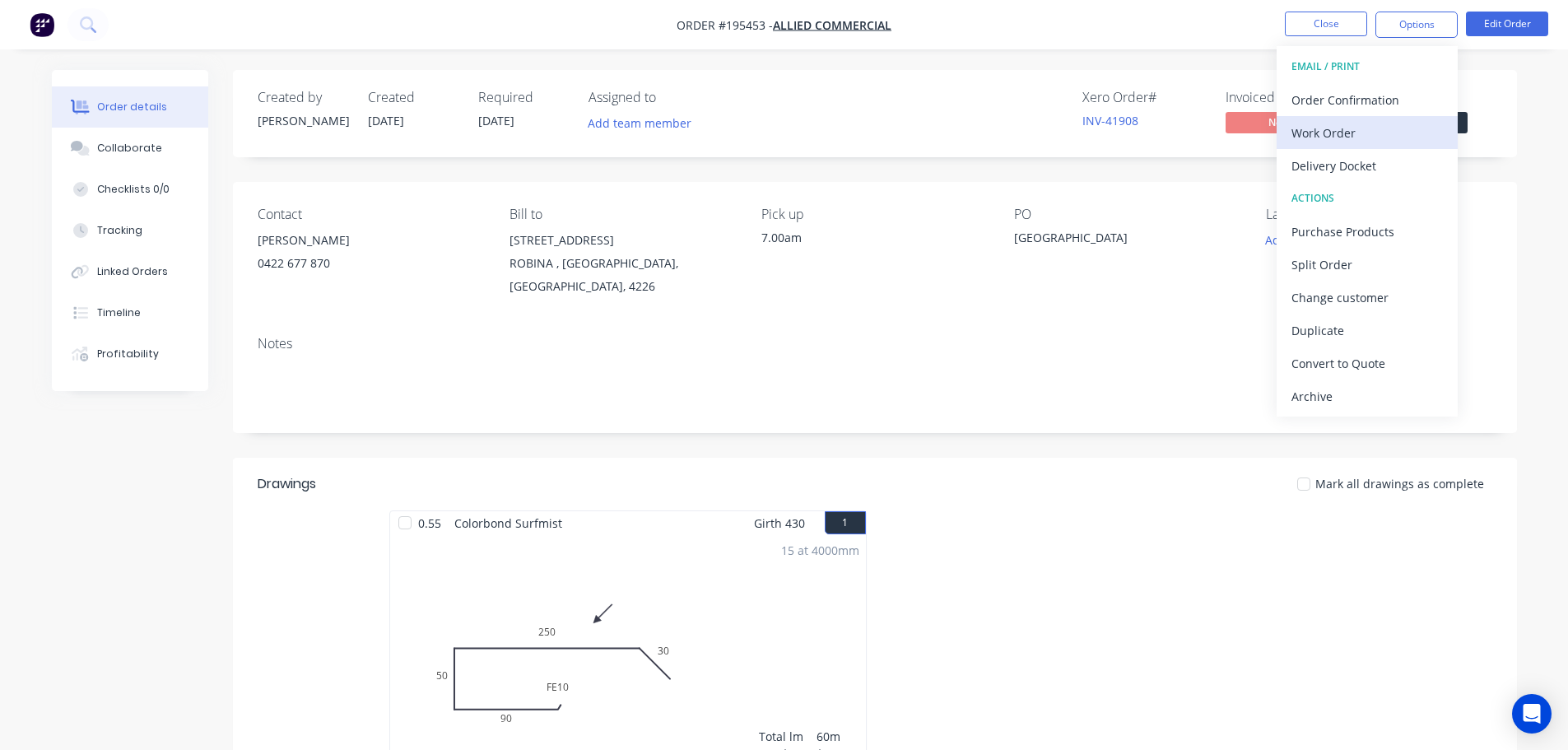
click at [1335, 134] on div "Work Order" at bounding box center [1367, 133] width 152 height 24
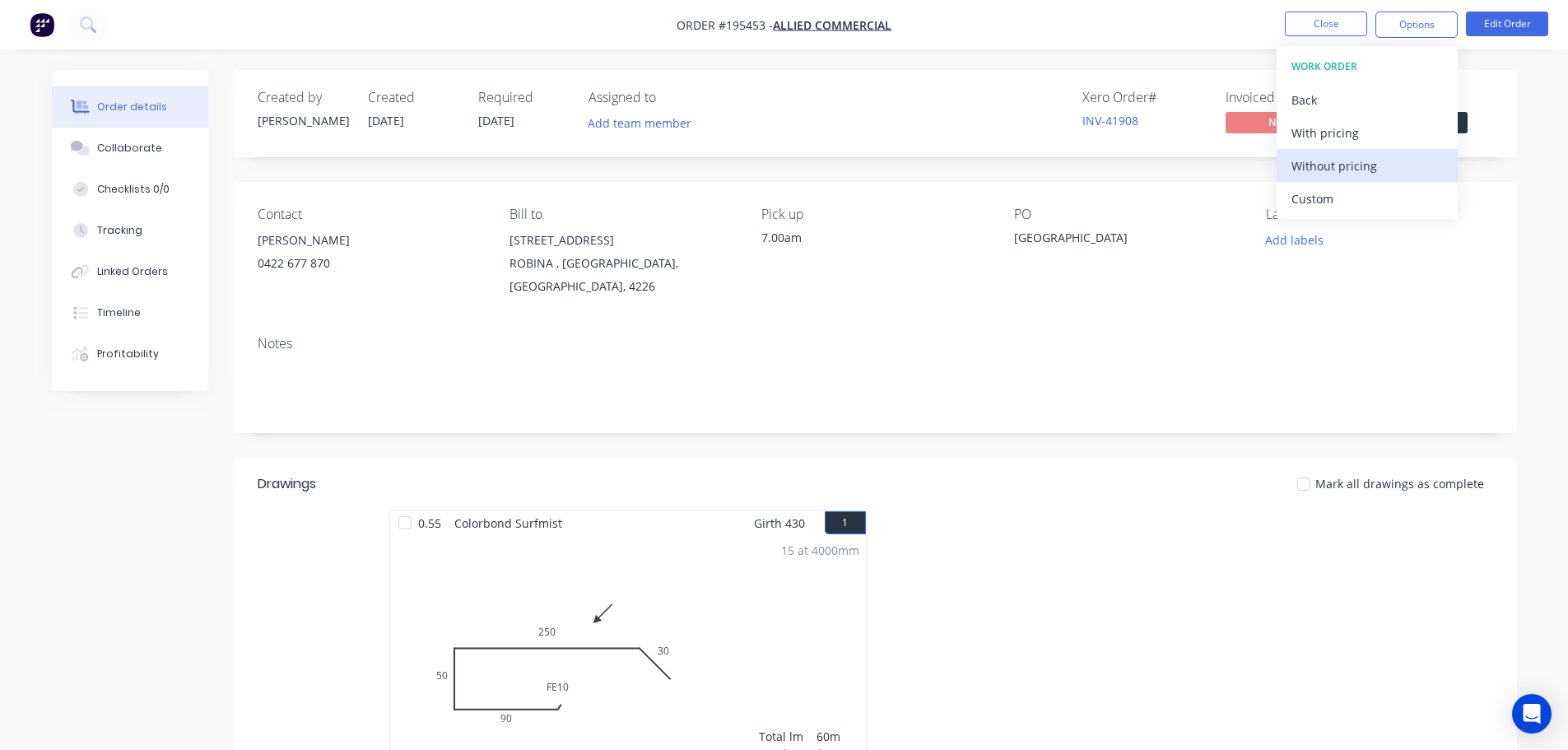
click at [1328, 165] on div "Without pricing" at bounding box center [1367, 166] width 152 height 24
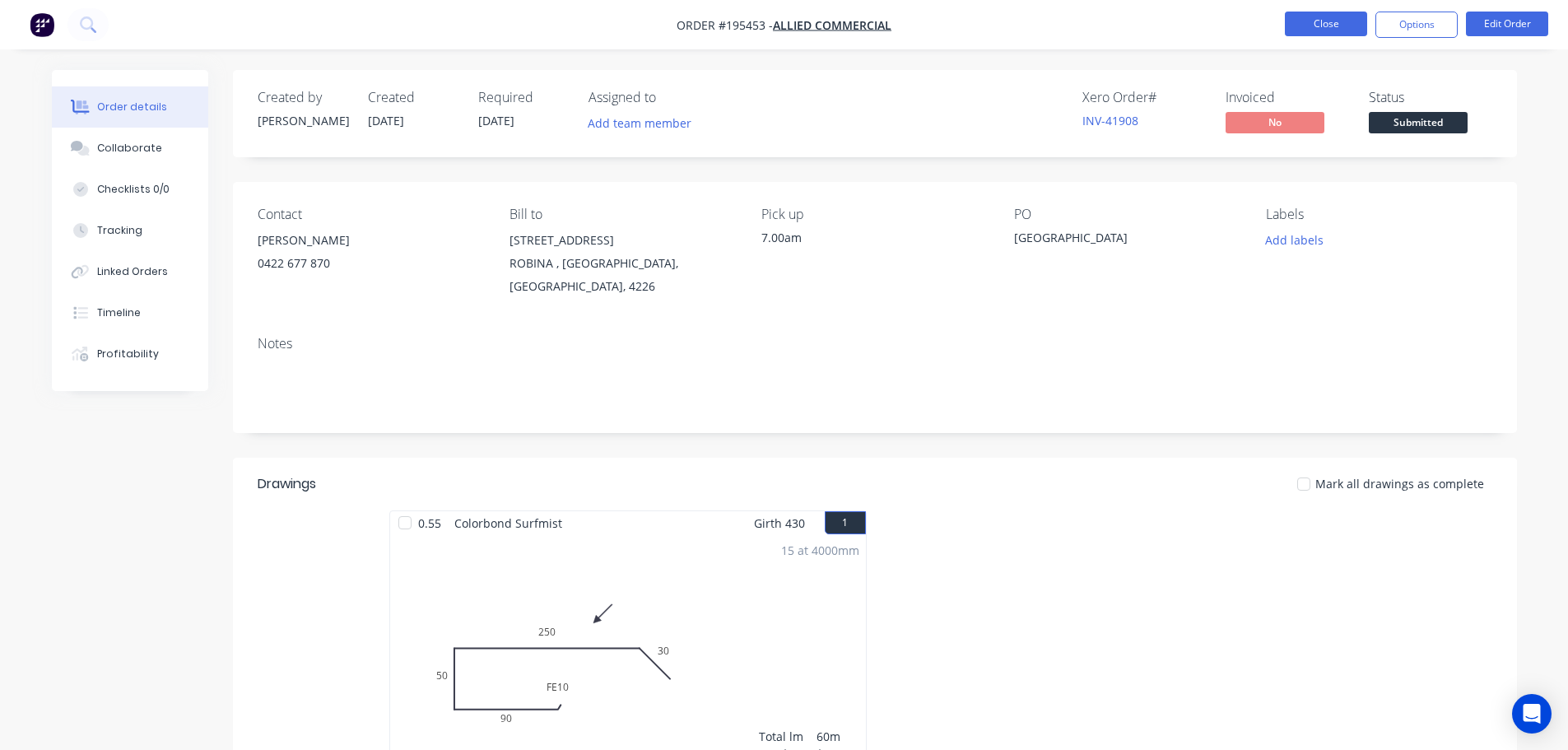
click at [1314, 27] on button "Close" at bounding box center [1326, 23] width 83 height 25
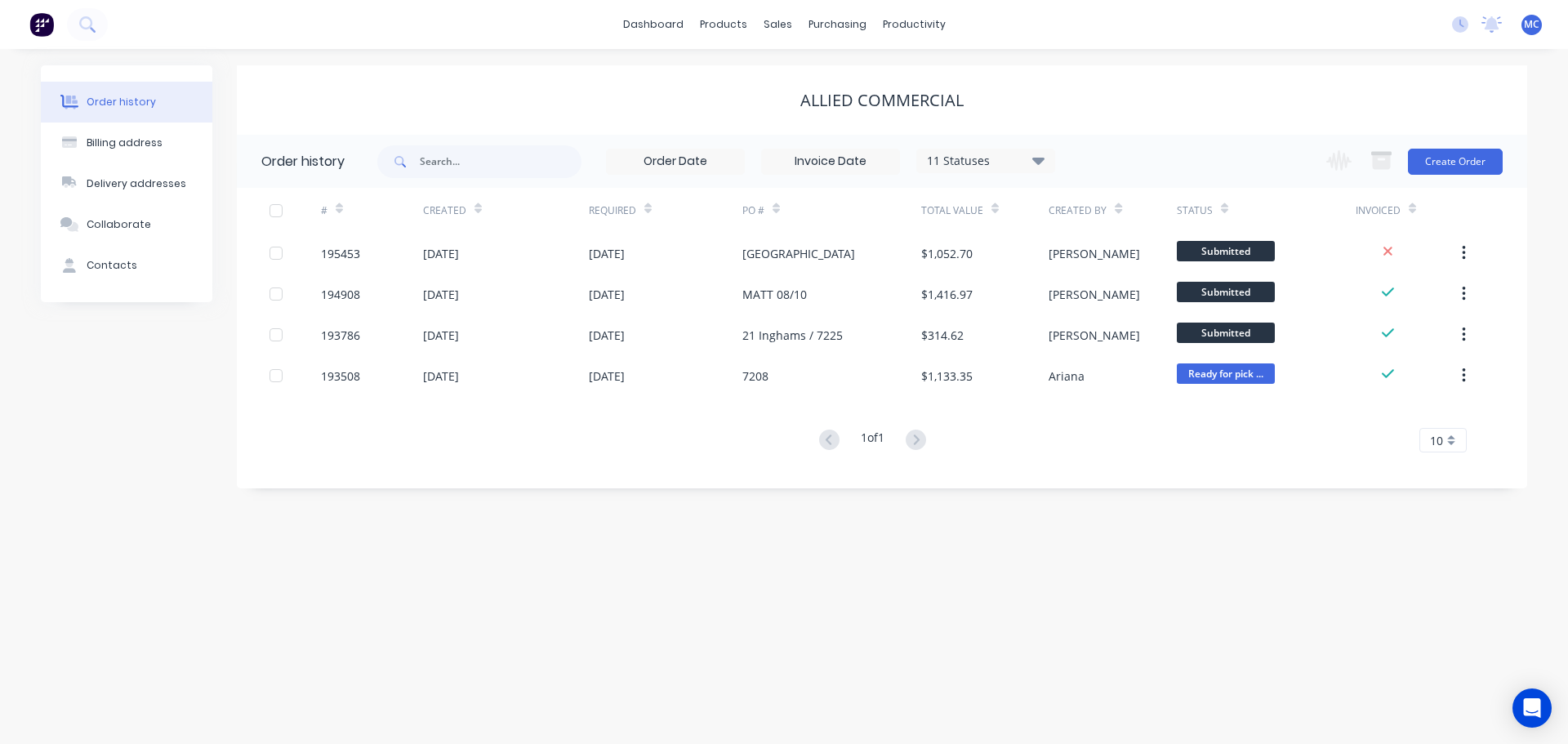
drag, startPoint x: 1524, startPoint y: 24, endPoint x: 1525, endPoint y: 104, distance: 80.0
click at [1525, 24] on div "MC F&M Fabricators Pty Ltd [PERSON_NAME] Standard User (No Invoicing) Profile S…" at bounding box center [1532, 25] width 21 height 21
click at [1534, 25] on span "MC" at bounding box center [1532, 24] width 15 height 15
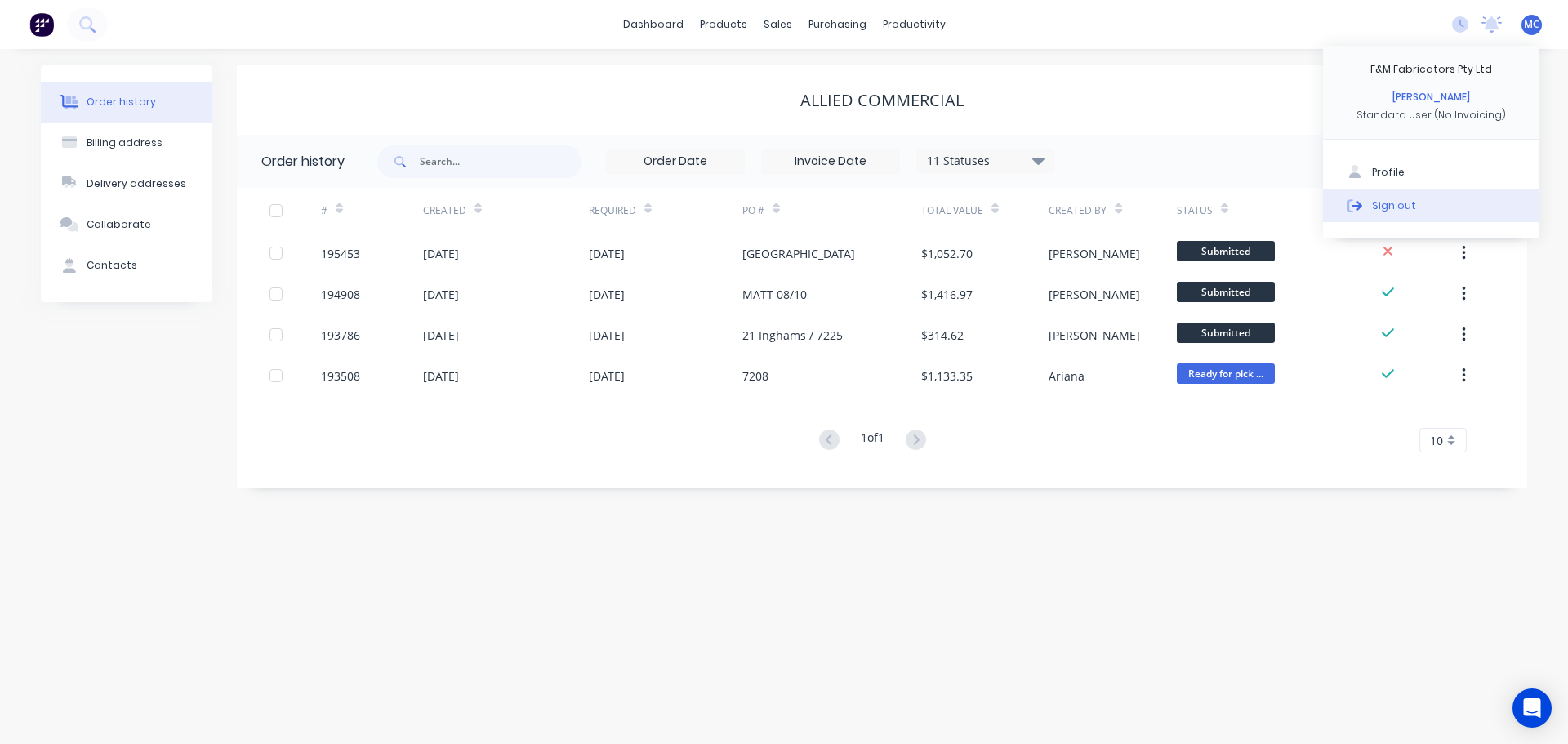
click at [1395, 208] on div "Sign out" at bounding box center [1394, 204] width 44 height 15
